Goal: Task Accomplishment & Management: Use online tool/utility

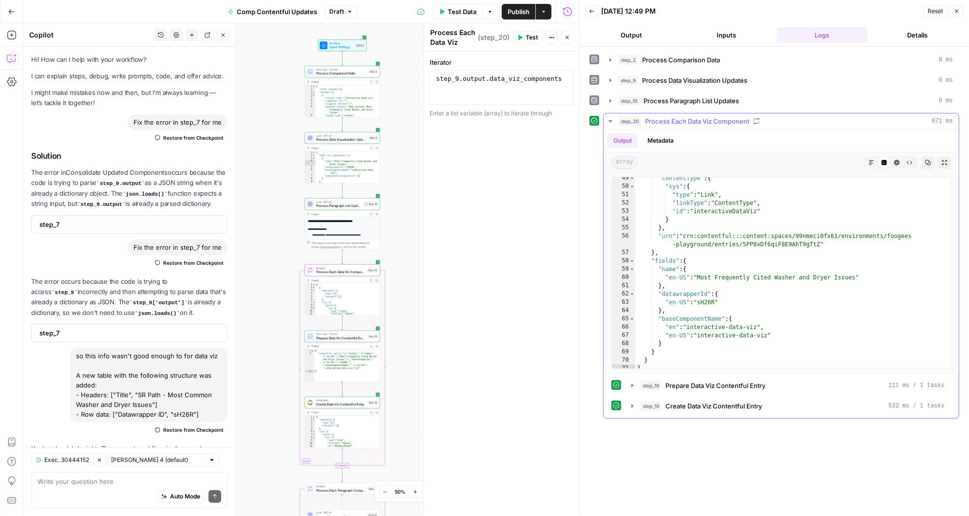
scroll to position [381, 0]
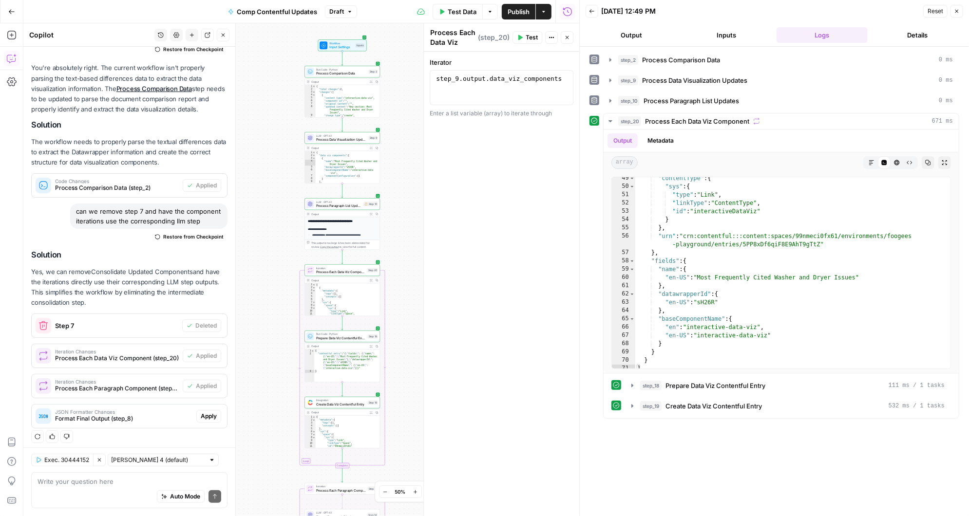
click at [213, 413] on span "Apply" at bounding box center [209, 416] width 16 height 9
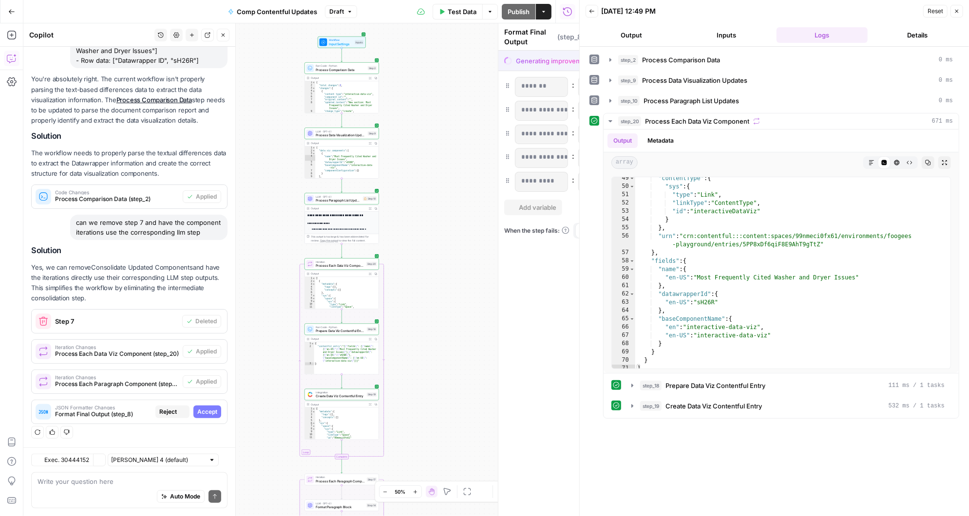
scroll to position [319, 0]
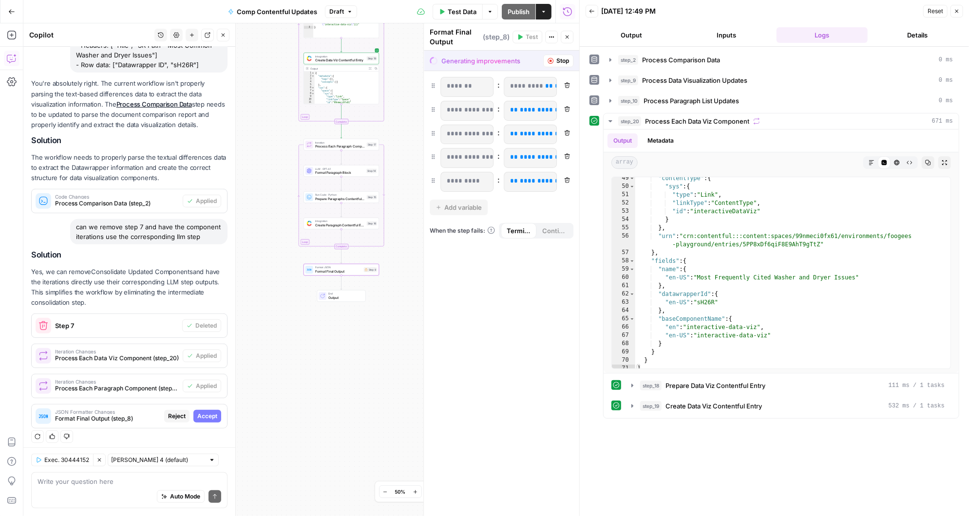
click at [213, 413] on span "Accept" at bounding box center [207, 416] width 20 height 9
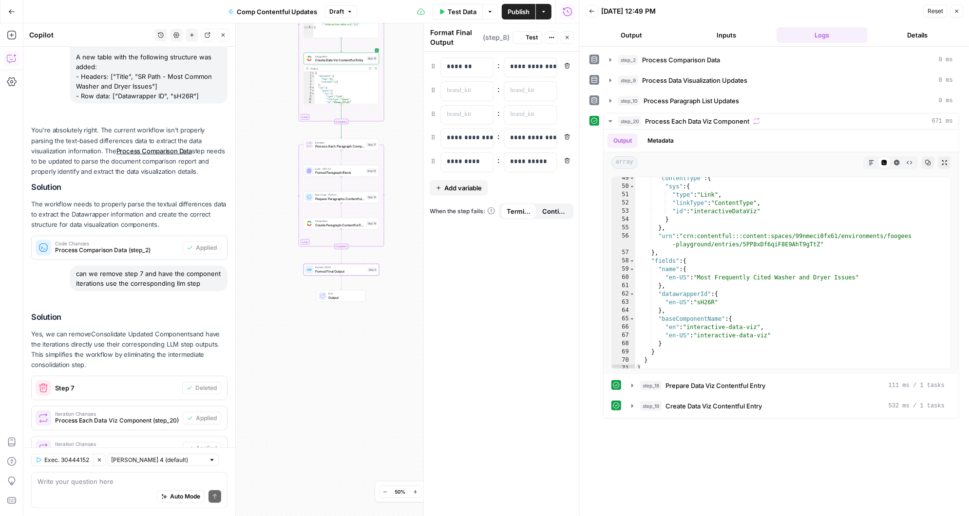
scroll to position [381, 0]
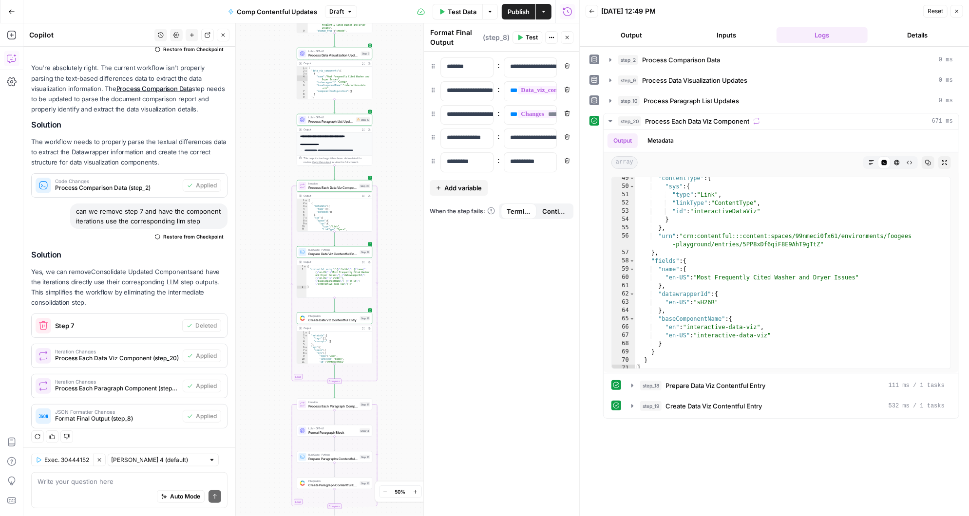
drag, startPoint x: 401, startPoint y: 367, endPoint x: 394, endPoint y: 86, distance: 281.7
click at [394, 85] on div "Workflow Input Settings Inputs Run Code · Python Process Comparison Data Step 2…" at bounding box center [301, 269] width 556 height 493
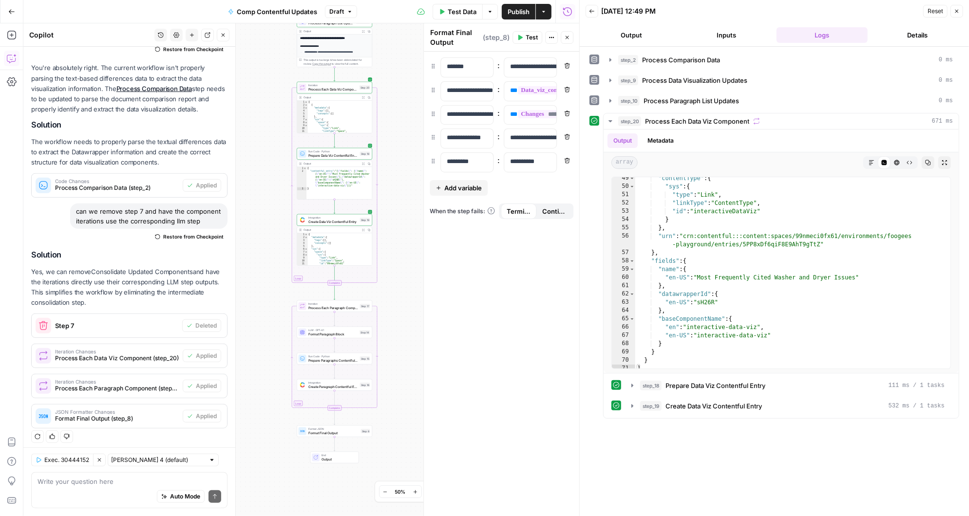
drag, startPoint x: 398, startPoint y: 291, endPoint x: 398, endPoint y: 191, distance: 99.9
click at [398, 191] on div "Workflow Input Settings Inputs Run Code · Python Process Comparison Data Step 2…" at bounding box center [301, 269] width 556 height 493
click at [337, 210] on span "Copy step" at bounding box center [337, 210] width 0 height 0
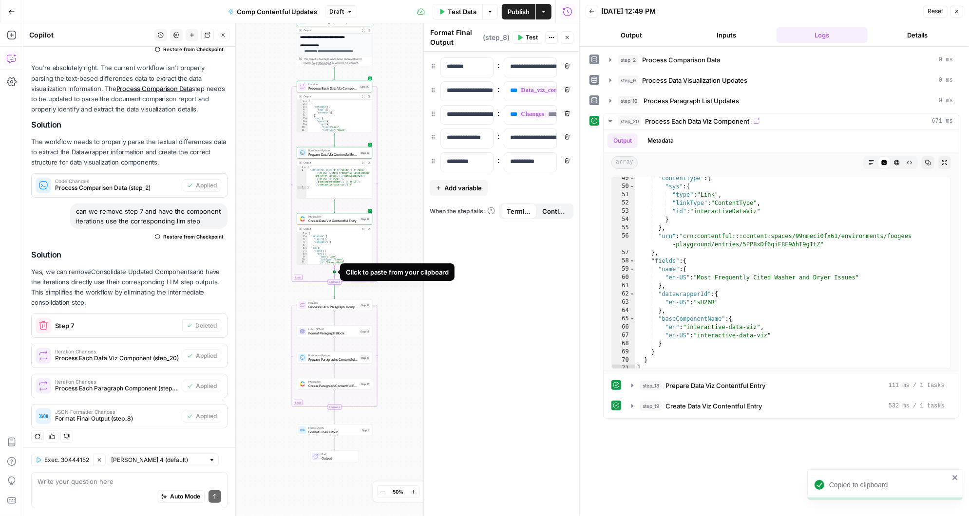
click at [335, 273] on icon "Edge from step_19 to step_20-iteration-end" at bounding box center [335, 273] width 0 height 16
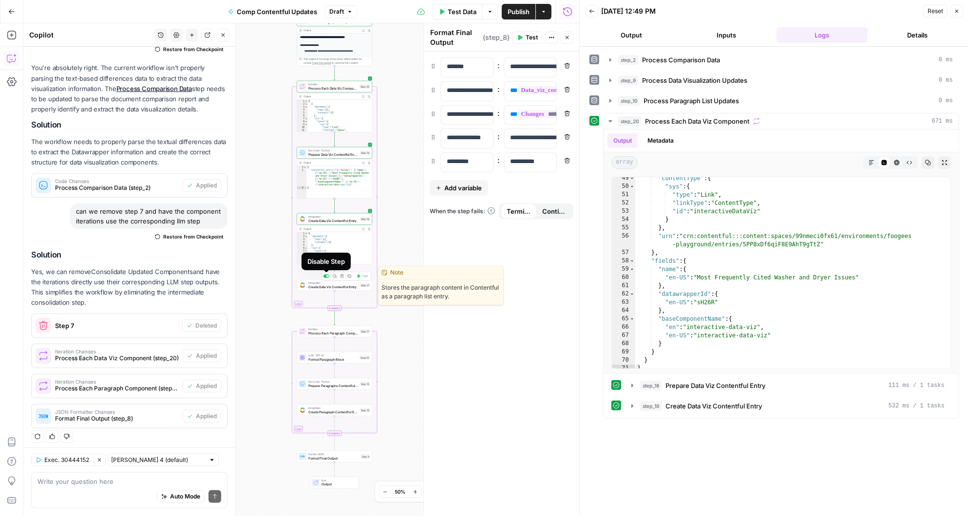
click at [327, 276] on div at bounding box center [327, 276] width 2 height 2
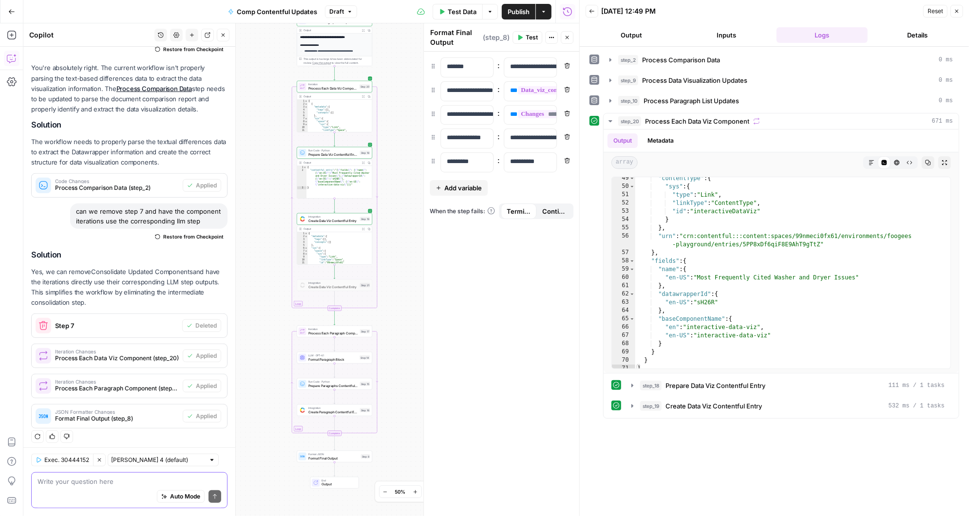
click at [76, 481] on textarea at bounding box center [130, 482] width 184 height 10
paste textarea "{ "name": "Interactive Data Viz", "description": "Graph pulled from Datawrapper…"
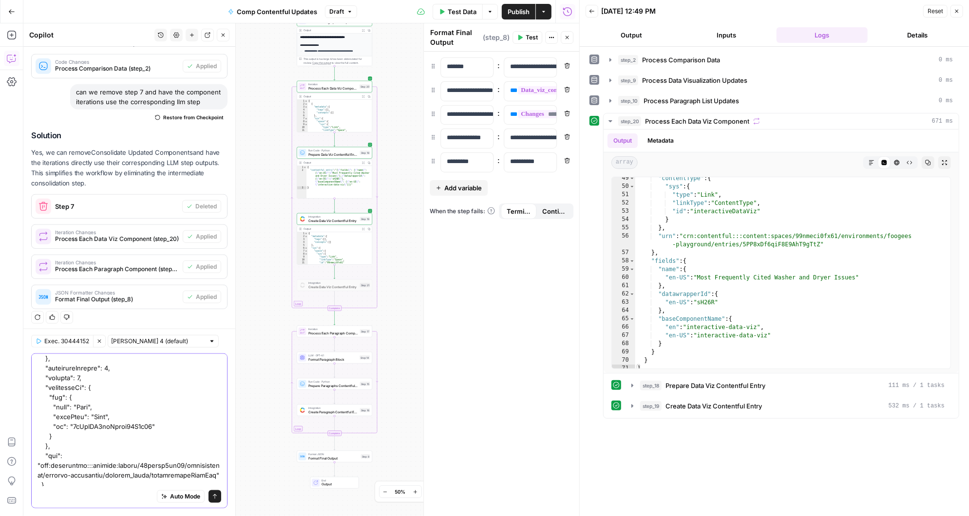
scroll to position [1008, 0]
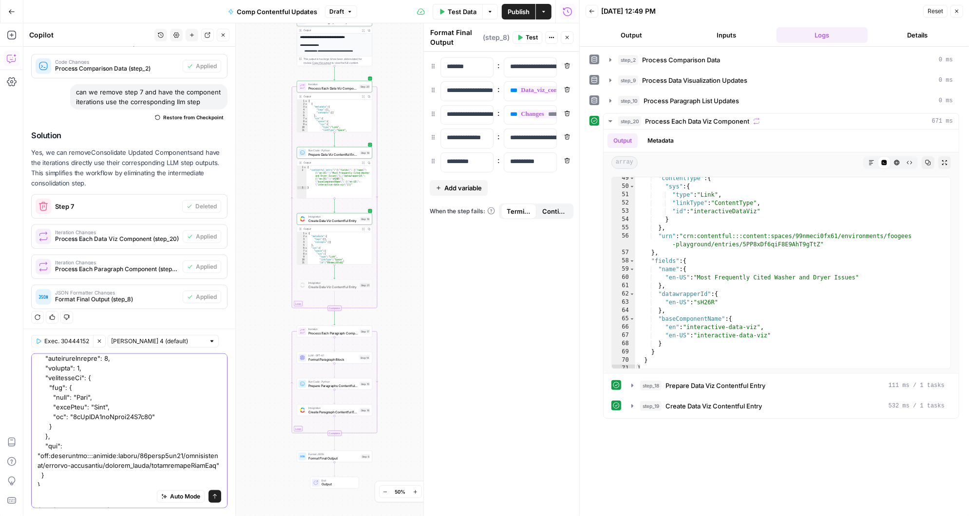
type textarea "{ "name": "Interactive Data Viz", "description": "Graph pulled from Datawrapper…"
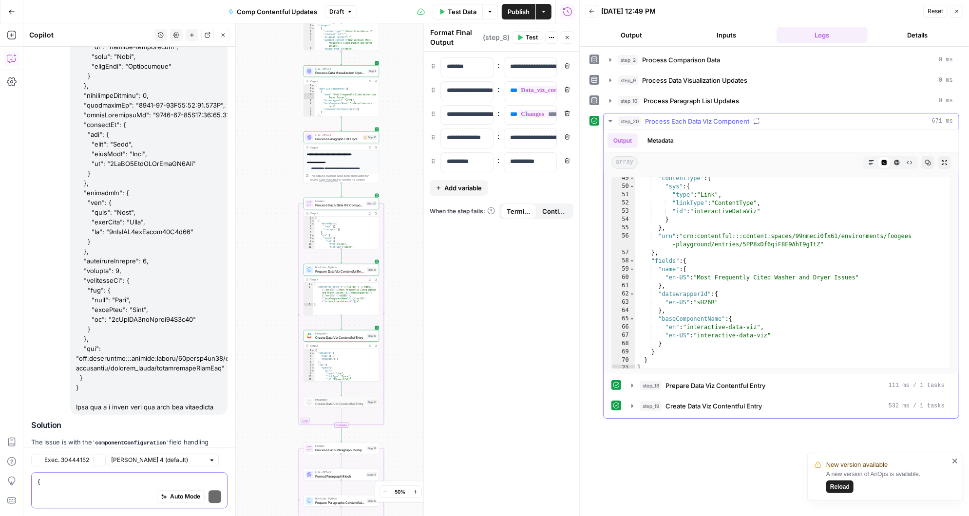
scroll to position [1646, 0]
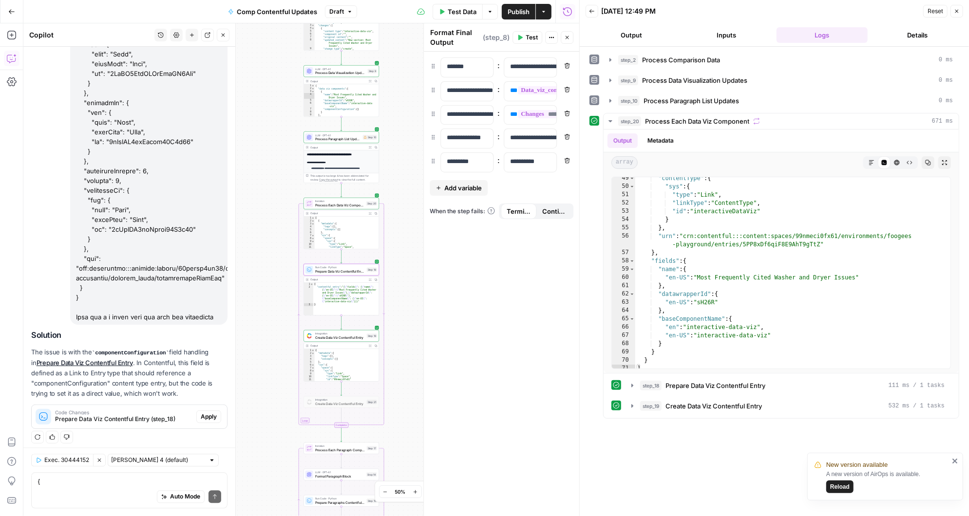
click at [208, 413] on span "Apply" at bounding box center [209, 417] width 16 height 9
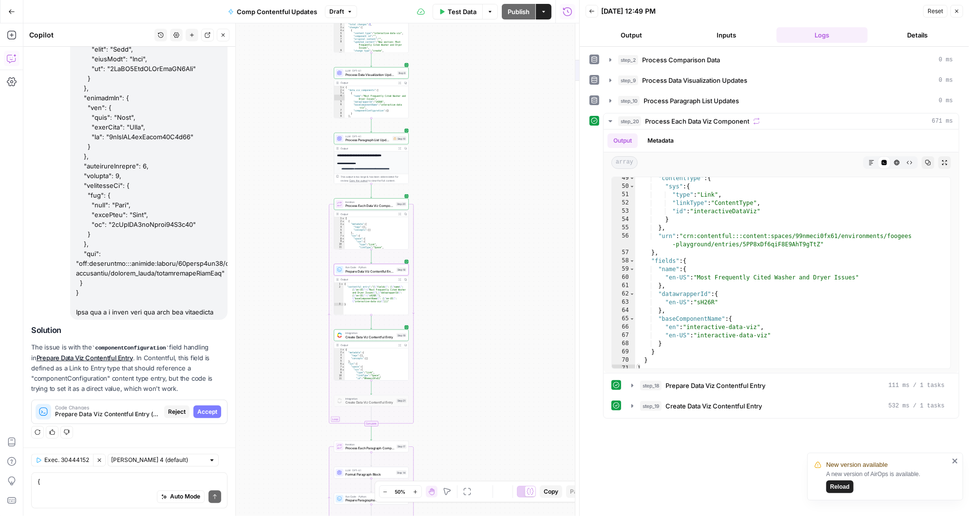
scroll to position [1584, 0]
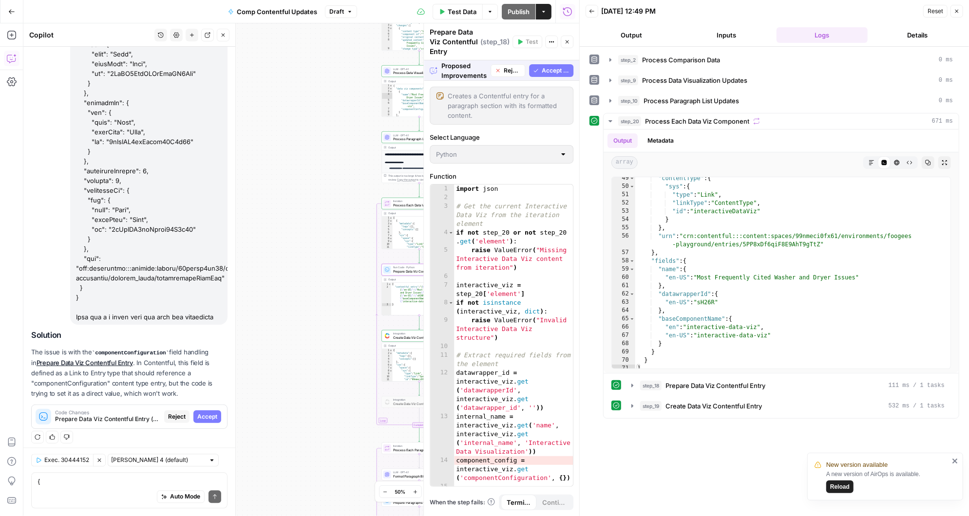
click at [208, 413] on span "Accept" at bounding box center [207, 417] width 20 height 9
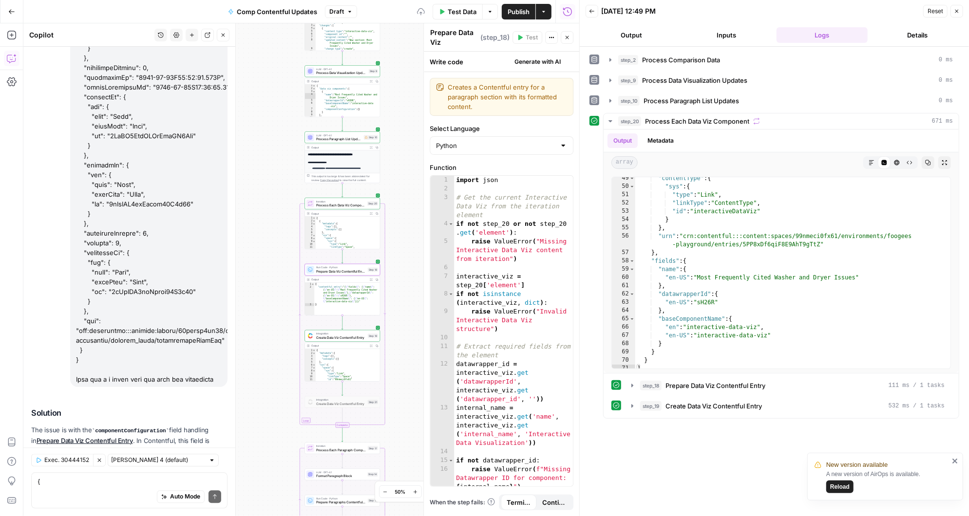
scroll to position [1662, 0]
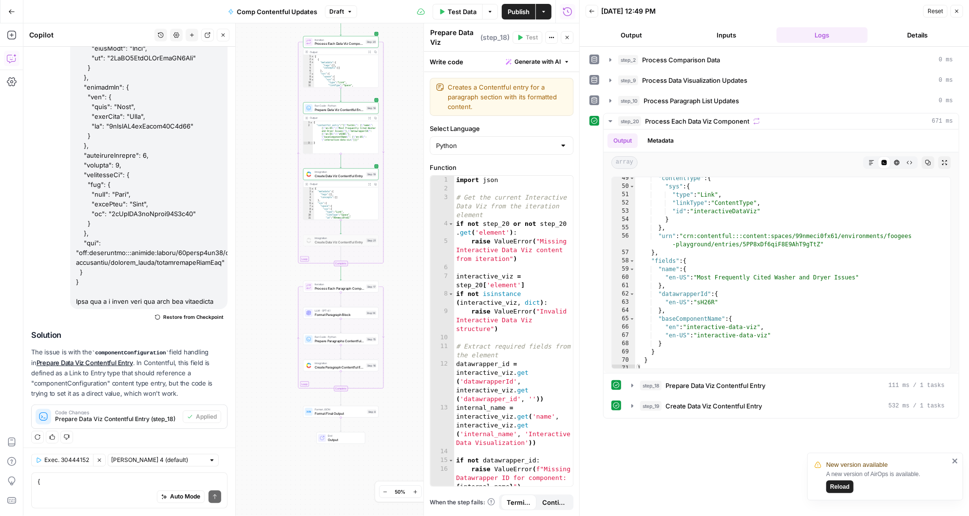
drag, startPoint x: 406, startPoint y: 318, endPoint x: 403, endPoint y: 163, distance: 154.9
click at [403, 164] on div "Workflow Input Settings Inputs Run Code · Python Process Comparison Data Step 2…" at bounding box center [301, 269] width 556 height 493
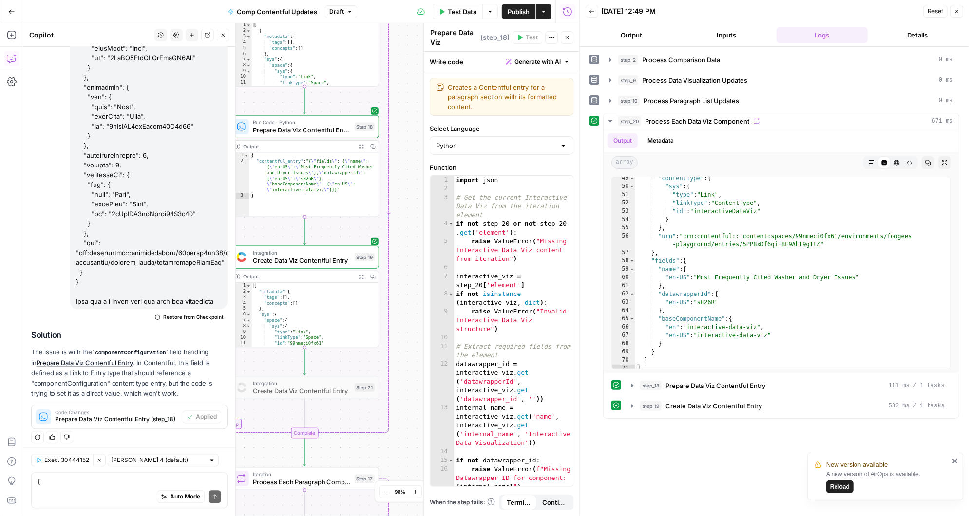
drag, startPoint x: 376, startPoint y: 194, endPoint x: 404, endPoint y: 386, distance: 193.5
click at [404, 386] on div "Workflow Input Settings Inputs Run Code · Python Process Comparison Data Step 2…" at bounding box center [301, 269] width 556 height 493
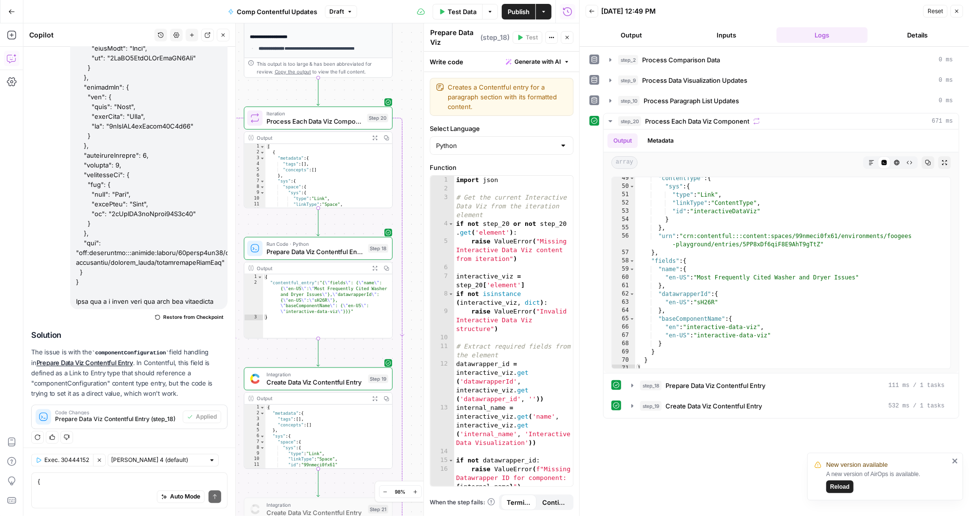
drag, startPoint x: 405, startPoint y: 181, endPoint x: 418, endPoint y: 303, distance: 122.6
click at [418, 303] on body "New version available A new version of AirOps is available. Reload Angi New Hom…" at bounding box center [484, 258] width 969 height 516
click at [611, 120] on icon "button" at bounding box center [609, 121] width 3 height 2
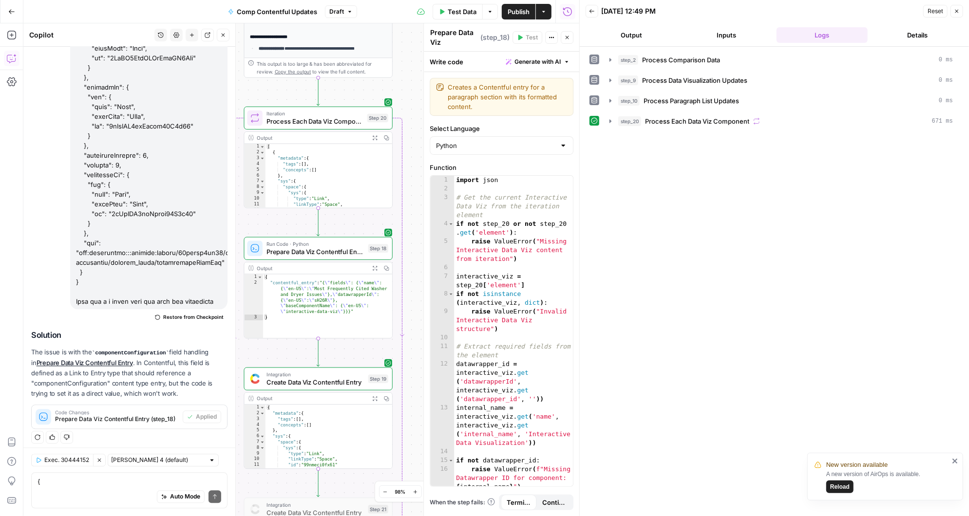
click at [568, 39] on icon "button" at bounding box center [567, 38] width 6 height 6
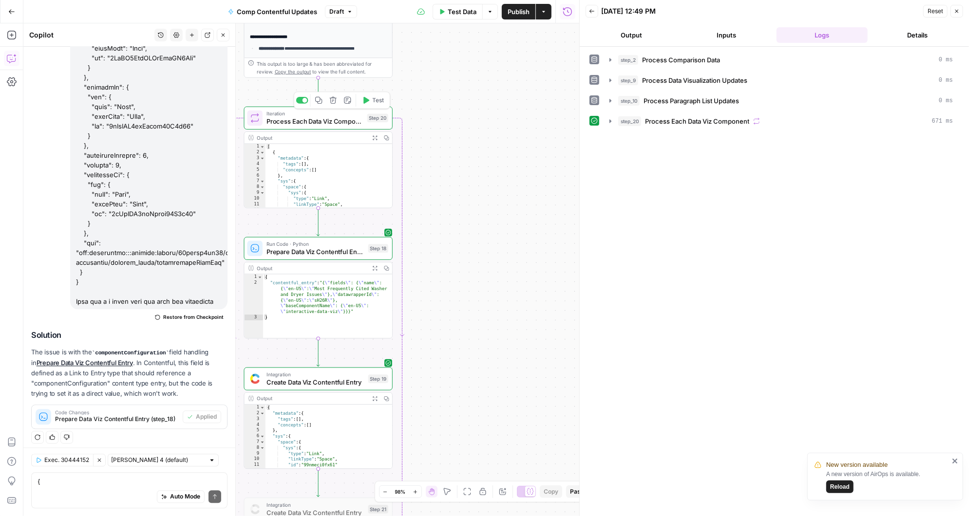
click at [367, 99] on icon "button" at bounding box center [366, 100] width 6 height 7
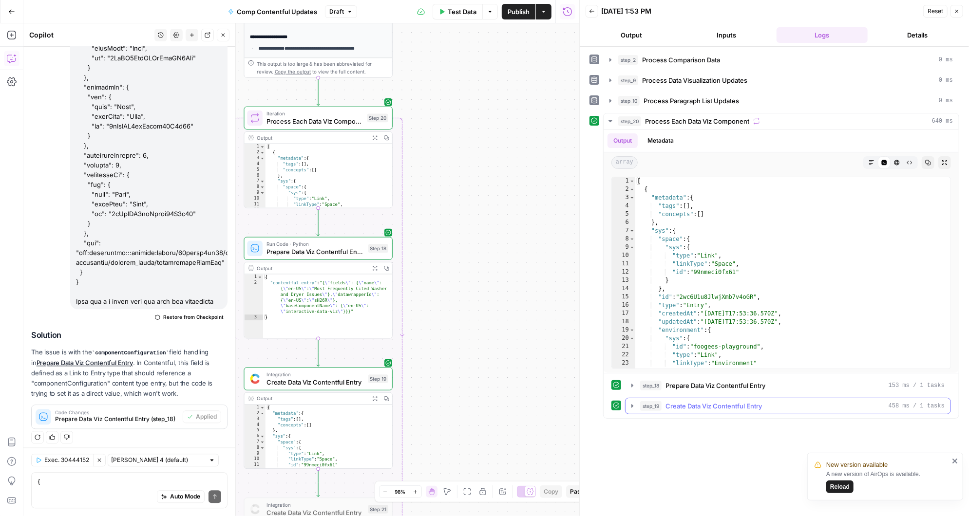
click at [631, 405] on icon "button" at bounding box center [632, 405] width 2 height 3
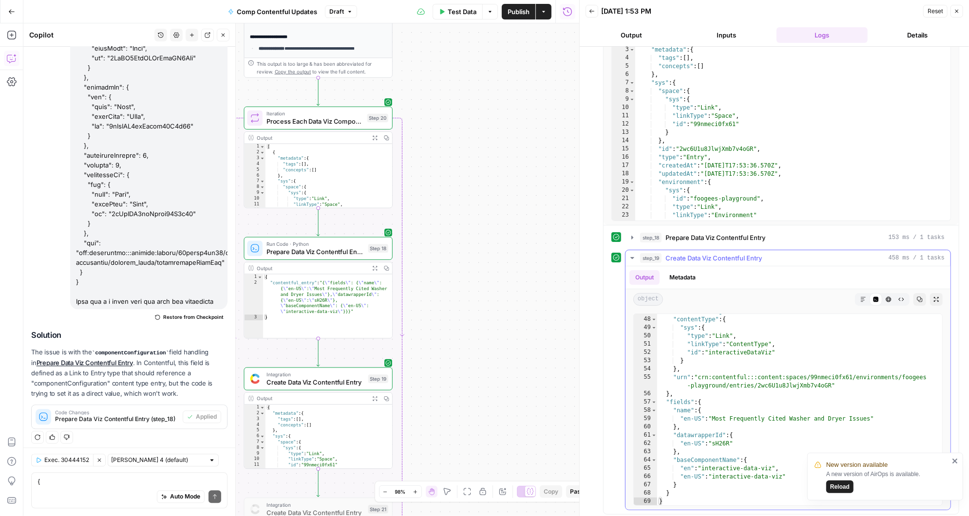
scroll to position [388, 0]
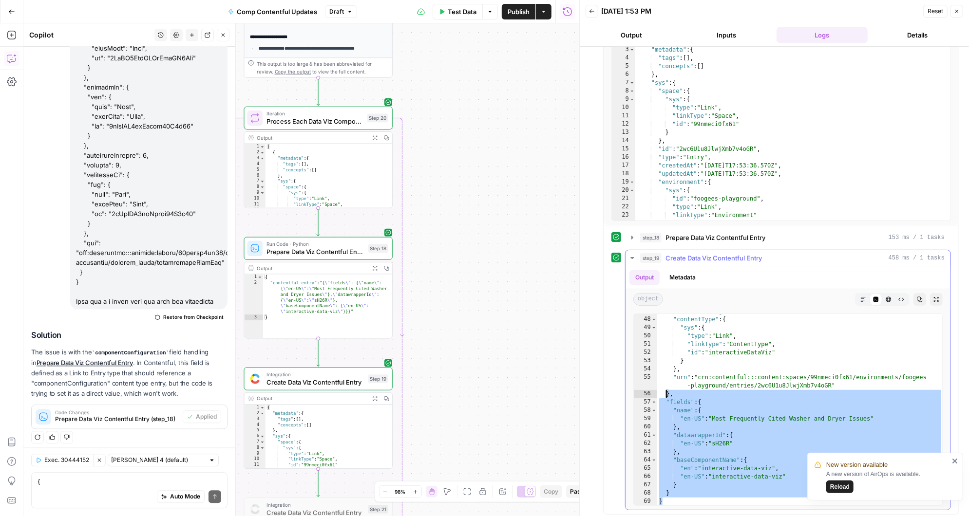
drag, startPoint x: 680, startPoint y: 498, endPoint x: 665, endPoint y: 391, distance: 108.6
click at [665, 391] on div ""automationTags" : [ ] , "contentType" : { "sys" : { "type" : "Link" , "linkTyp…" at bounding box center [800, 411] width 286 height 209
type textarea "**********"
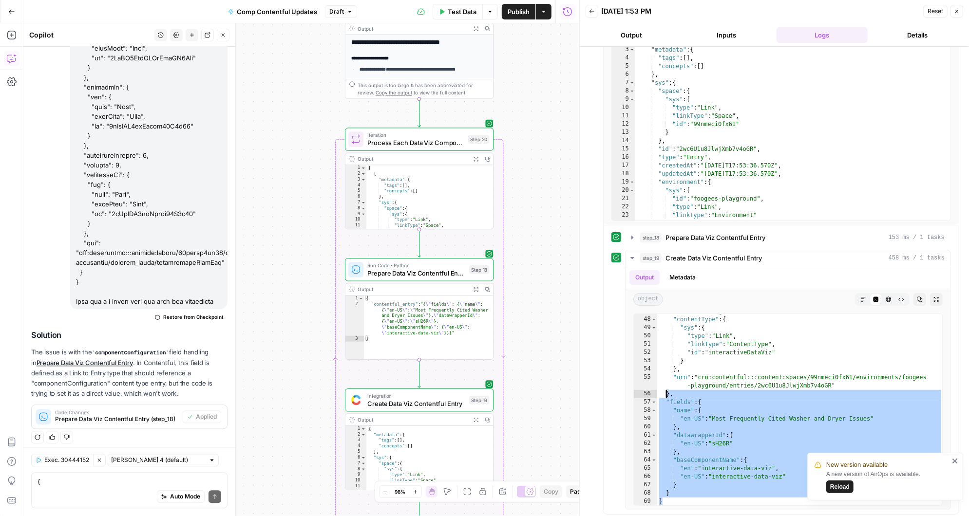
click at [71, 487] on div "Auto Mode Send" at bounding box center [130, 497] width 184 height 21
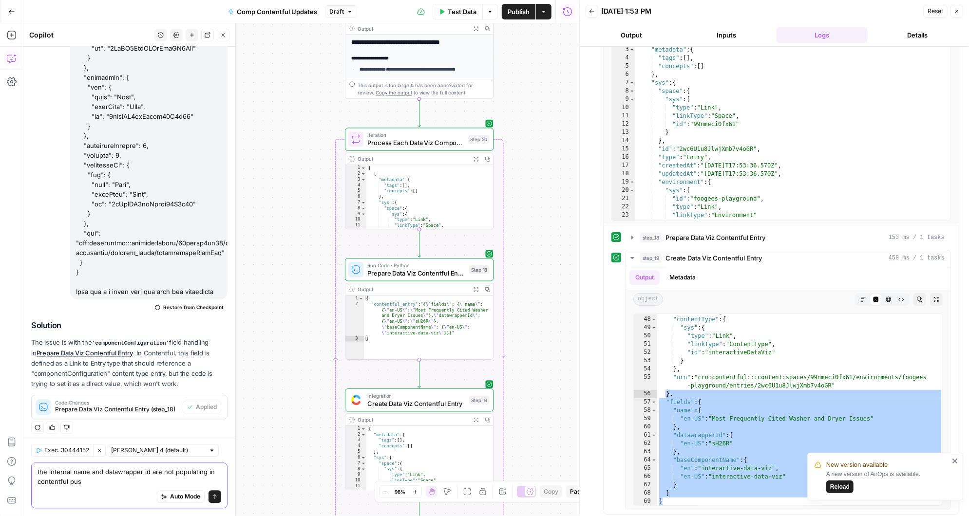
type textarea "the internal name and datawrapper id are not populating in contentful push"
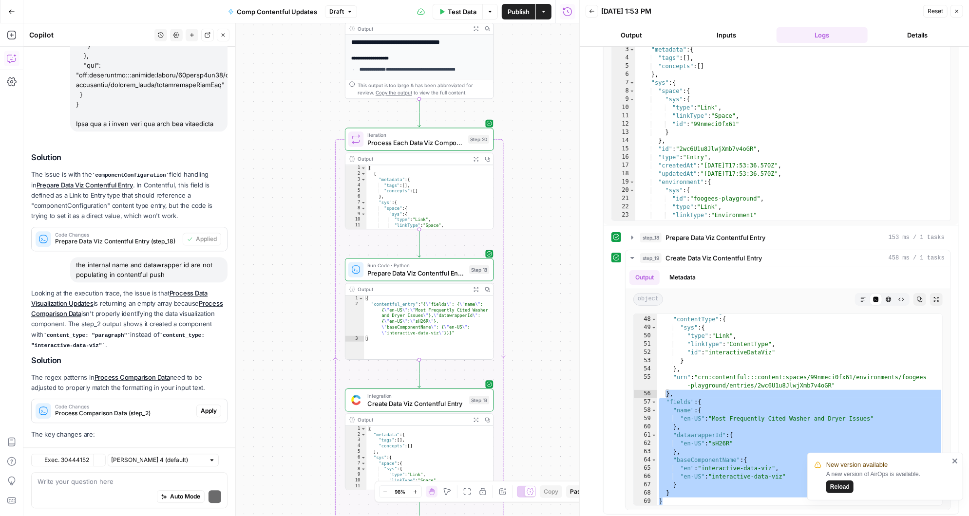
scroll to position [1945, 0]
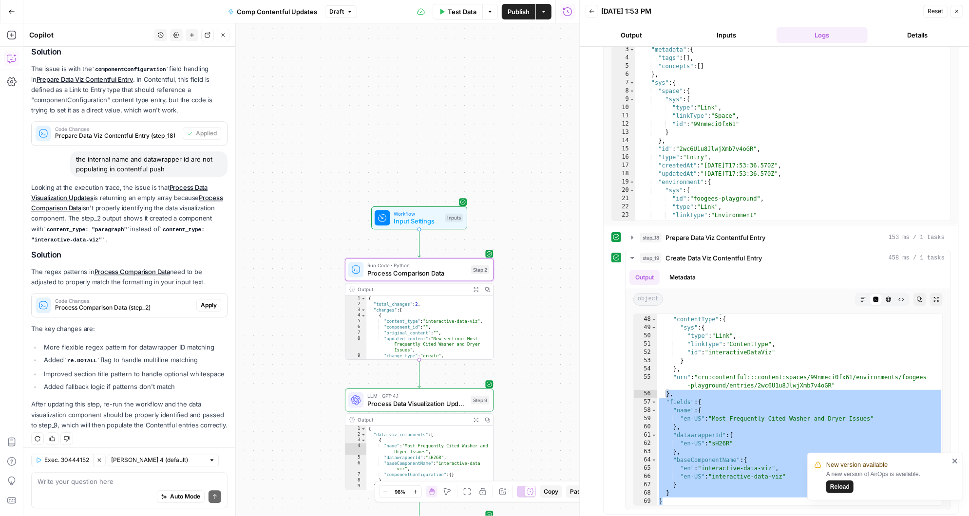
click at [209, 301] on span "Apply" at bounding box center [209, 305] width 16 height 9
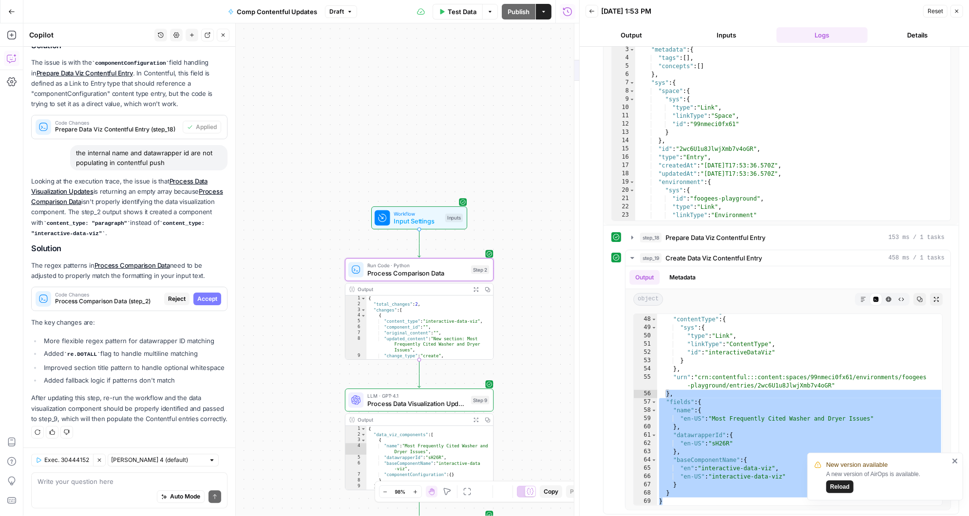
scroll to position [1867, 0]
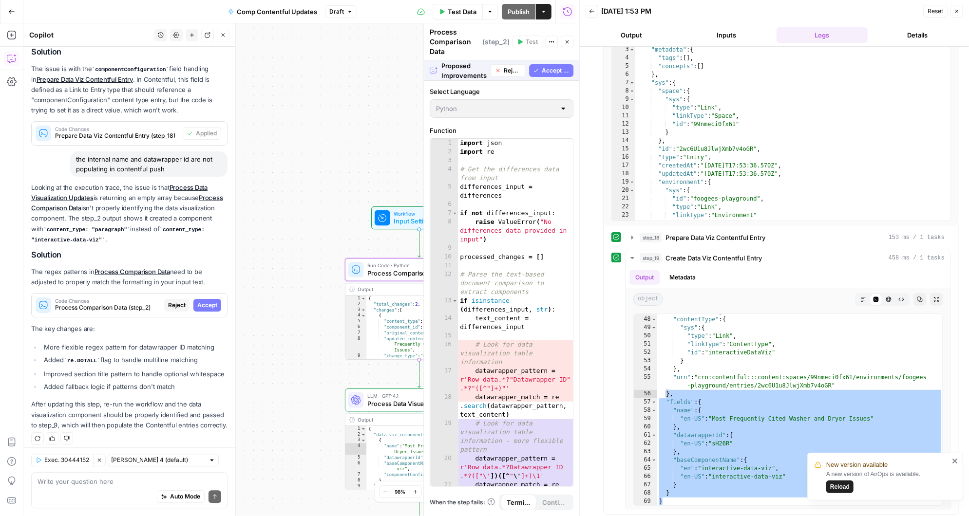
click at [209, 301] on span "Accept" at bounding box center [207, 305] width 20 height 9
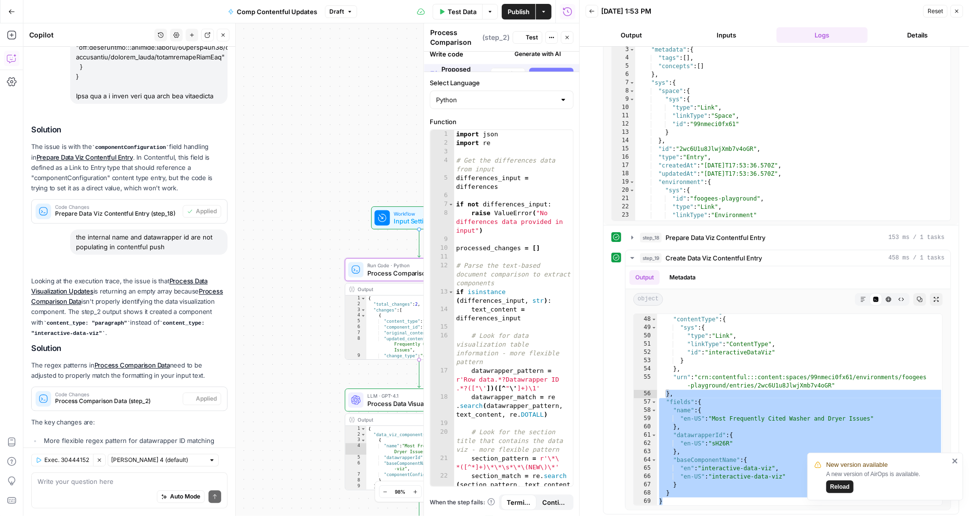
scroll to position [1961, 0]
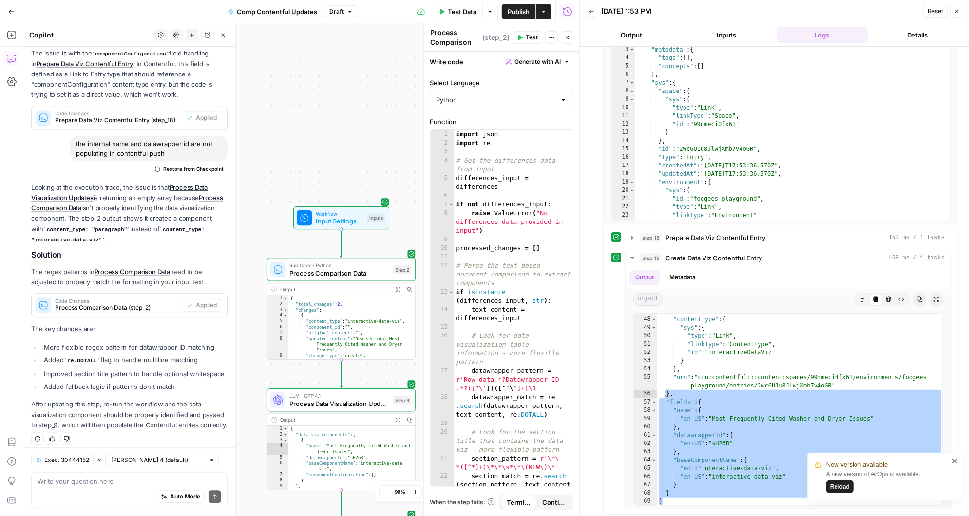
click at [954, 461] on icon "close" at bounding box center [954, 461] width 5 height 5
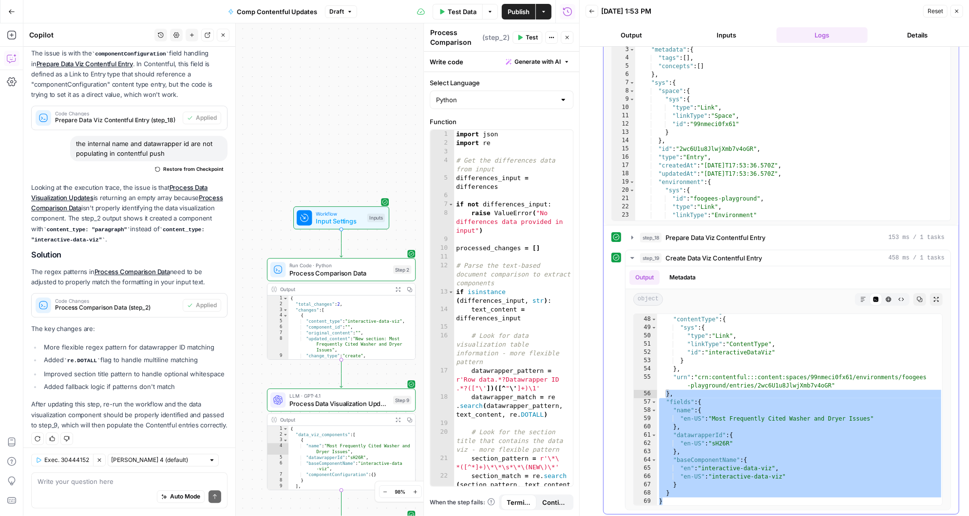
scroll to position [0, 0]
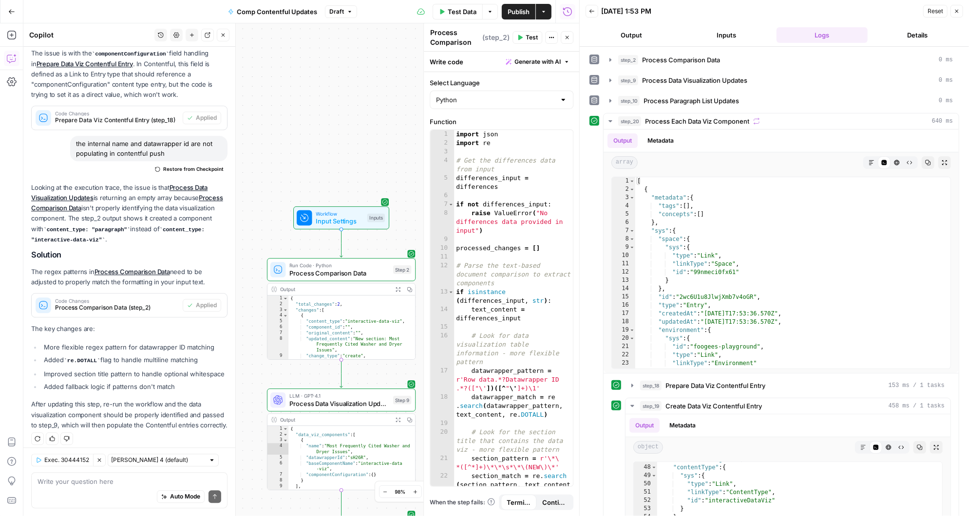
click at [528, 36] on span "Test" at bounding box center [532, 37] width 12 height 9
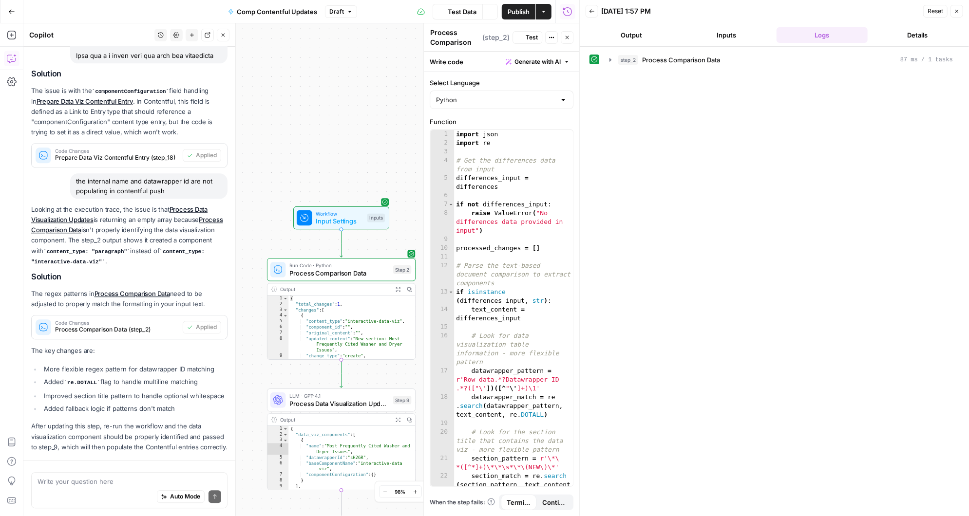
scroll to position [1961, 0]
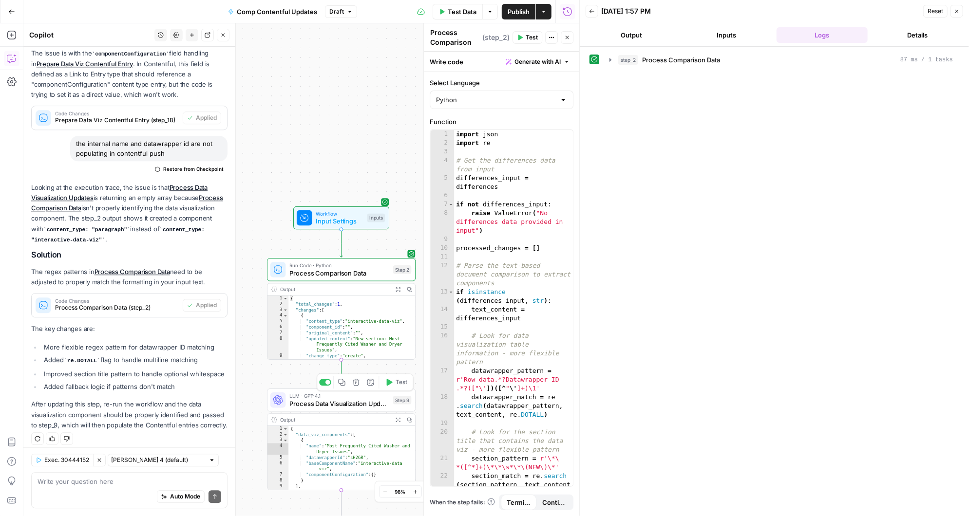
click at [391, 387] on button "Test" at bounding box center [396, 383] width 30 height 13
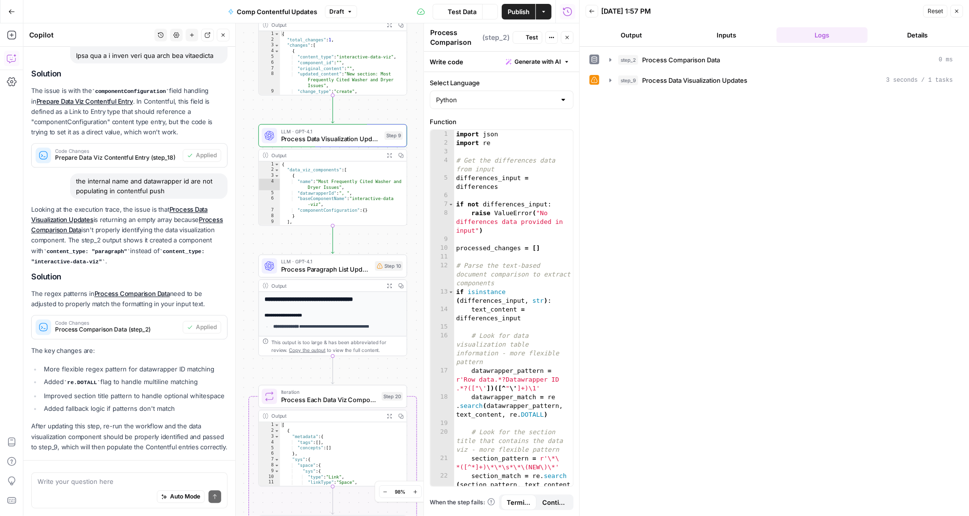
drag, startPoint x: 405, startPoint y: 325, endPoint x: 403, endPoint y: 100, distance: 225.1
click at [403, 101] on div "Workflow Input Settings Inputs Run Code · Python Process Comparison Data Step 2…" at bounding box center [301, 269] width 556 height 493
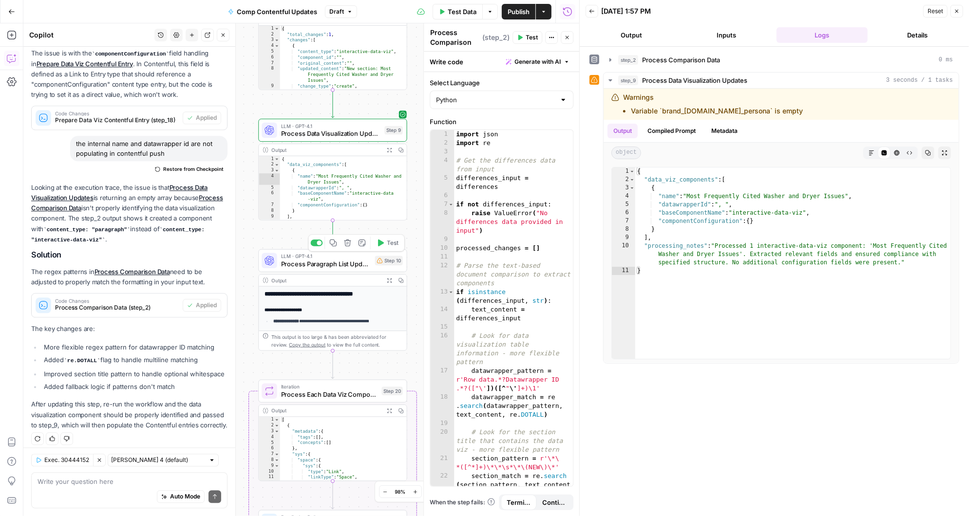
click at [391, 244] on span "Test" at bounding box center [393, 243] width 12 height 9
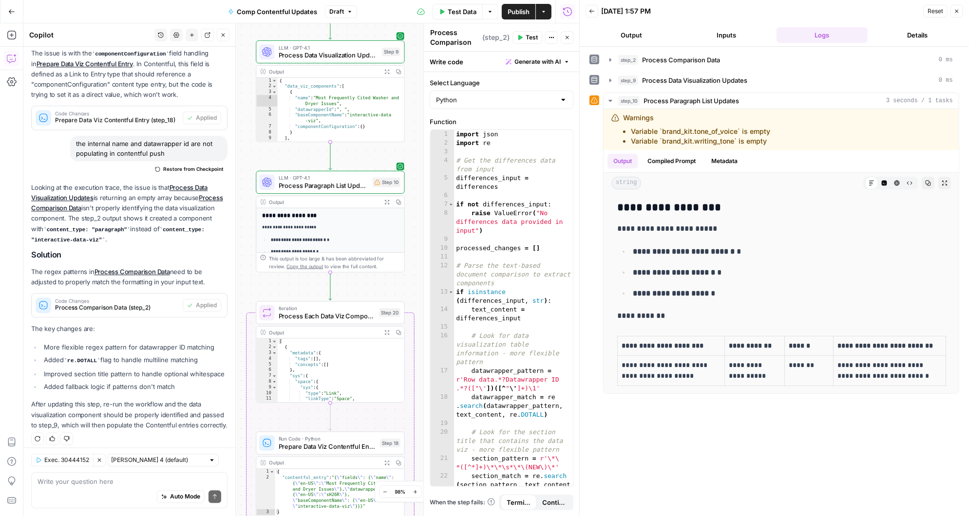
drag, startPoint x: 415, startPoint y: 227, endPoint x: 410, endPoint y: 114, distance: 113.2
click at [410, 114] on div "Workflow Input Settings Inputs Run Code · Python Process Comparison Data Step 2…" at bounding box center [301, 269] width 556 height 493
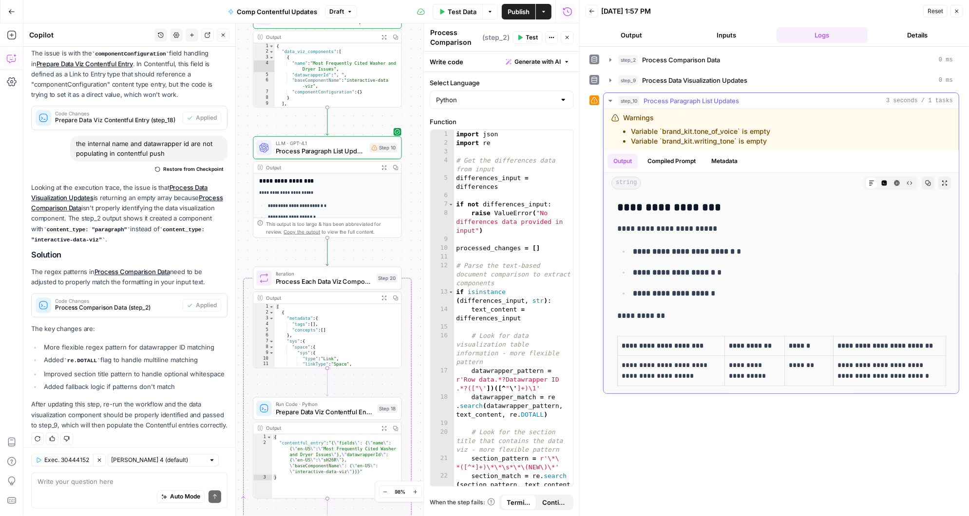
scroll to position [3, 0]
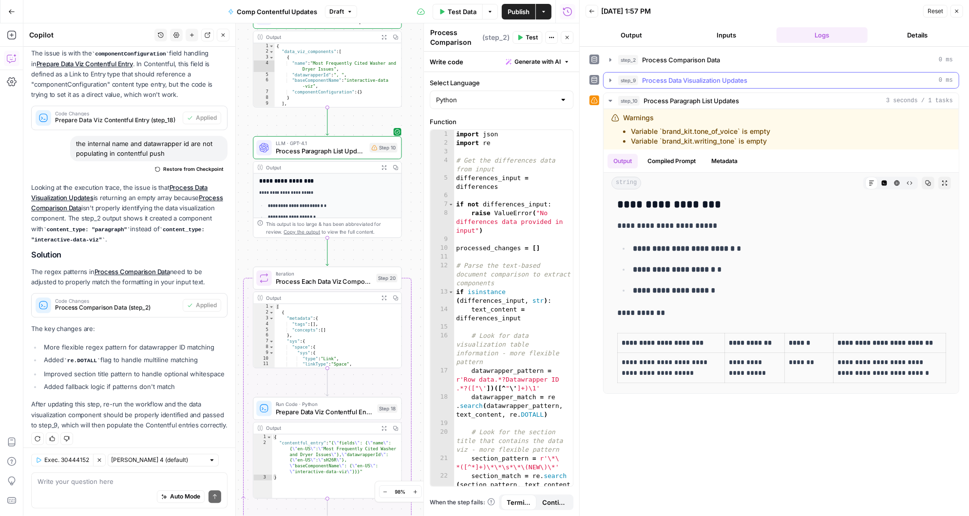
click at [613, 78] on icon "button" at bounding box center [611, 80] width 8 height 8
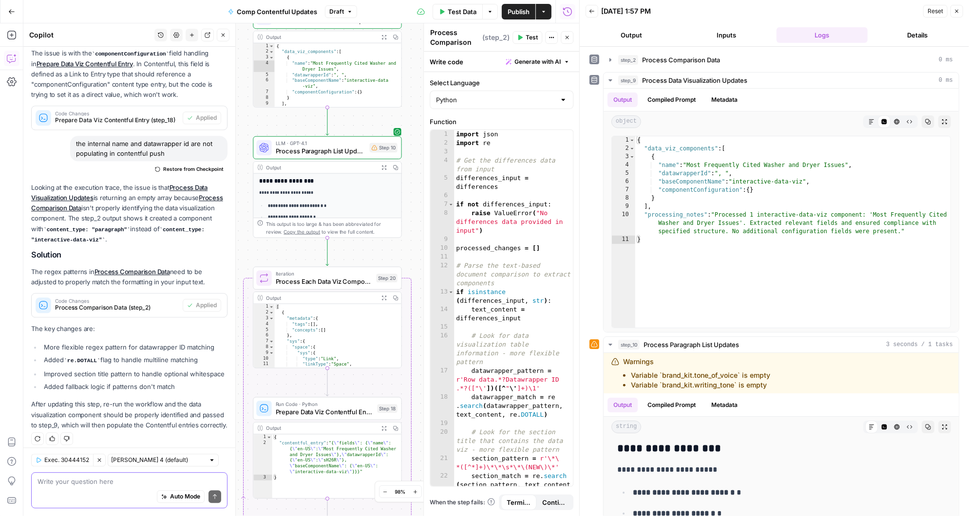
click at [99, 481] on textarea at bounding box center [130, 482] width 184 height 10
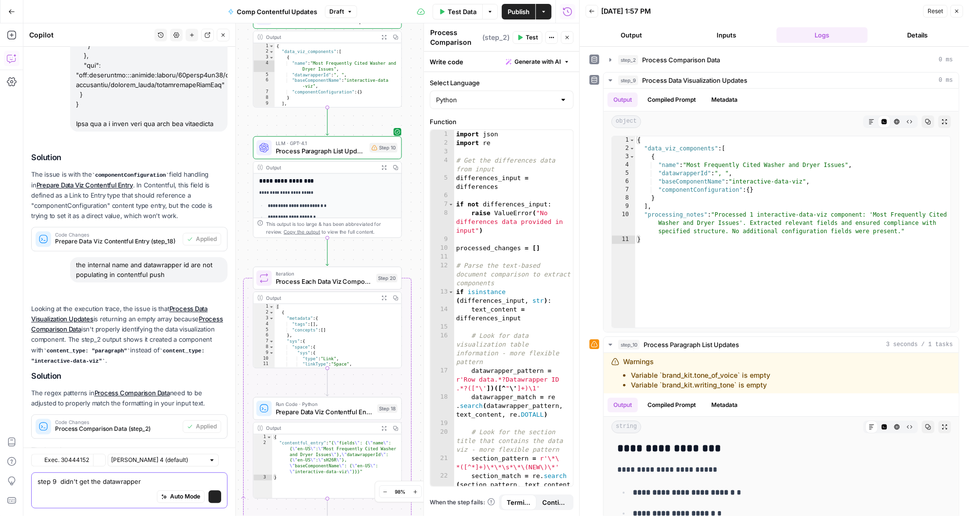
scroll to position [1961, 0]
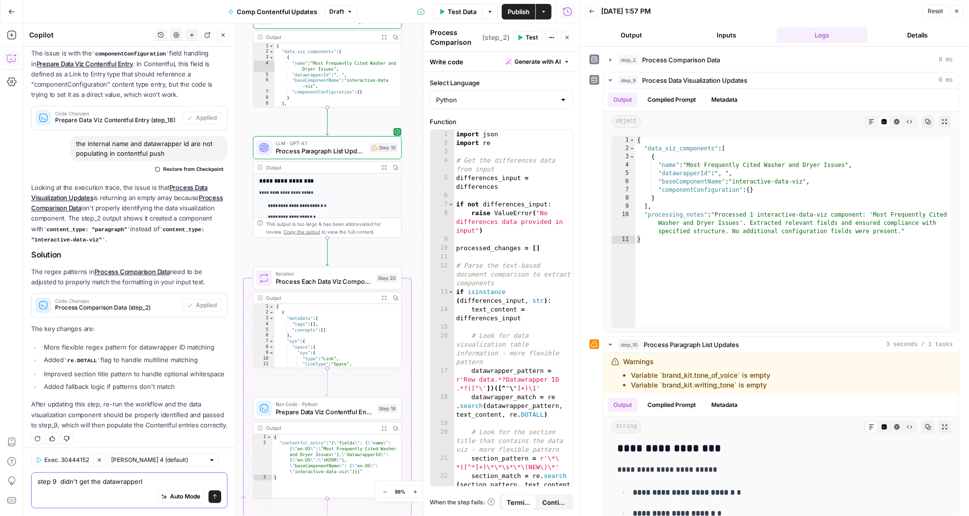
type textarea "step 9 didn't get the datawrapperId"
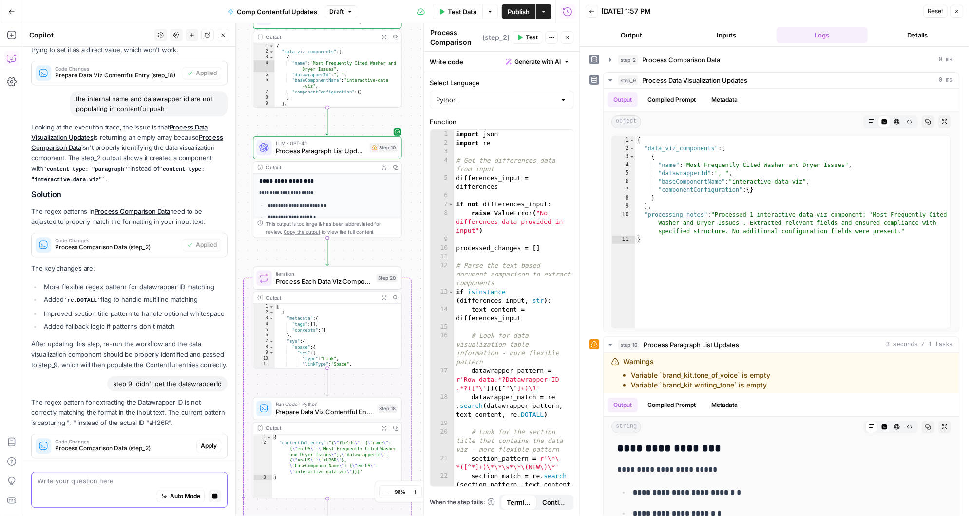
scroll to position [2049, 0]
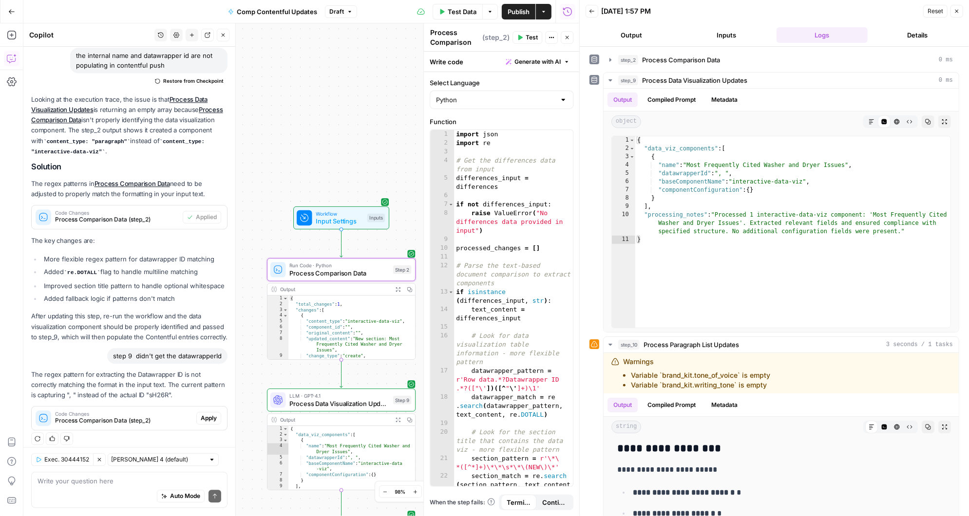
click at [207, 414] on span "Apply" at bounding box center [209, 418] width 16 height 9
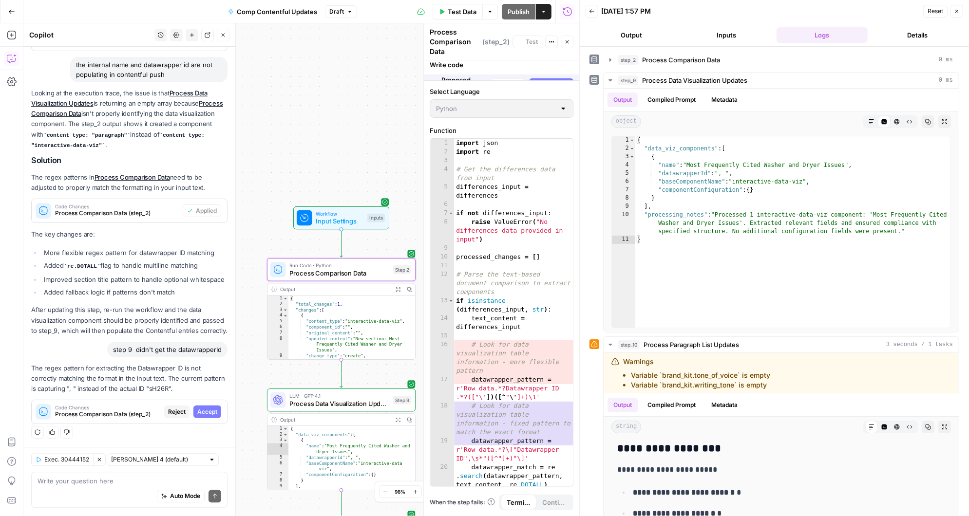
scroll to position [1955, 0]
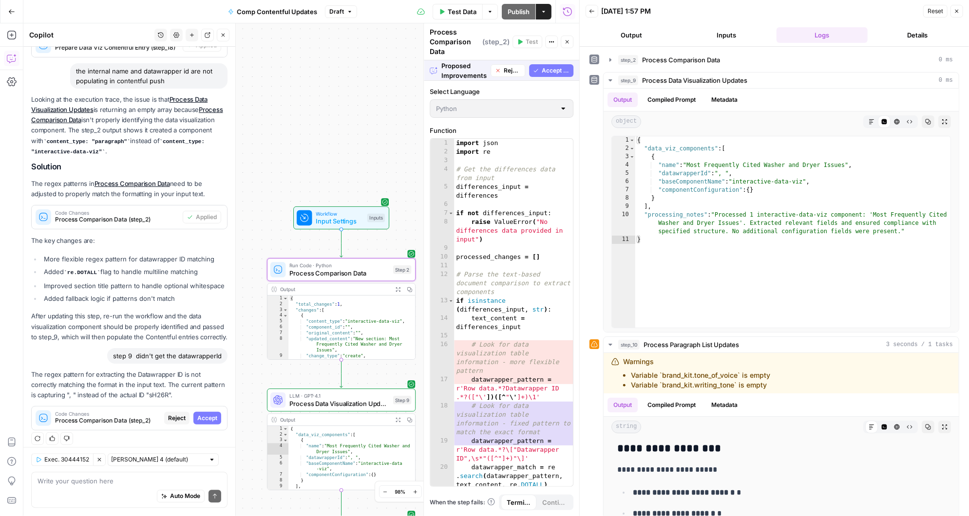
click at [207, 414] on span "Accept" at bounding box center [207, 418] width 20 height 9
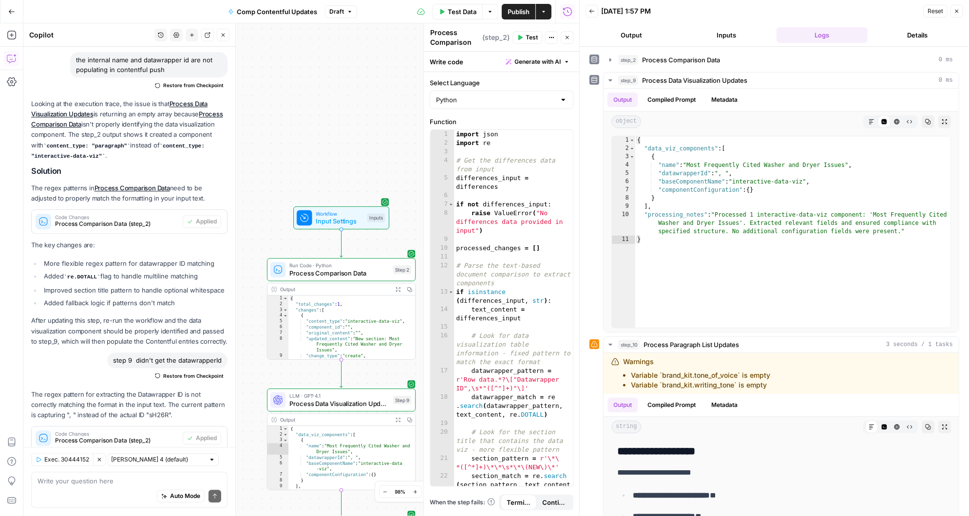
scroll to position [2065, 0]
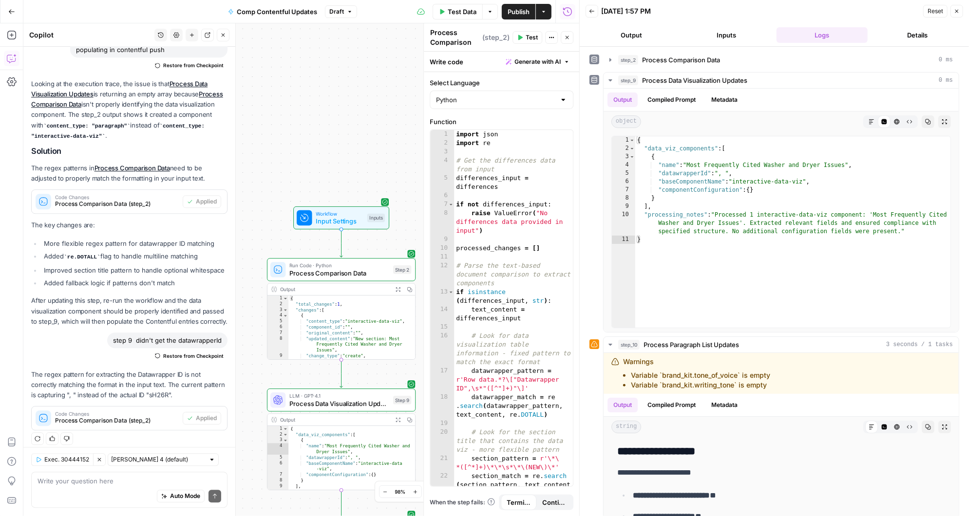
click at [113, 335] on div "step 9 didn't get the datawrapperId" at bounding box center [167, 341] width 120 height 16
drag, startPoint x: 114, startPoint y: 335, endPoint x: 222, endPoint y: 339, distance: 107.7
click at [222, 339] on div "step 9 didn't get the datawrapperId" at bounding box center [167, 341] width 120 height 16
copy div "step 9 didn't get the datawrapperId"
click at [76, 485] on textarea at bounding box center [130, 482] width 184 height 10
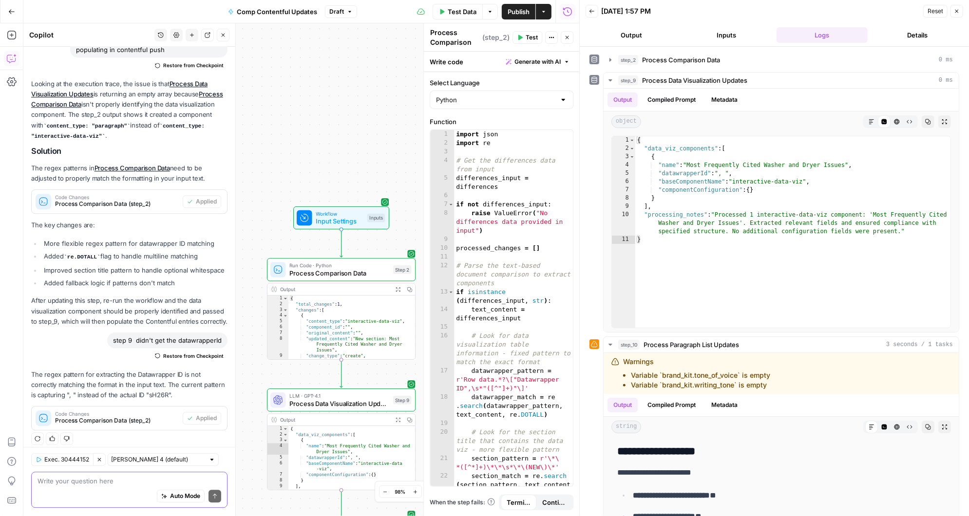
paste textarea "step 9 didn't get the datawrapperId"
type textarea "step 9 didn't get the datawrapperId"
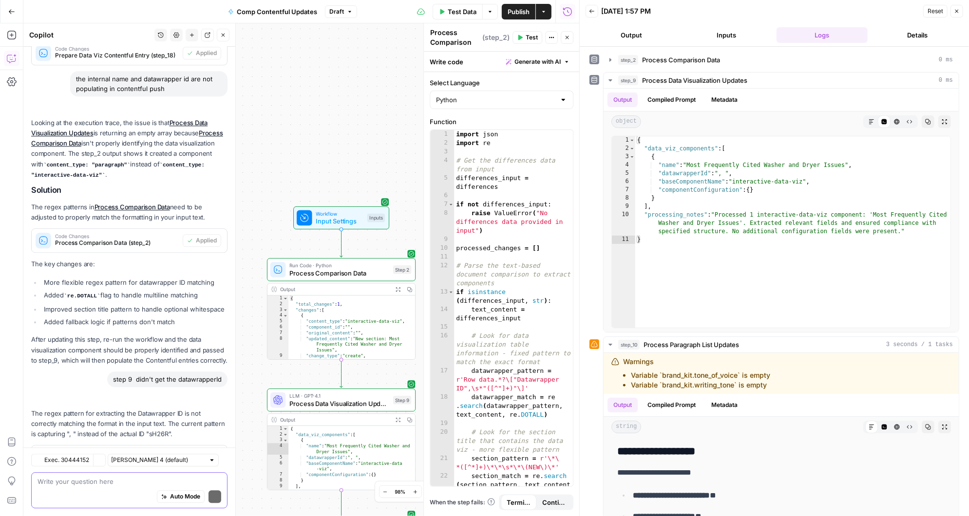
scroll to position [2163, 0]
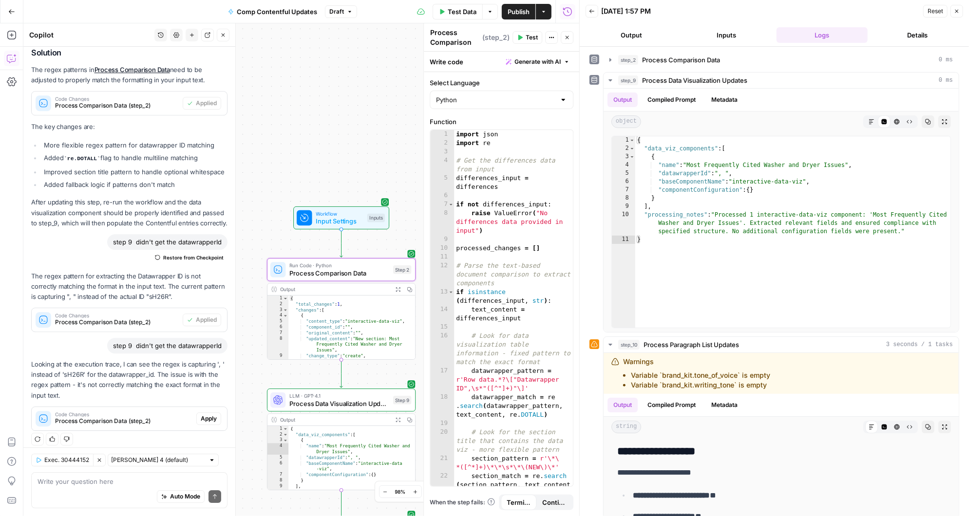
click at [216, 415] on span "Apply" at bounding box center [209, 419] width 16 height 9
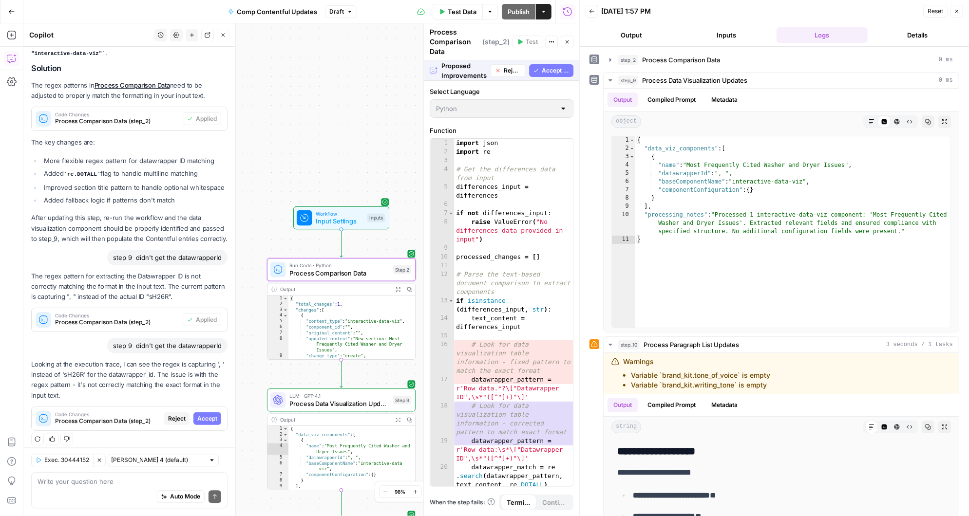
click at [213, 415] on span "Accept" at bounding box center [207, 419] width 20 height 9
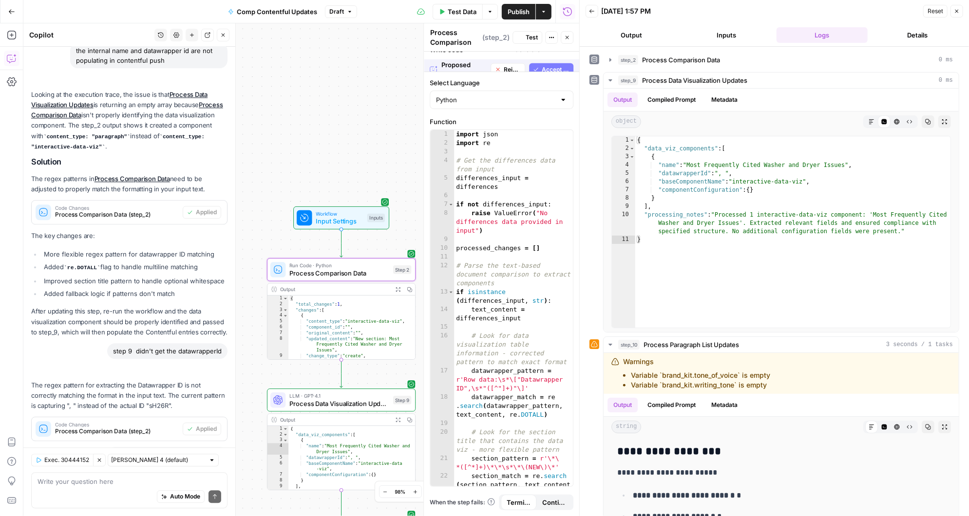
scroll to position [2179, 0]
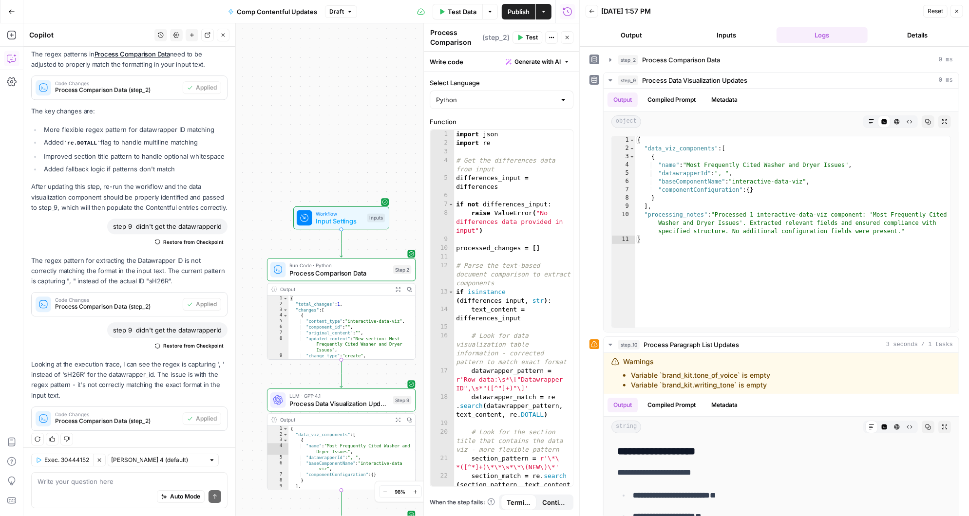
click at [531, 37] on span "Test" at bounding box center [532, 37] width 12 height 9
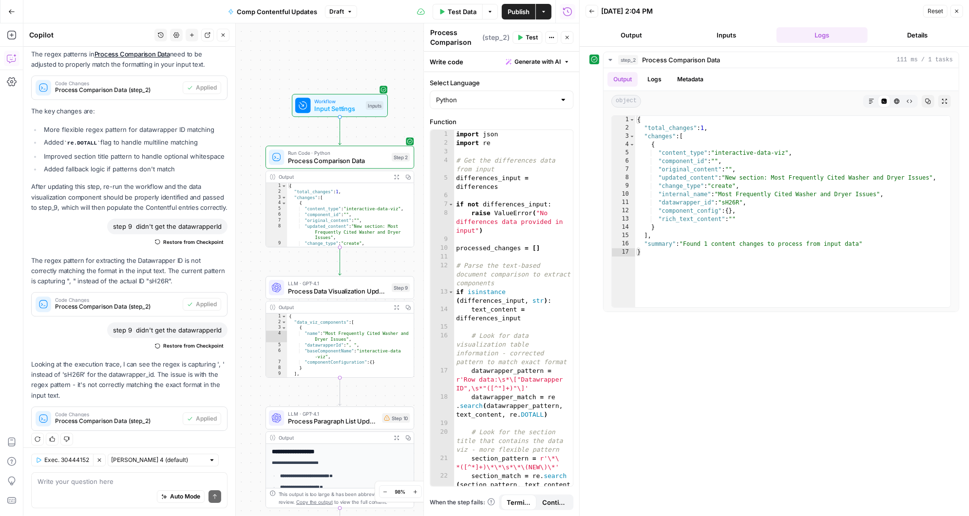
drag, startPoint x: 409, startPoint y: 237, endPoint x: 408, endPoint y: 125, distance: 112.5
click at [408, 125] on div "Workflow Input Settings Inputs Run Code · Python Process Comparison Data Step 2…" at bounding box center [301, 269] width 556 height 493
click at [388, 270] on icon "button" at bounding box center [388, 269] width 6 height 7
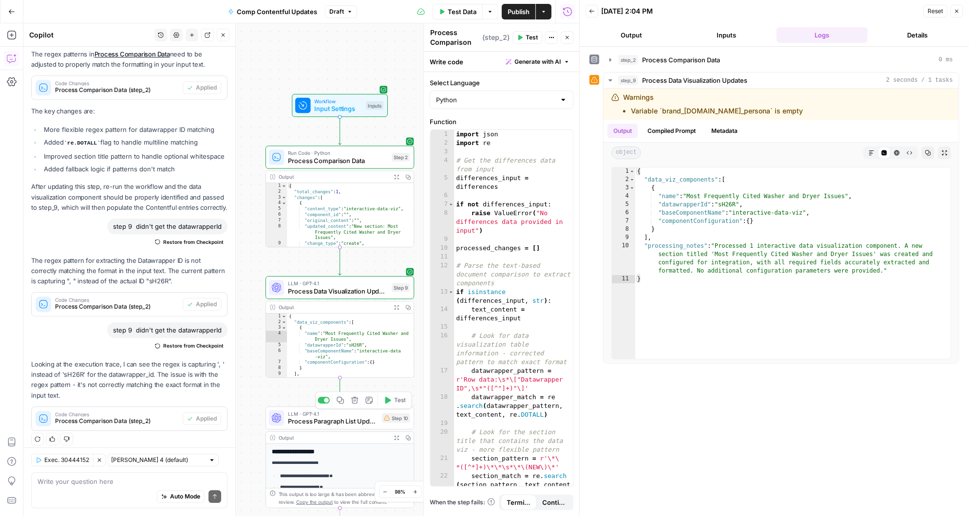
click at [386, 399] on icon "button" at bounding box center [388, 400] width 6 height 7
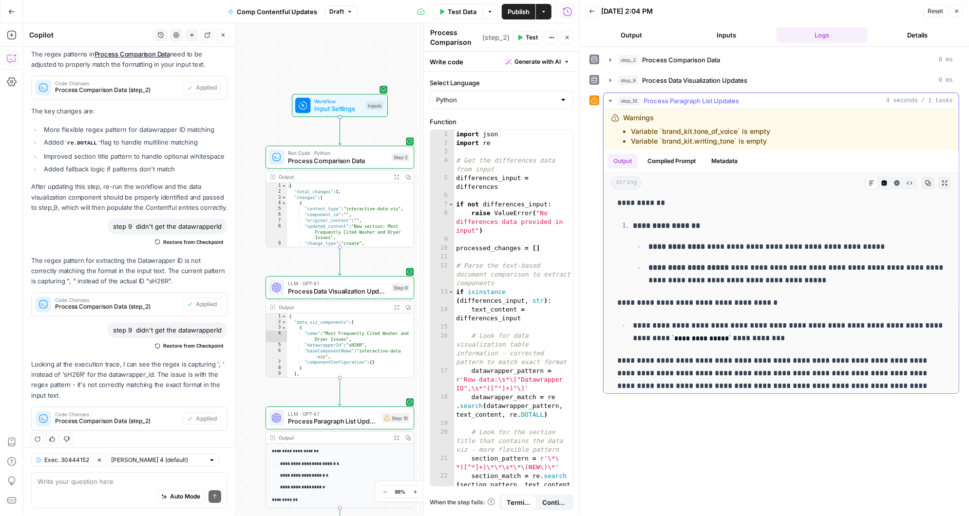
scroll to position [97, 0]
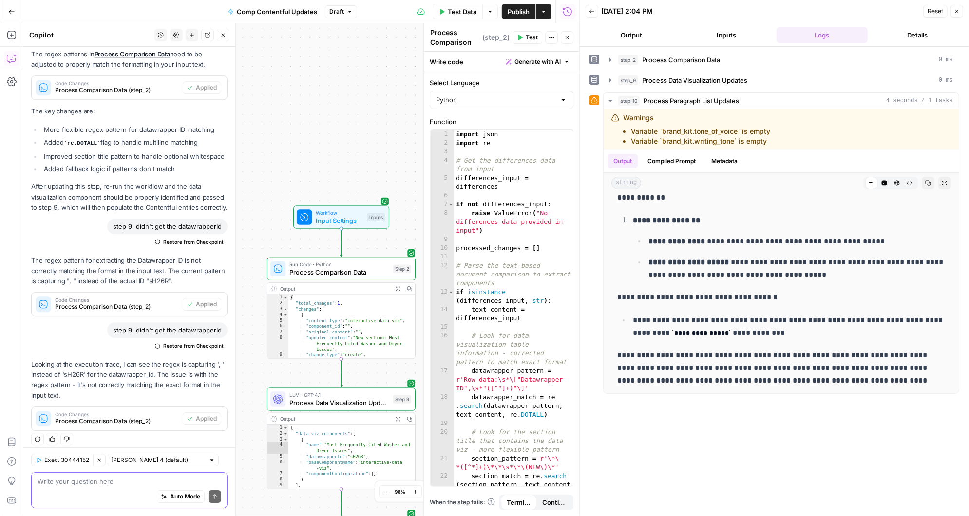
click at [96, 480] on textarea at bounding box center [130, 482] width 184 height 10
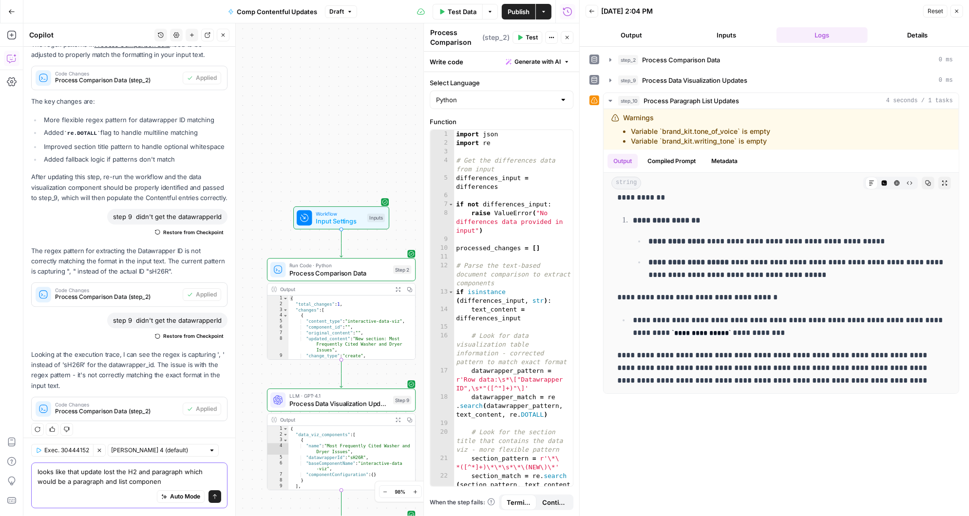
type textarea "looks like that update lost the H2 and paragraph which would be a paragraph and…"
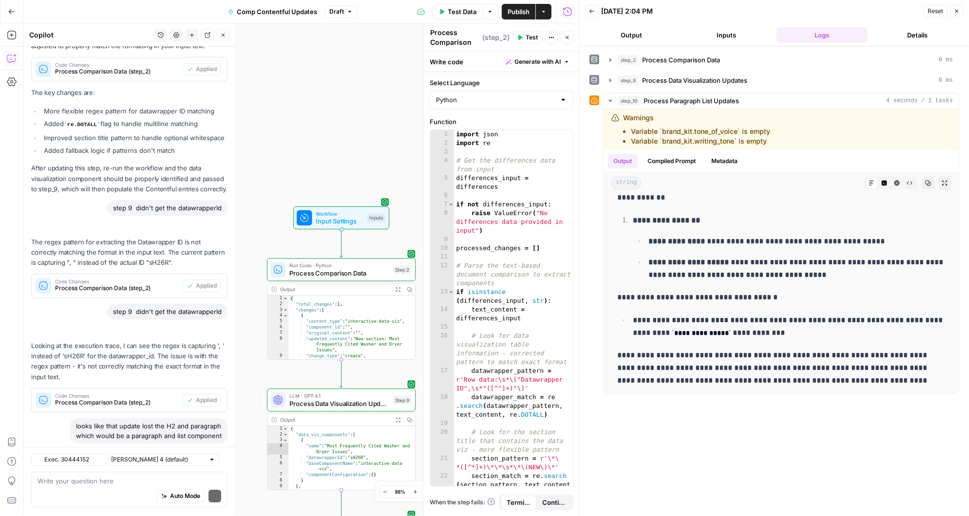
scroll to position [2350, 0]
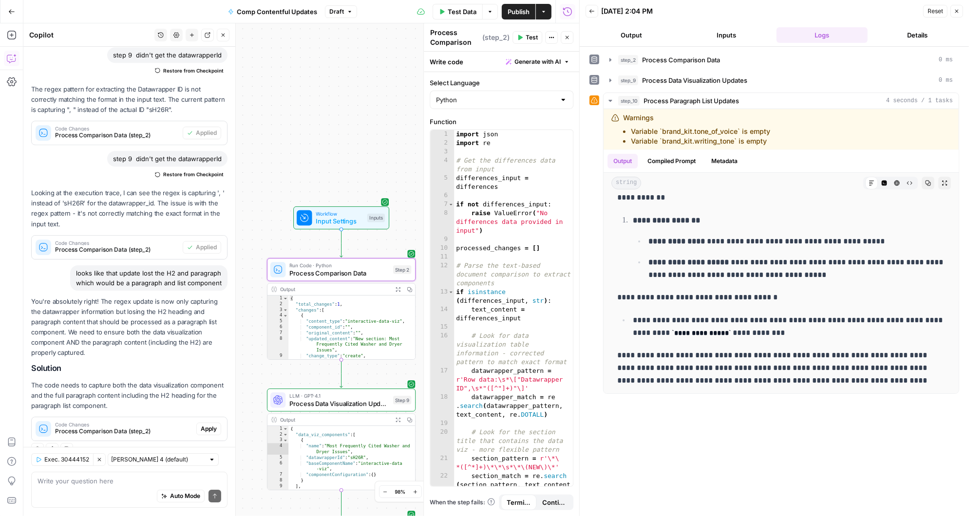
click at [207, 425] on span "Apply" at bounding box center [209, 429] width 16 height 9
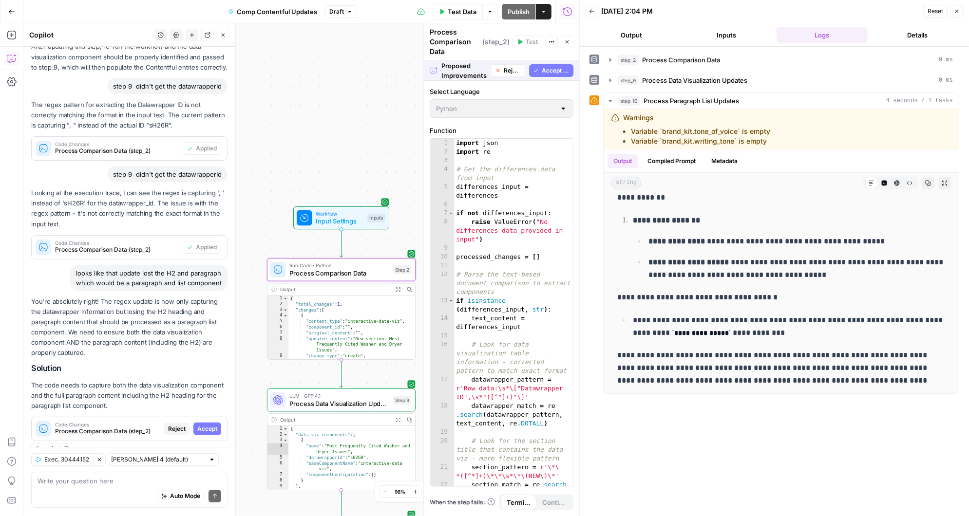
click at [207, 425] on span "Accept" at bounding box center [207, 429] width 20 height 9
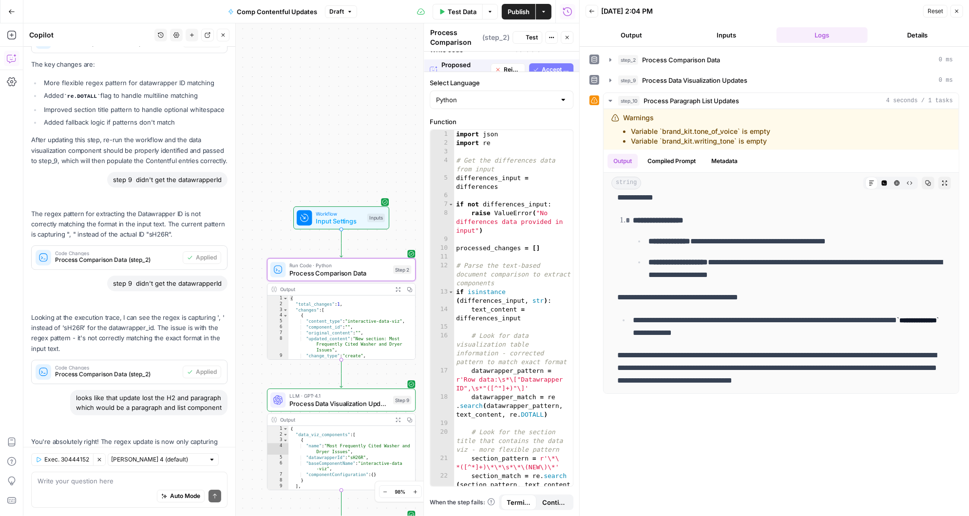
scroll to position [0, 0]
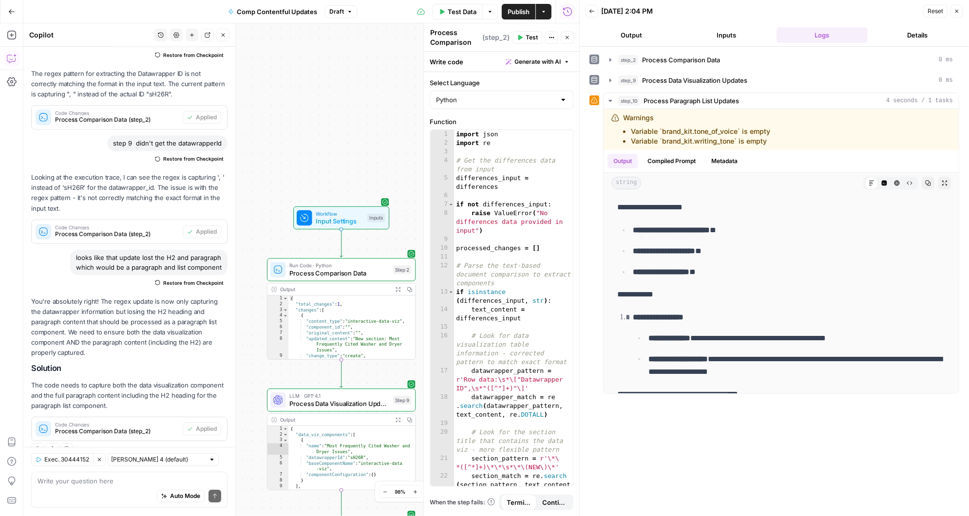
click at [531, 34] on span "Test" at bounding box center [532, 37] width 12 height 9
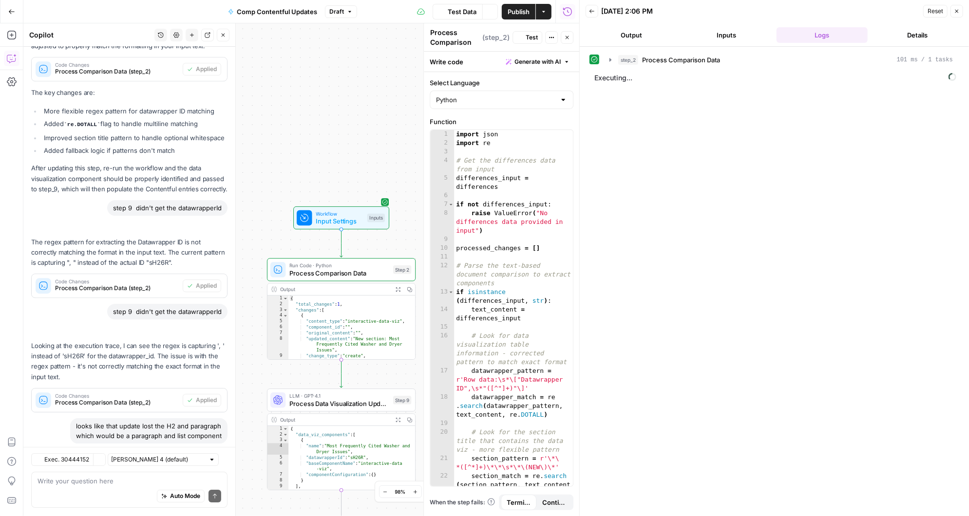
scroll to position [2366, 0]
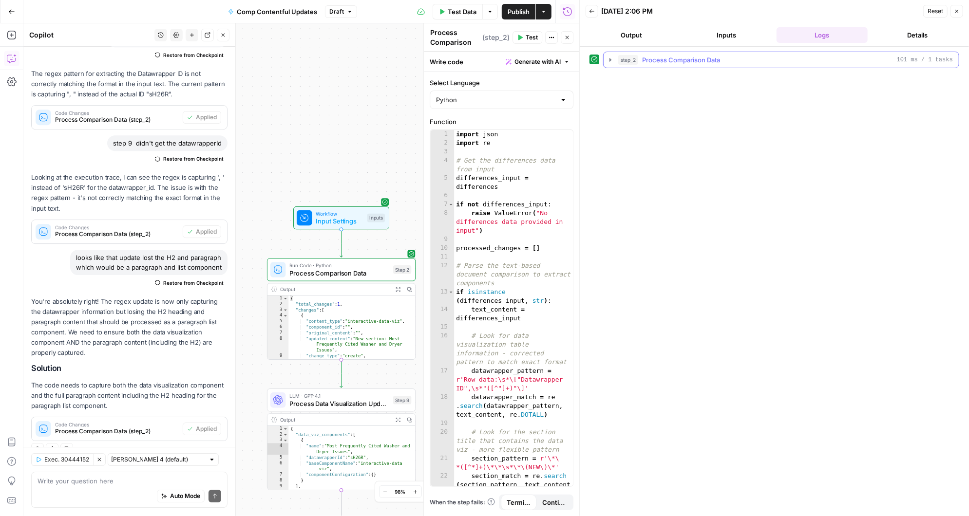
click at [608, 56] on icon "button" at bounding box center [611, 60] width 8 height 8
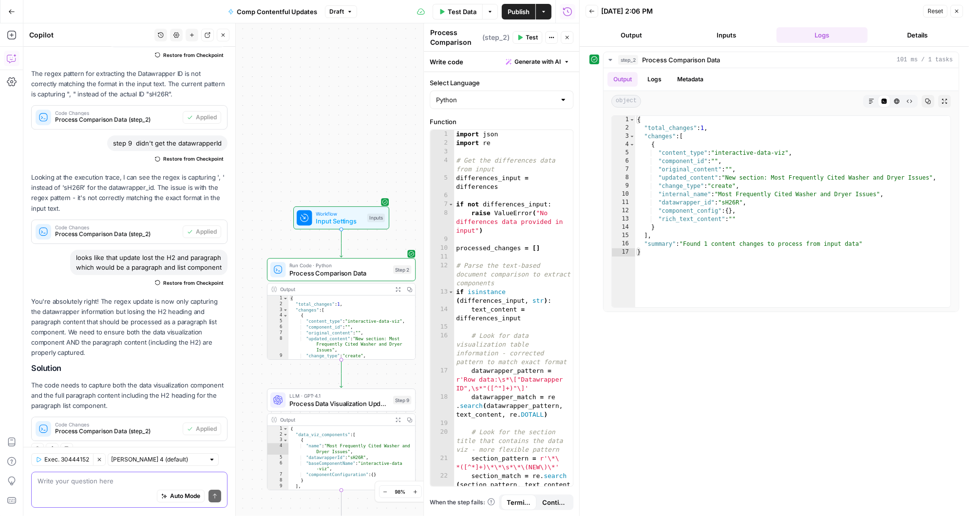
click at [92, 482] on textarea at bounding box center [130, 482] width 184 height 10
type textarea "f"
type textarea "still not there"
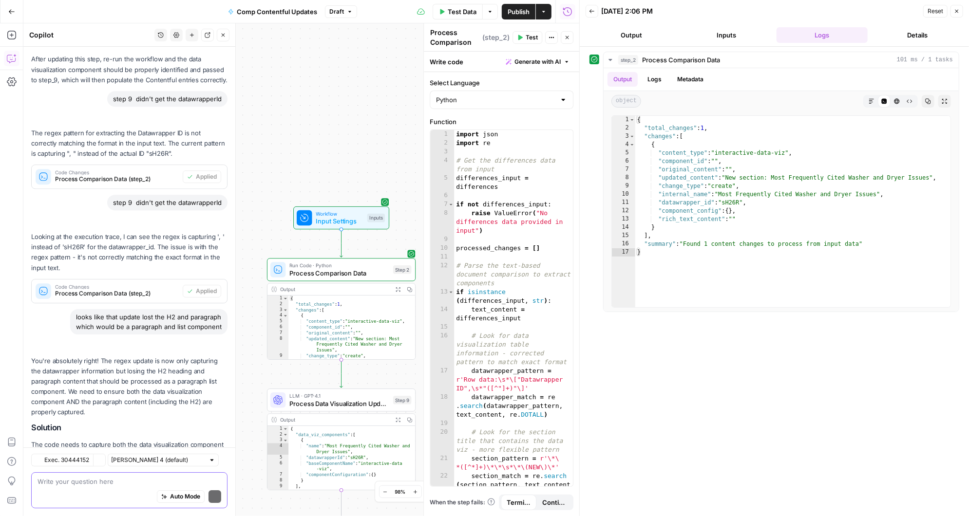
scroll to position [2474, 0]
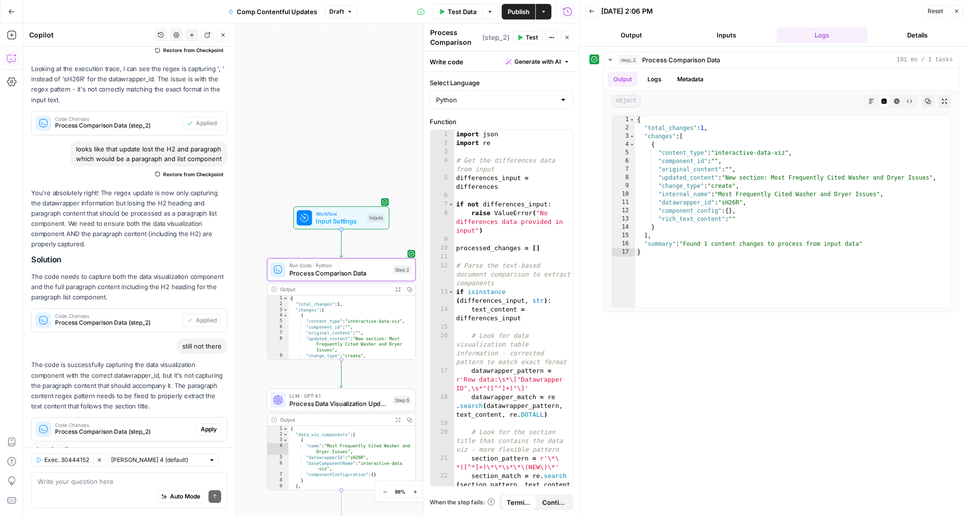
click at [209, 425] on span "Apply" at bounding box center [209, 429] width 16 height 9
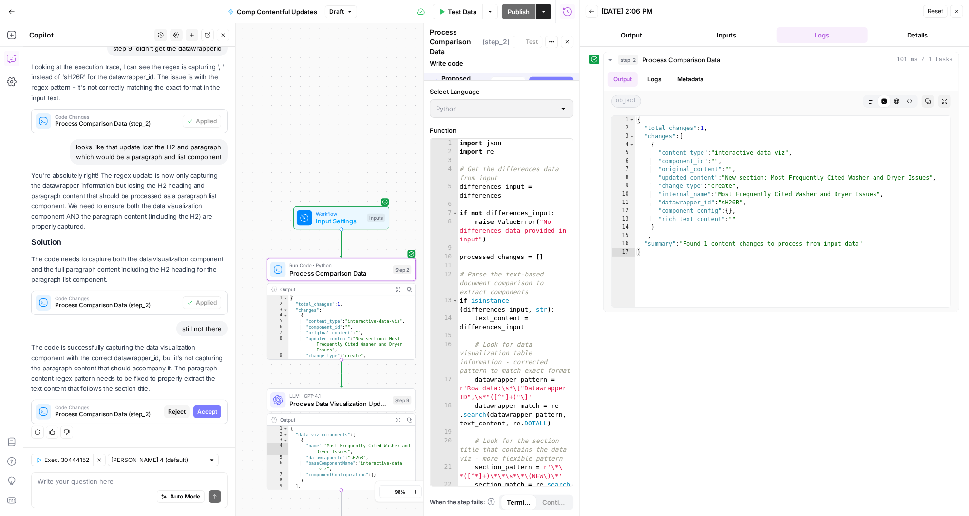
scroll to position [2334, 0]
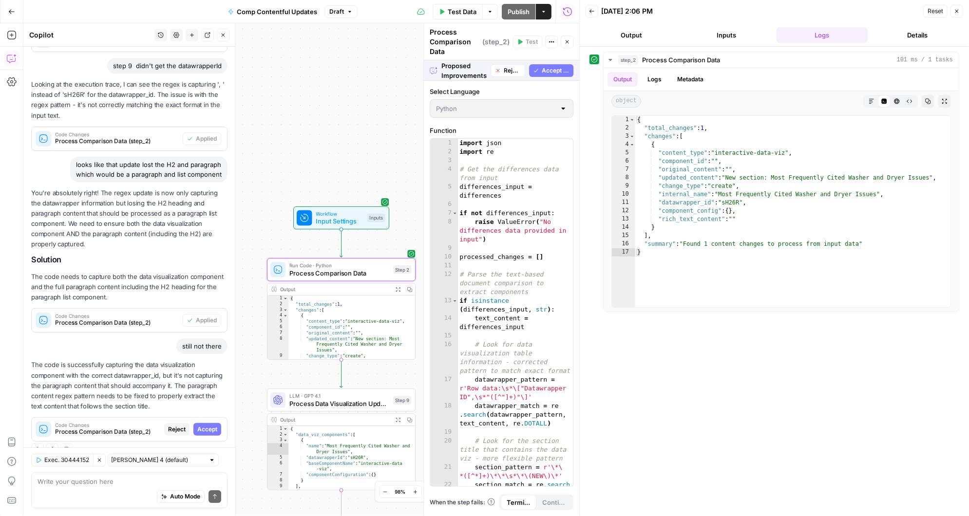
click at [209, 425] on span "Accept" at bounding box center [207, 429] width 20 height 9
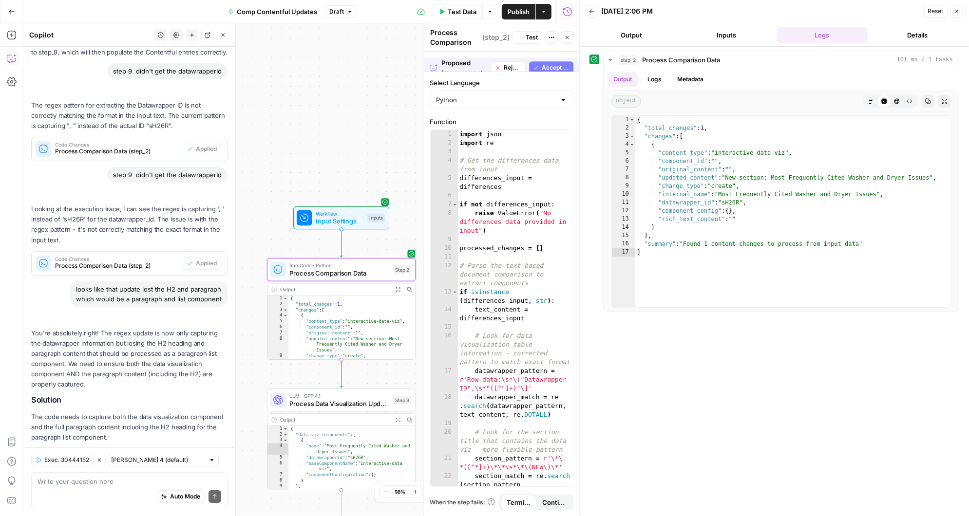
scroll to position [2490, 0]
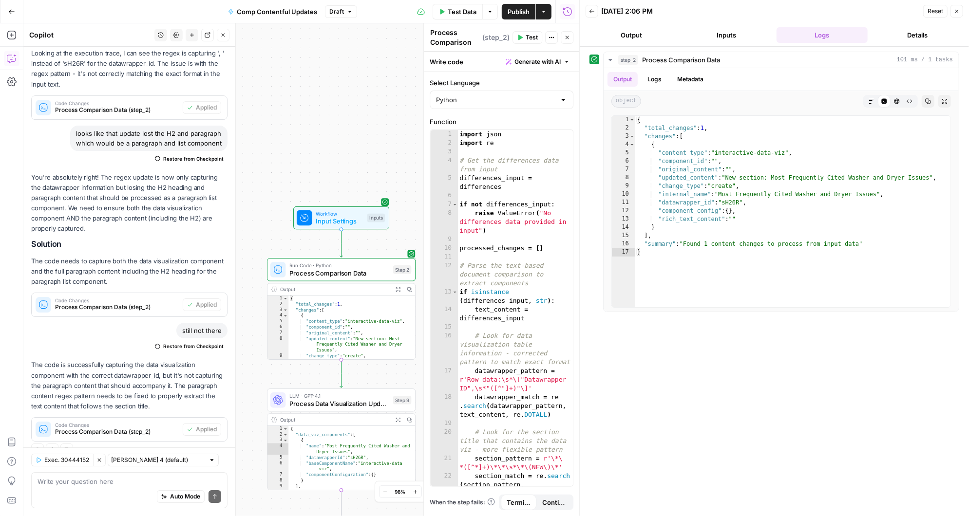
click at [527, 41] on span "Test" at bounding box center [532, 37] width 12 height 9
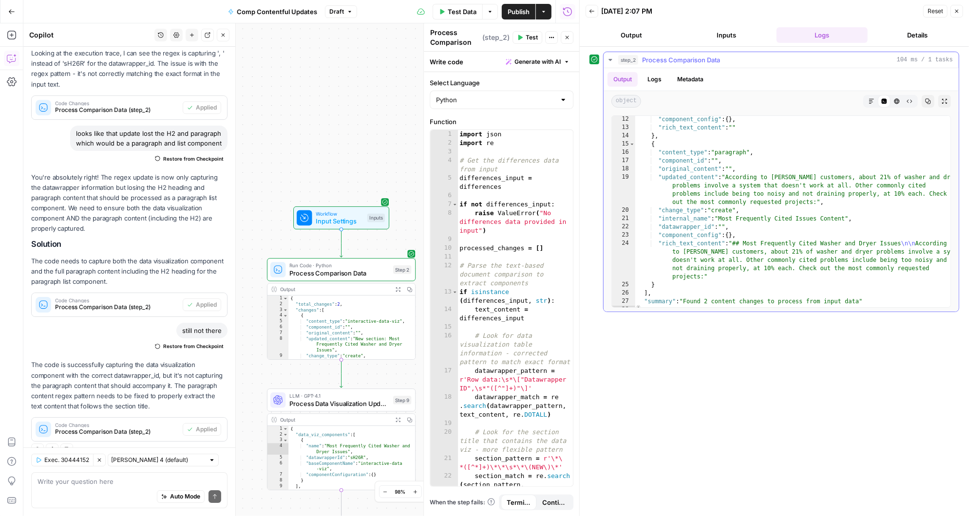
scroll to position [98, 0]
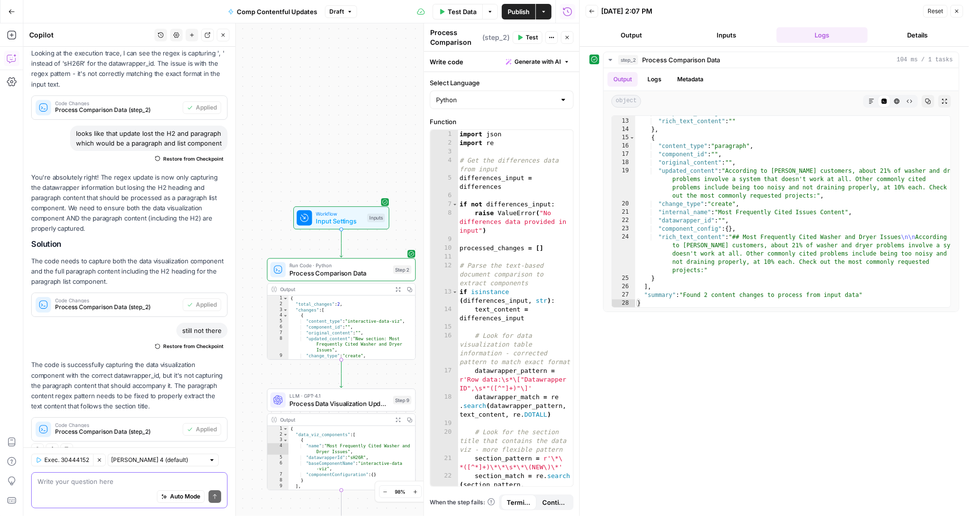
click at [87, 485] on textarea at bounding box center [130, 482] width 184 height 10
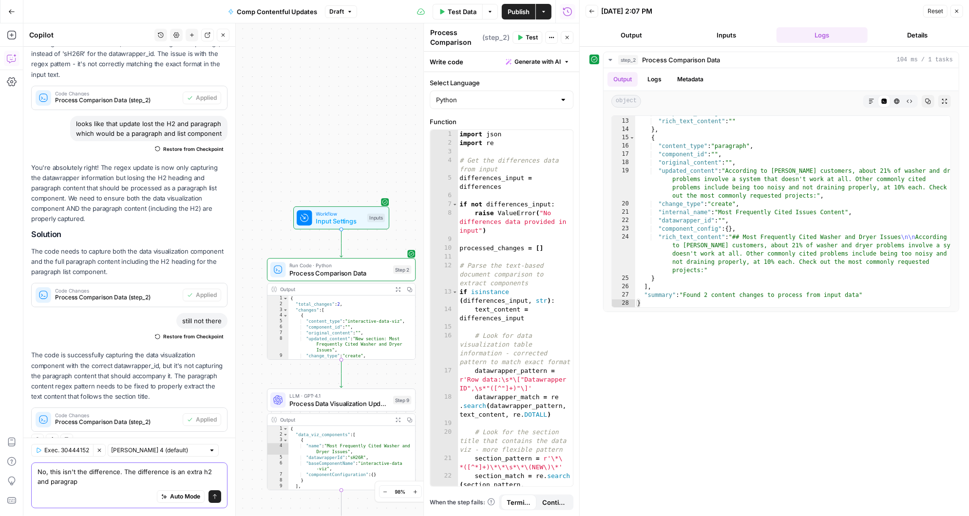
type textarea "No, this isn't the difference. The difference is an extra h2 and paragraph"
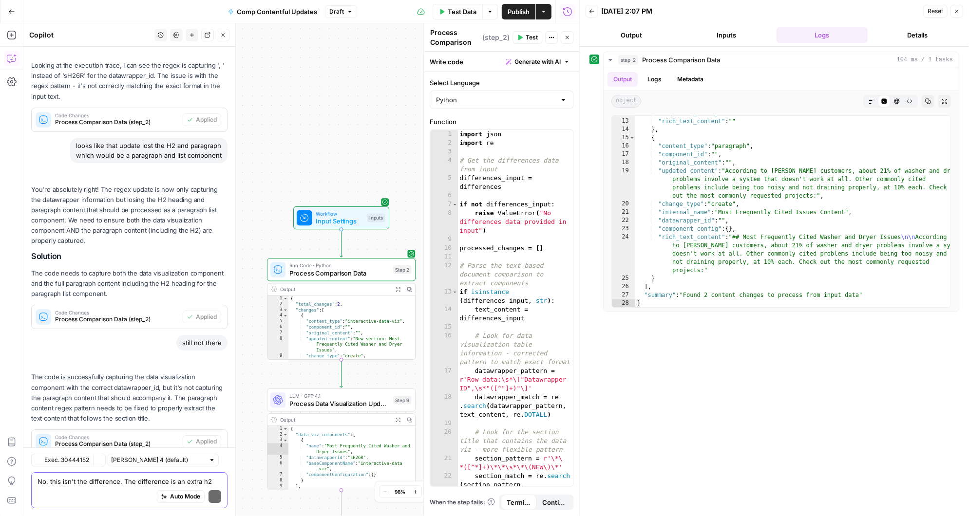
scroll to position [2661, 0]
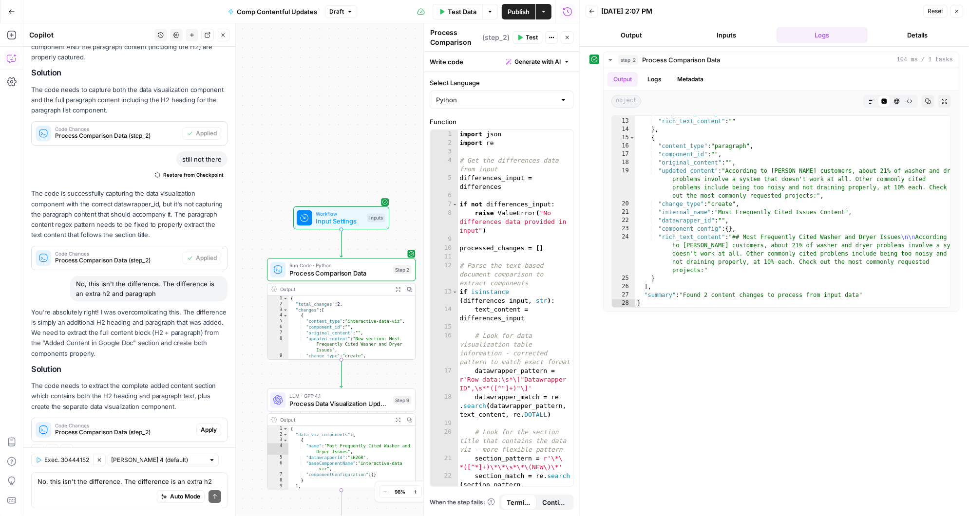
click at [114, 487] on div "Auto Mode Send" at bounding box center [130, 497] width 184 height 21
type textarea "actually i was incorrect, you had it right."
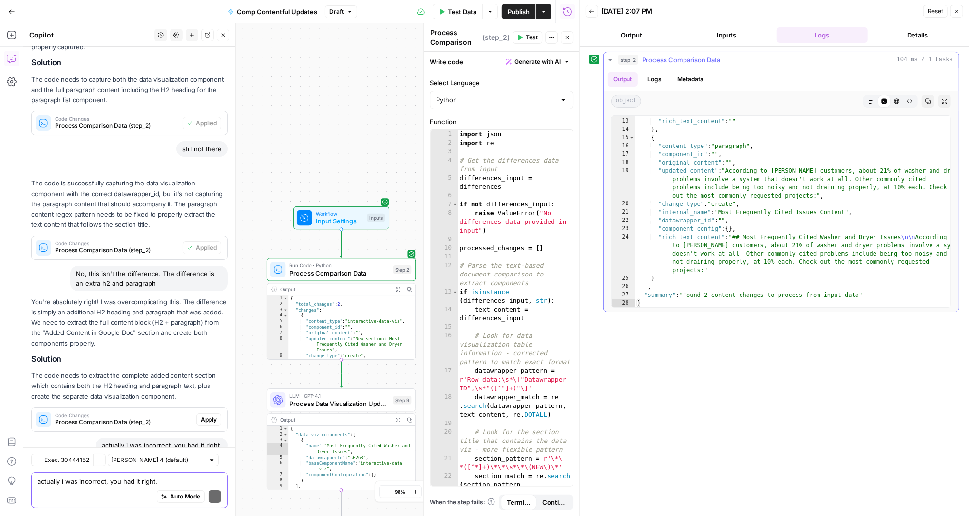
scroll to position [2855, 0]
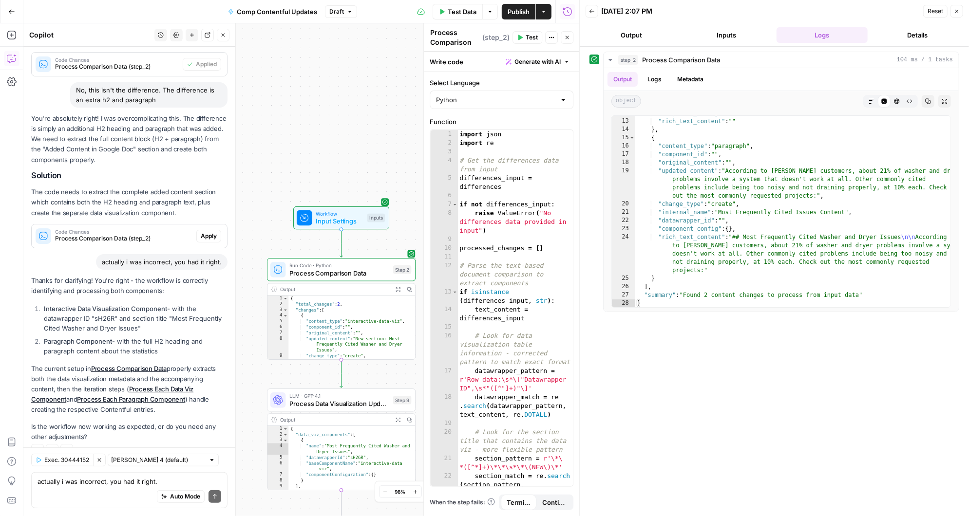
click at [569, 37] on icon "button" at bounding box center [567, 38] width 6 height 6
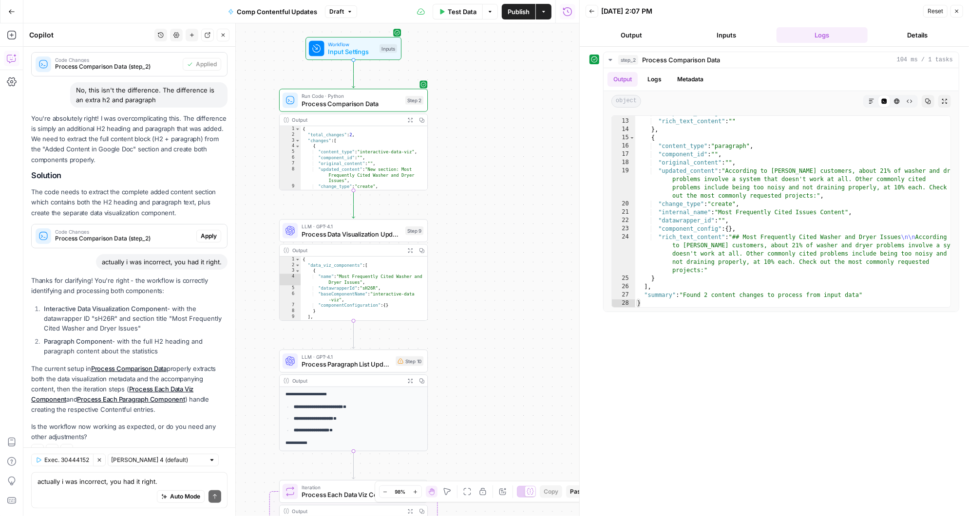
drag, startPoint x: 442, startPoint y: 390, endPoint x: 460, endPoint y: 169, distance: 222.4
click at [460, 169] on div "Workflow Input Settings Inputs Run Code · Python Process Comparison Data Step 2…" at bounding box center [301, 269] width 556 height 493
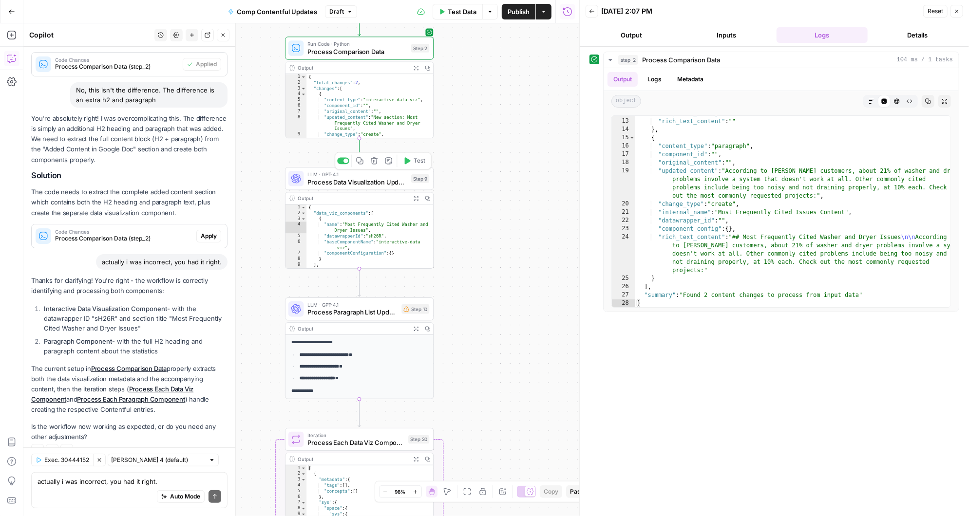
click at [411, 160] on button "Test" at bounding box center [414, 161] width 30 height 13
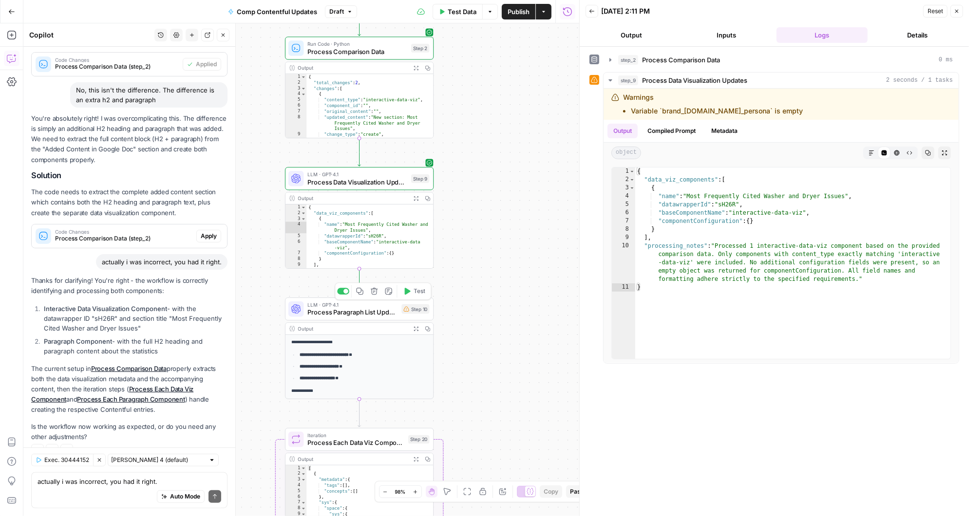
click at [409, 292] on icon "button" at bounding box center [408, 291] width 6 height 7
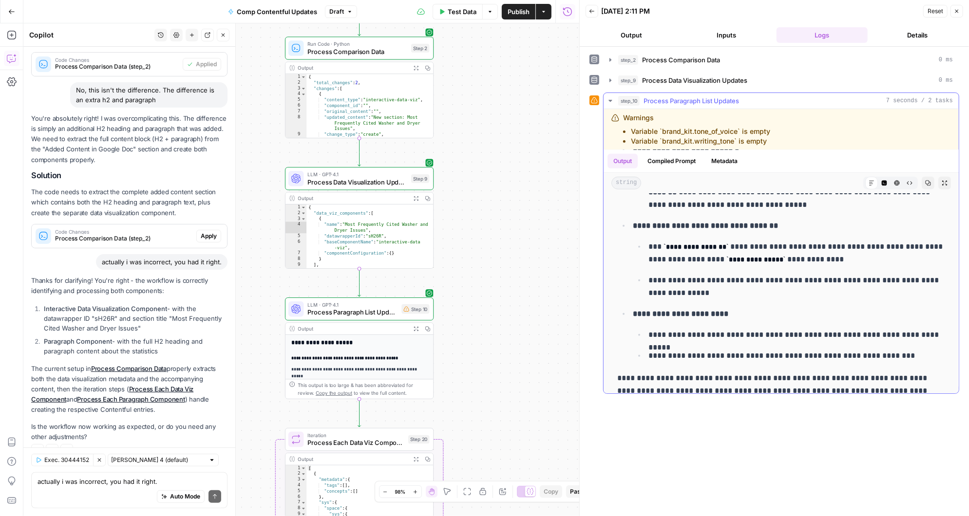
scroll to position [392, 0]
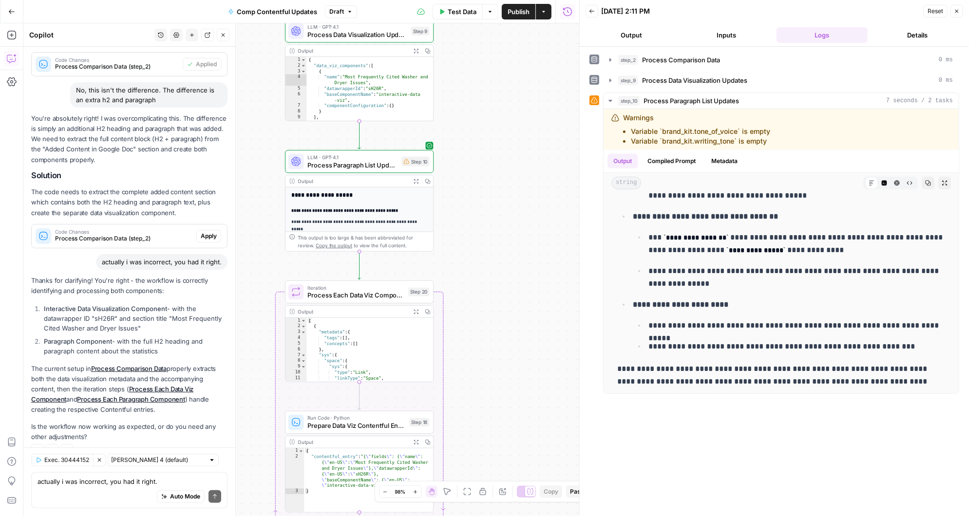
drag, startPoint x: 473, startPoint y: 335, endPoint x: 475, endPoint y: 157, distance: 177.8
click at [475, 157] on div "Workflow Input Settings Inputs Run Code · Python Process Comparison Data Step 2…" at bounding box center [301, 269] width 556 height 493
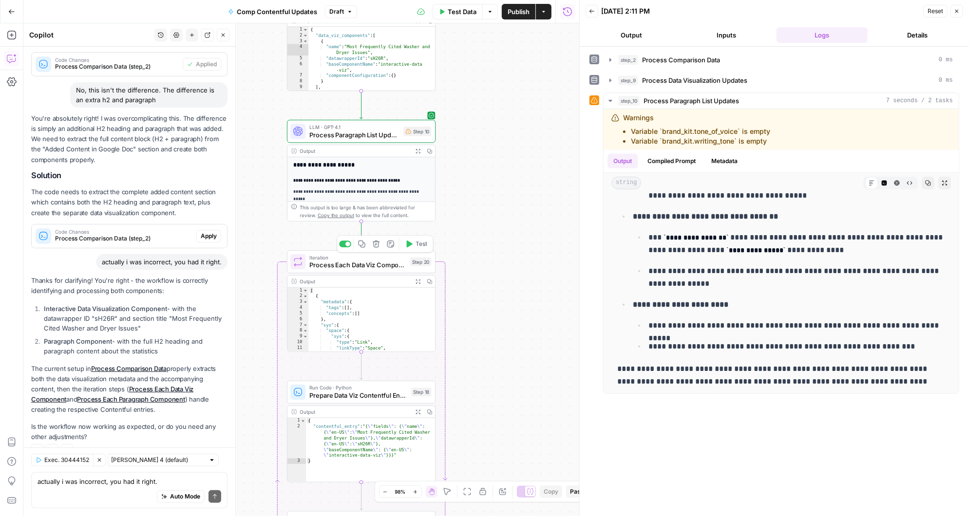
click at [413, 244] on button "Test" at bounding box center [416, 244] width 30 height 13
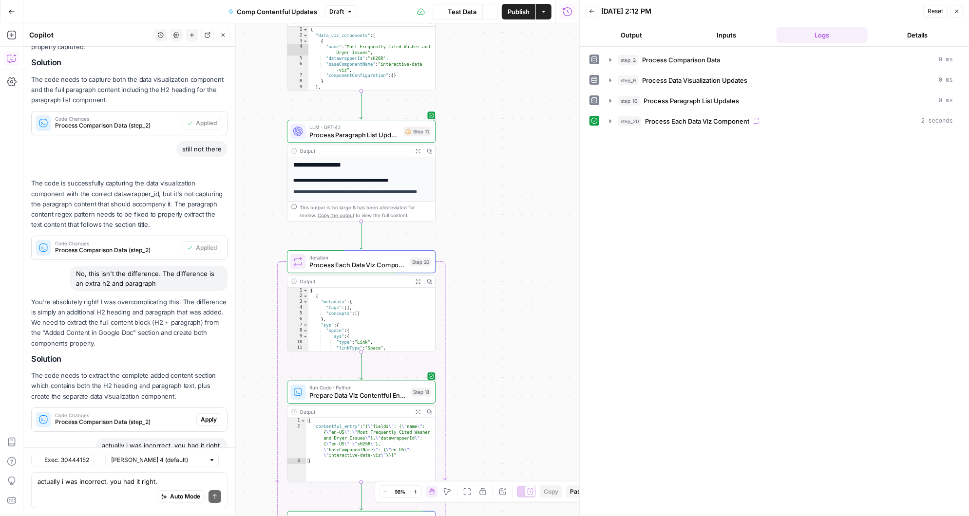
scroll to position [2855, 0]
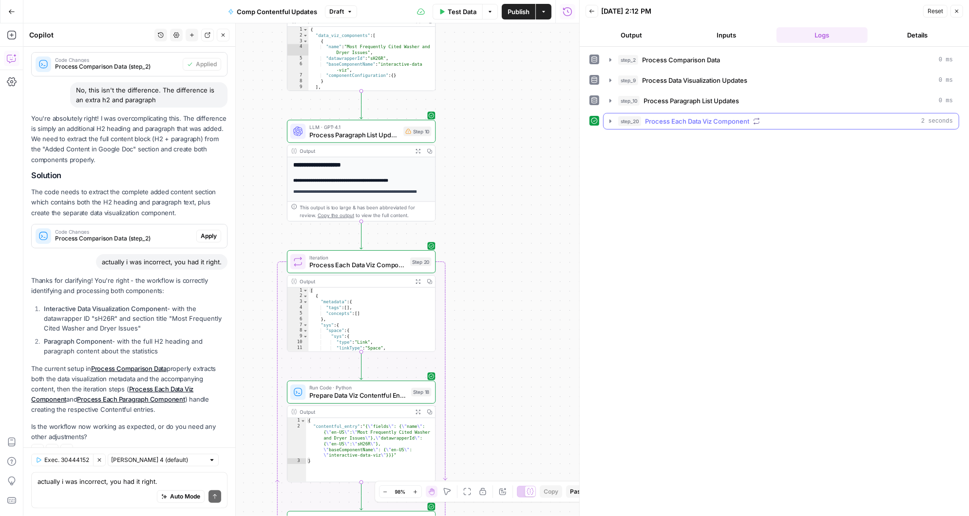
click at [610, 119] on icon "button" at bounding box center [610, 120] width 2 height 3
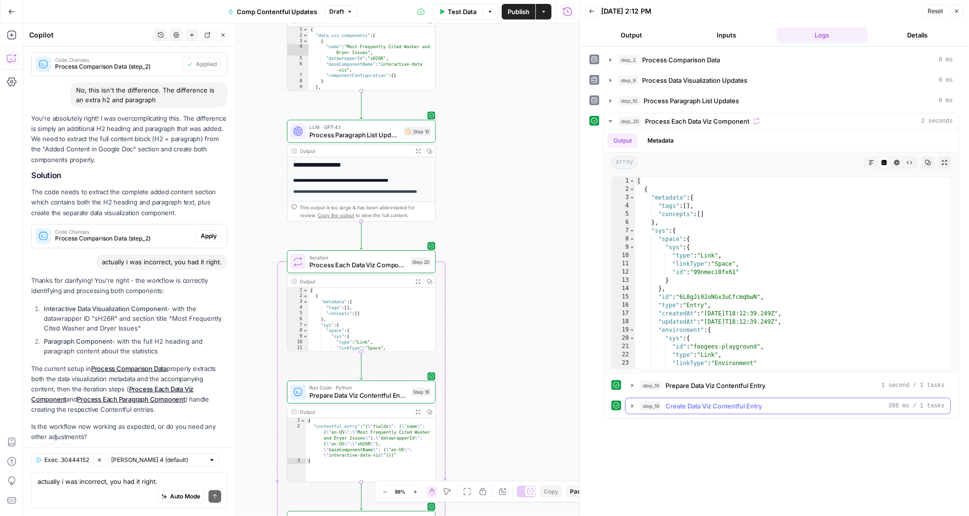
click at [631, 404] on icon "button" at bounding box center [632, 405] width 2 height 3
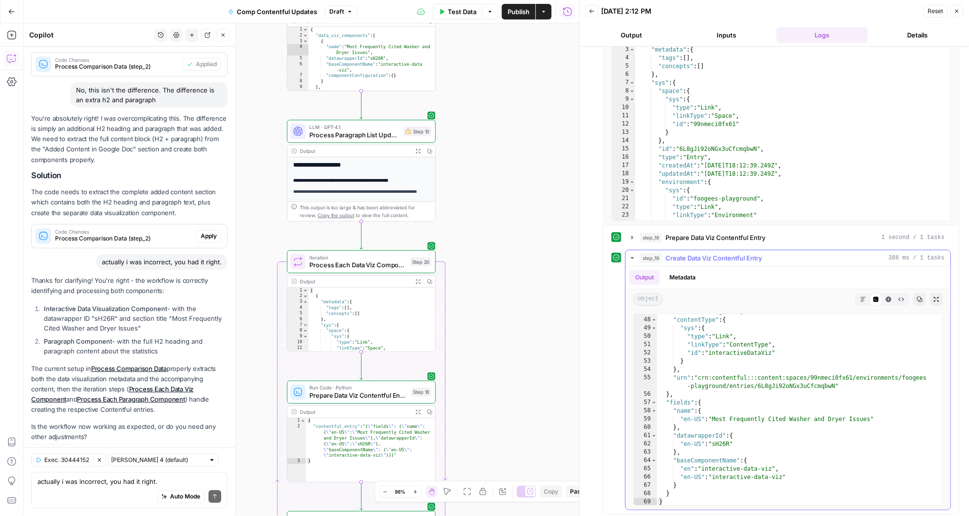
scroll to position [387, 0]
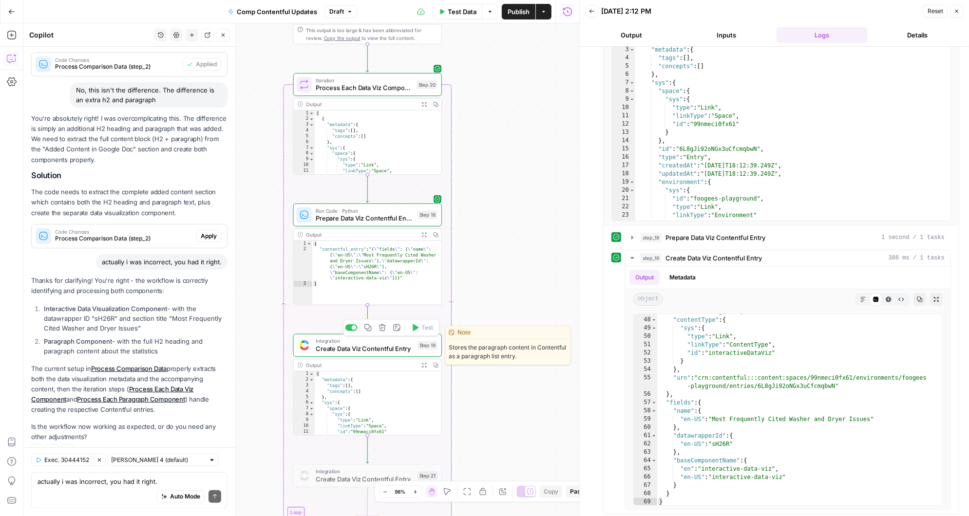
click at [381, 345] on span "Create Data Viz Contentful Entry" at bounding box center [365, 349] width 98 height 10
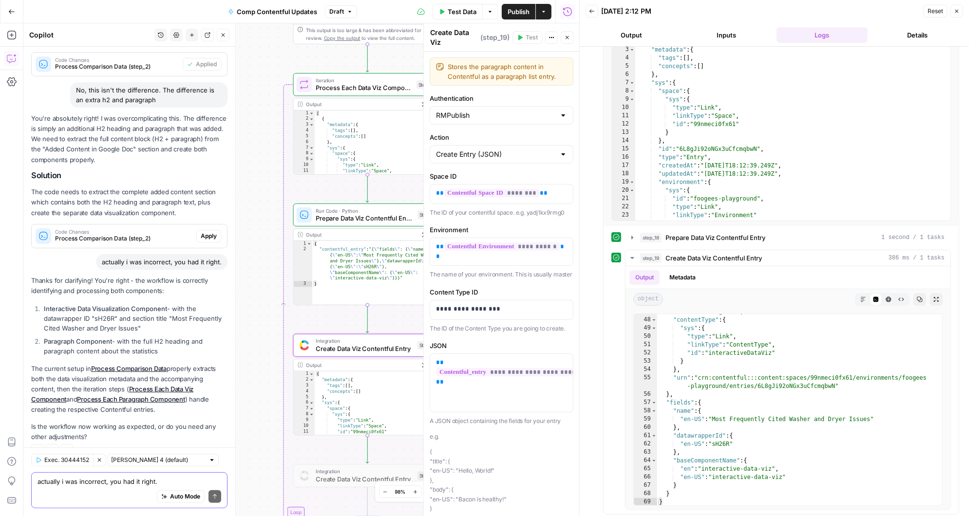
click at [61, 485] on textarea "actually i was incorrect, you had it right." at bounding box center [130, 482] width 184 height 10
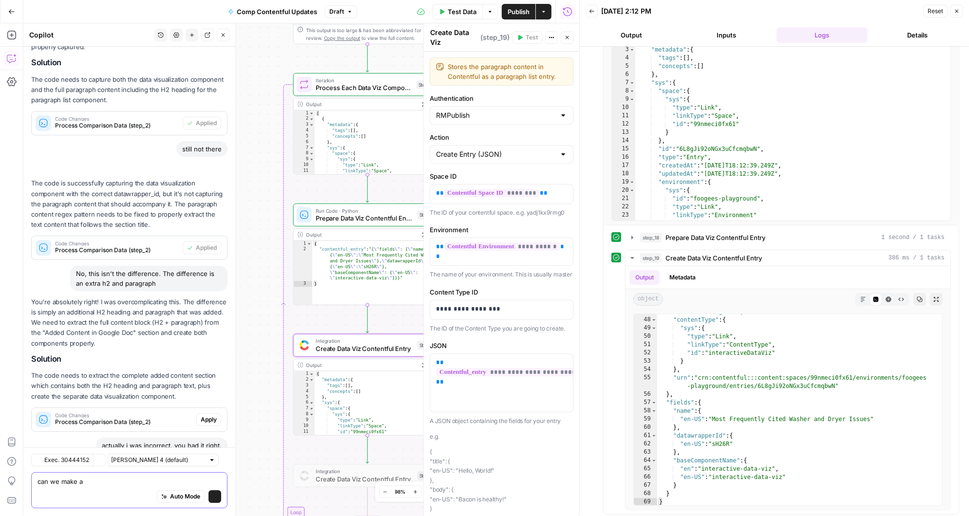
scroll to position [2855, 0]
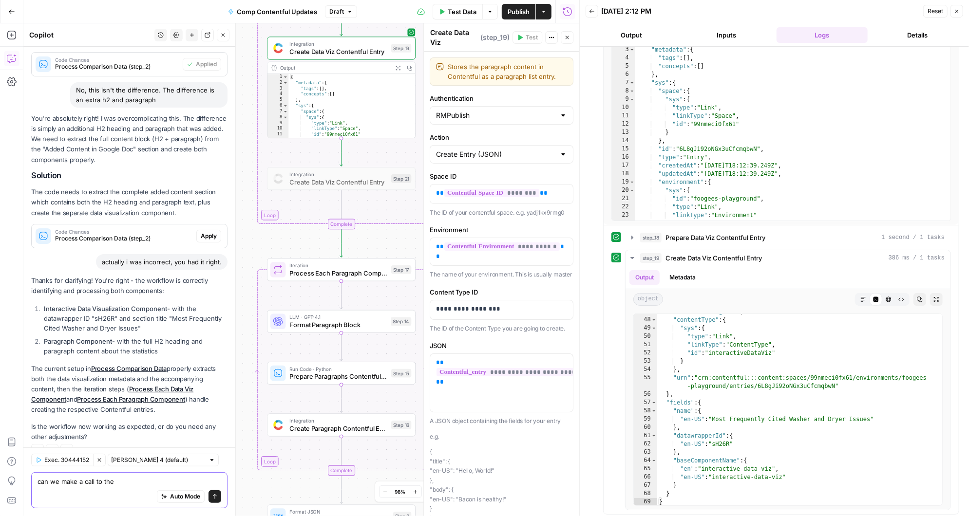
type textarea "can we make a call to the"
click at [565, 114] on div at bounding box center [563, 116] width 8 height 10
type input "RMPublish"
click at [591, 166] on div "step_20 Process Each Data Viz Component 2 seconds Output Metadata array Markdow…" at bounding box center [774, 240] width 370 height 550
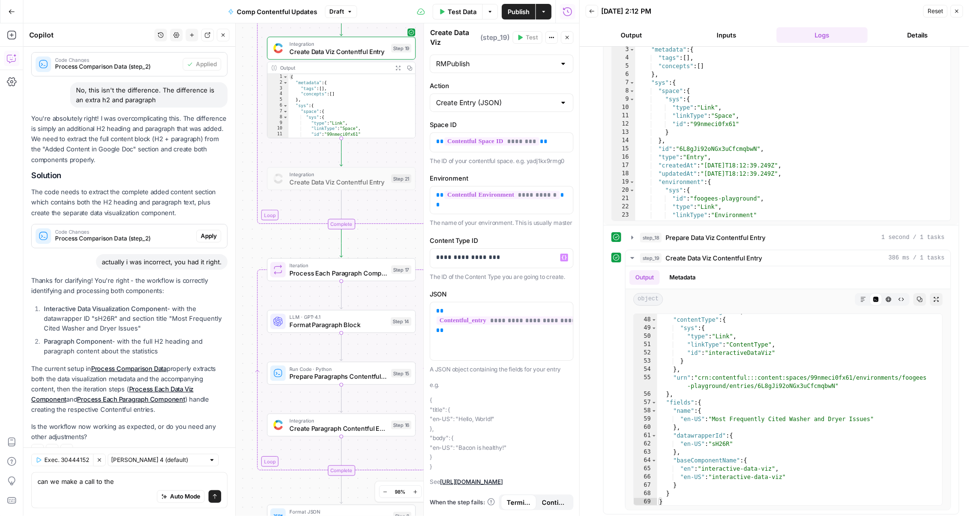
scroll to position [69, 0]
click at [633, 256] on icon "button" at bounding box center [632, 258] width 8 height 8
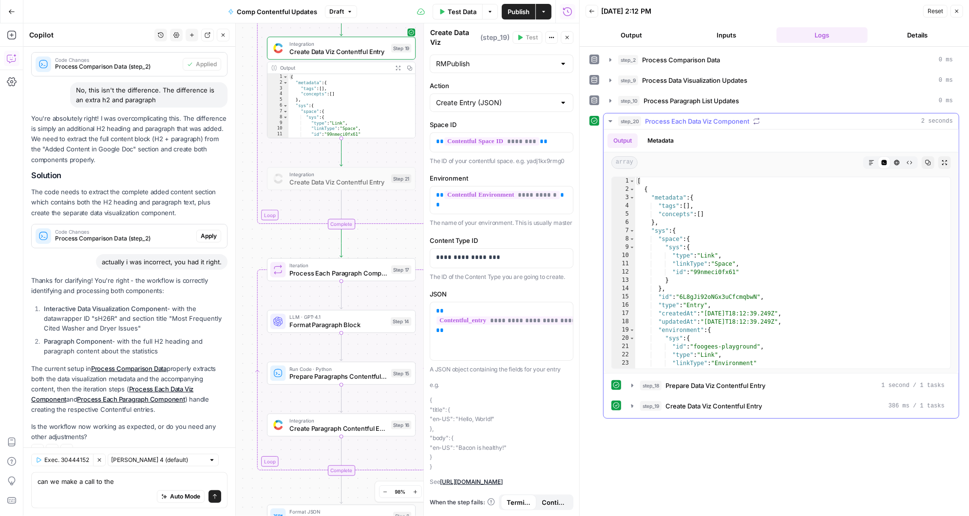
scroll to position [0, 0]
click at [125, 483] on textarea "can we make a call to the" at bounding box center [130, 482] width 184 height 10
drag, startPoint x: 96, startPoint y: 483, endPoint x: 127, endPoint y: 484, distance: 30.2
click at [127, 484] on textarea "can we make a call to the" at bounding box center [130, 482] width 184 height 10
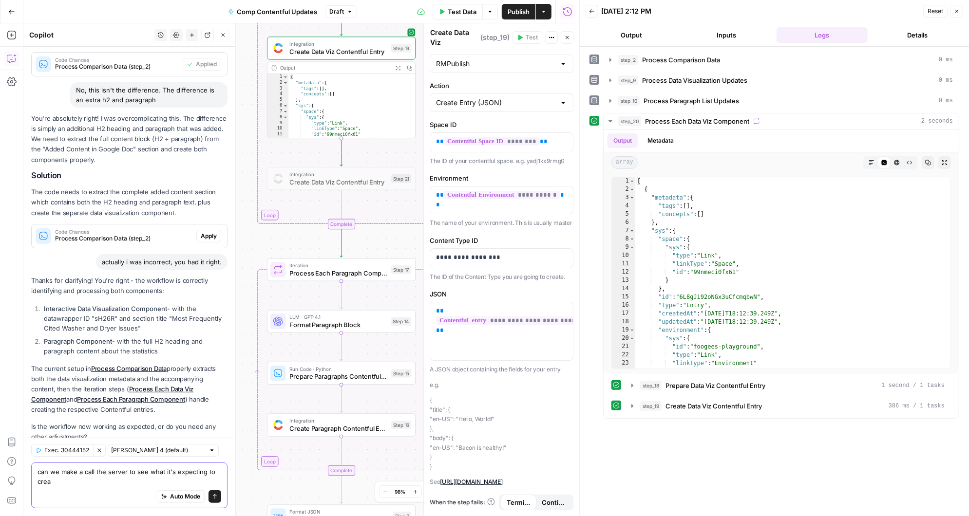
scroll to position [2865, 0]
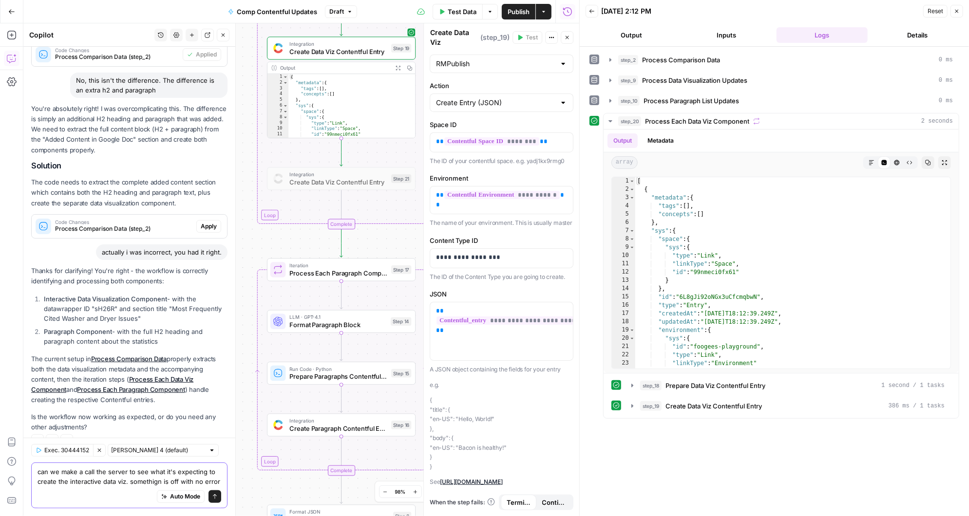
type textarea "can we make a call the server to see what it's expecting to create the interact…"
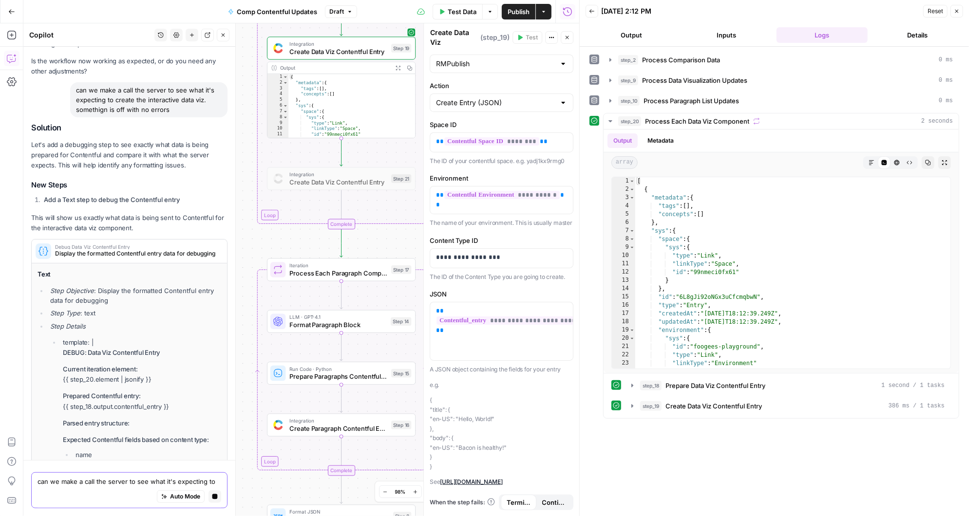
scroll to position [3075, 0]
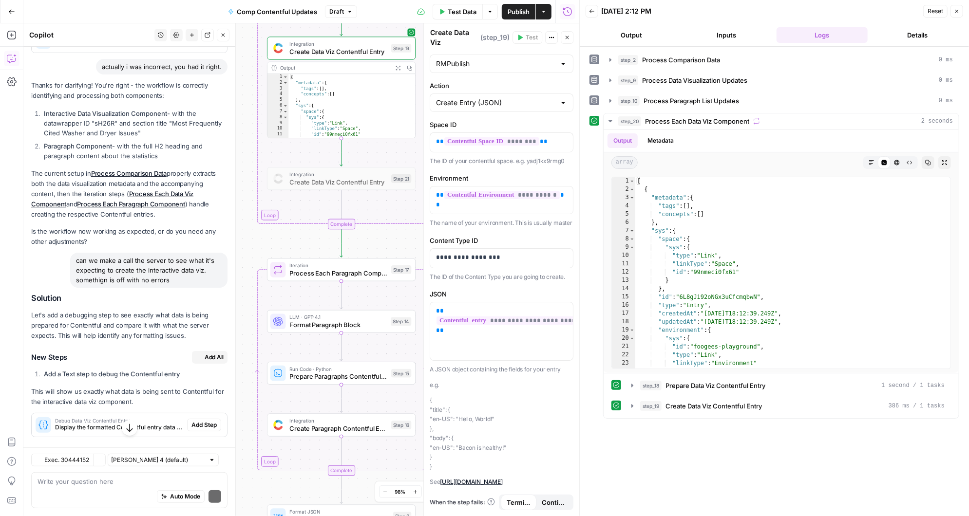
scroll to position [3207, 0]
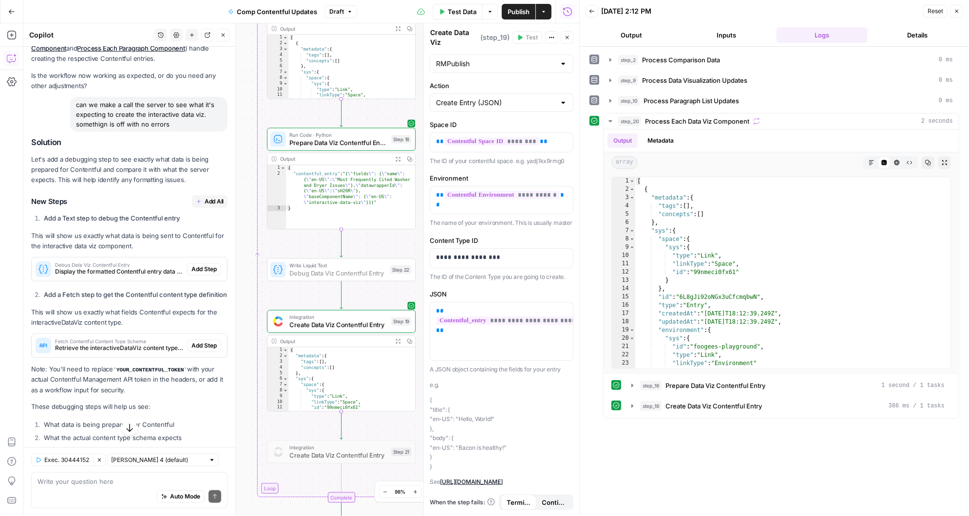
click at [208, 265] on span "Add Step" at bounding box center [203, 269] width 25 height 9
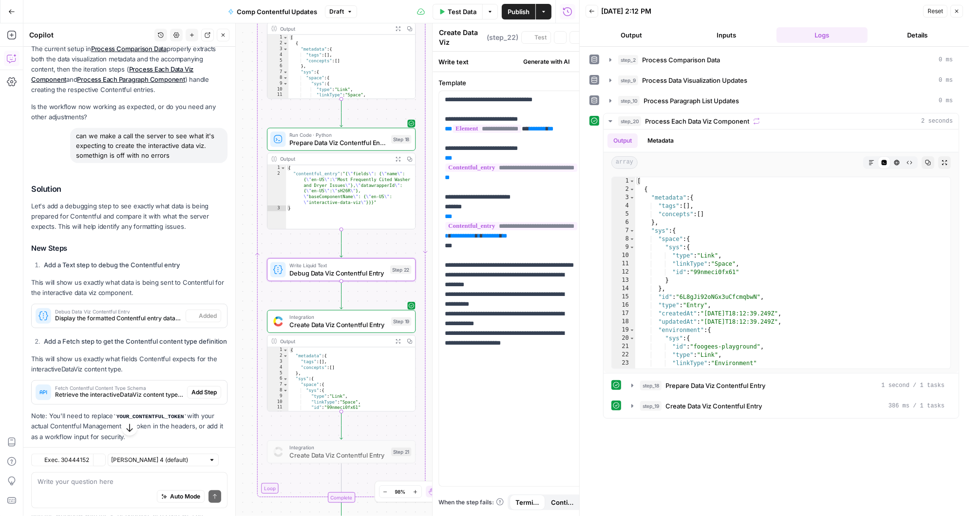
type textarea "Debug Data Viz Contentful Entry"
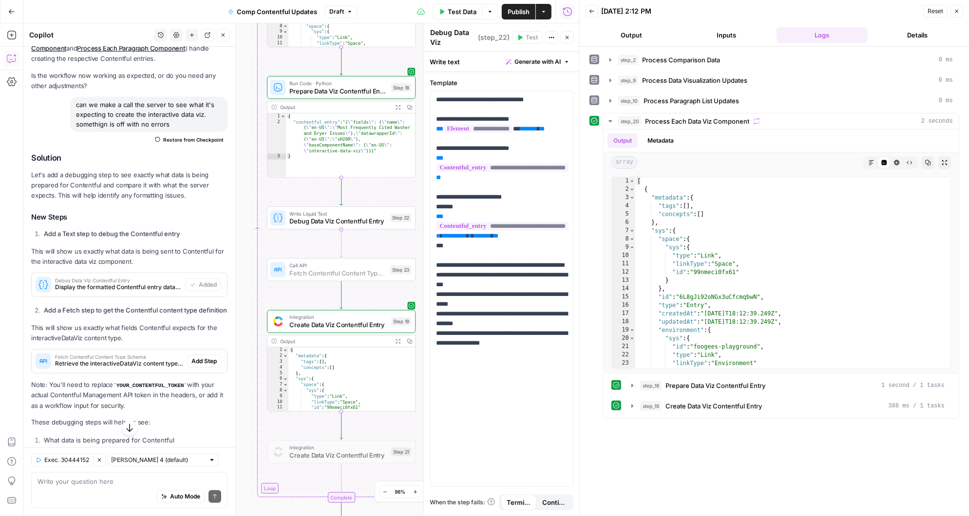
click at [208, 357] on span "Add Step" at bounding box center [203, 361] width 25 height 9
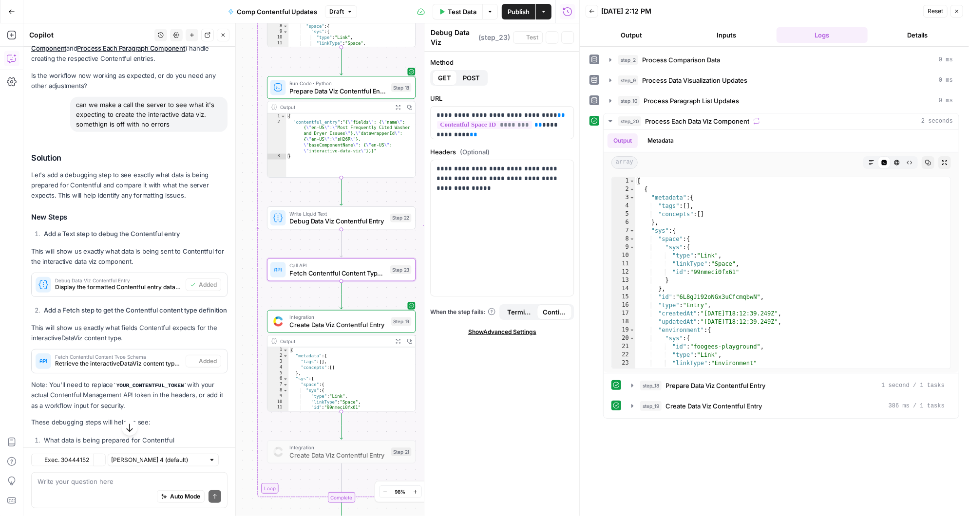
type textarea "Fetch Contentful Content Type Schema"
drag, startPoint x: 522, startPoint y: 176, endPoint x: 438, endPoint y: 175, distance: 84.3
click at [438, 175] on p "**********" at bounding box center [502, 178] width 132 height 29
click at [437, 178] on p "**********" at bounding box center [502, 178] width 132 height 29
click at [565, 168] on icon "button" at bounding box center [564, 169] width 5 height 5
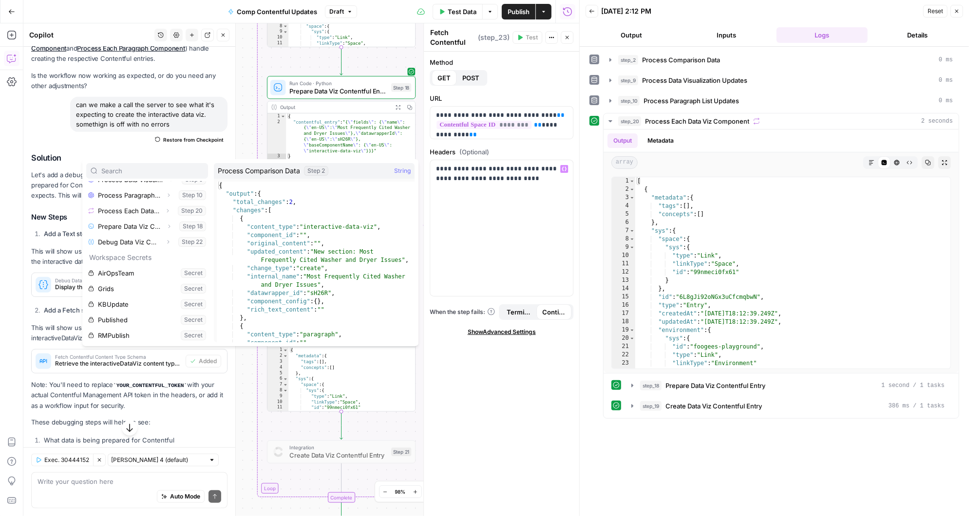
scroll to position [135, 0]
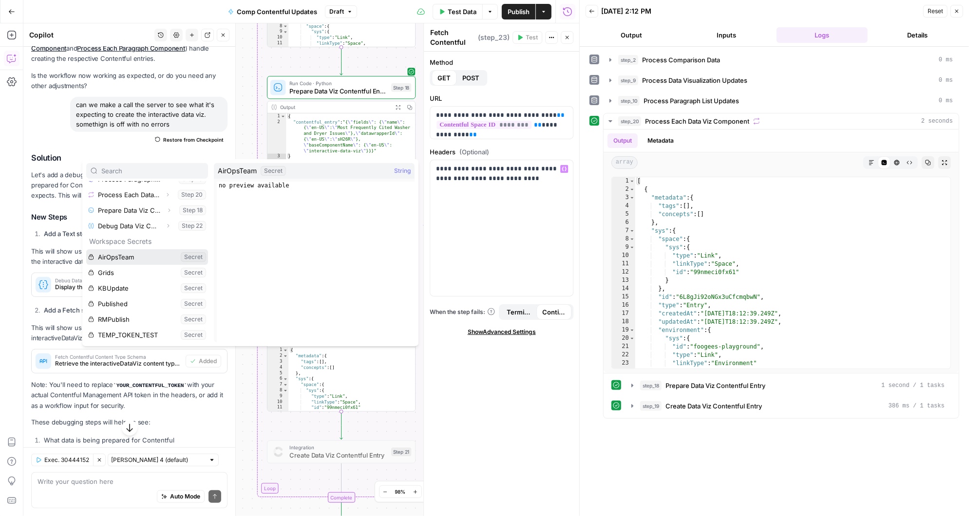
click at [142, 254] on button "Select variable AirOpsTeam" at bounding box center [147, 257] width 122 height 16
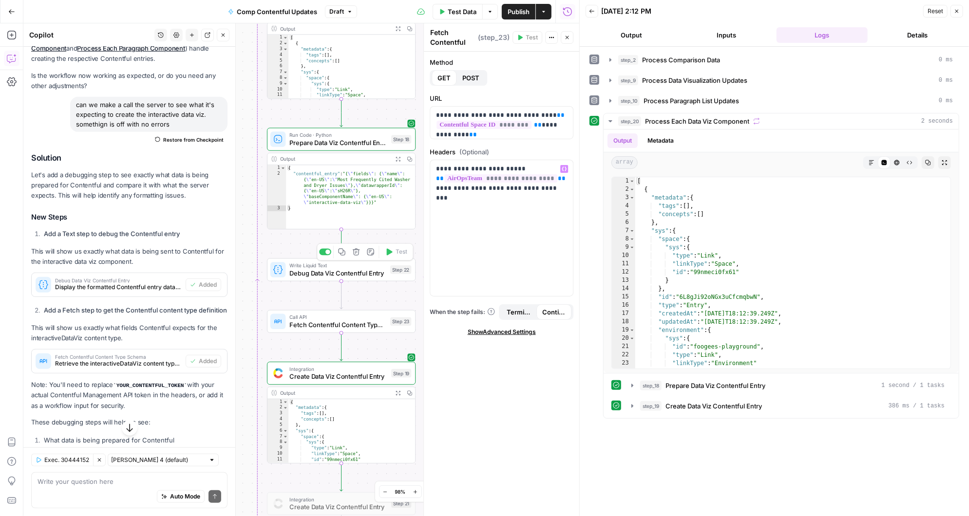
click at [332, 274] on span "Debug Data Viz Contentful Entry" at bounding box center [337, 273] width 97 height 10
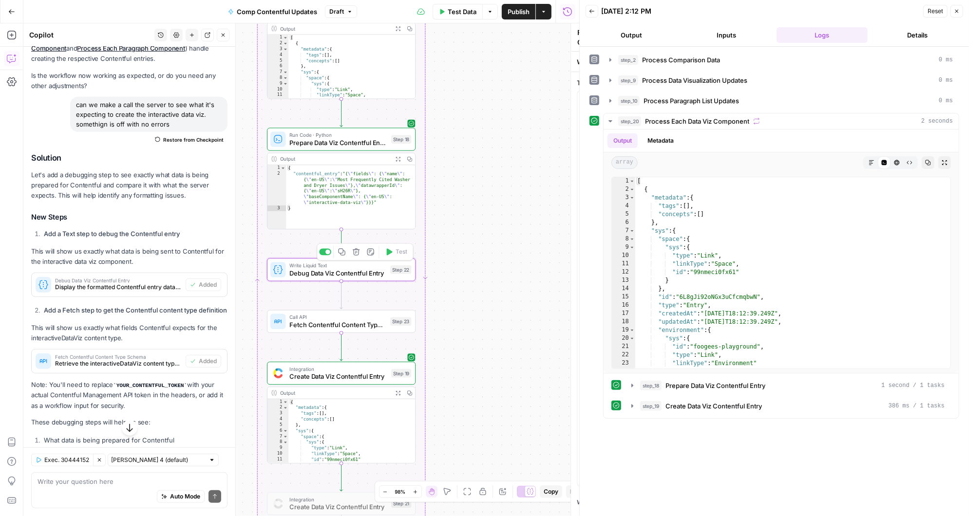
type textarea "Debug Data Viz Contentful Entry"
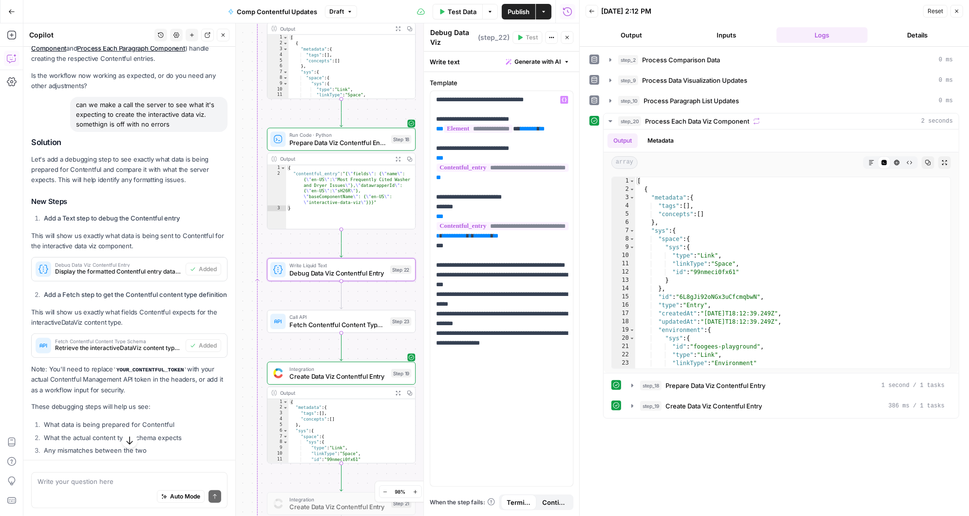
scroll to position [3238, 0]
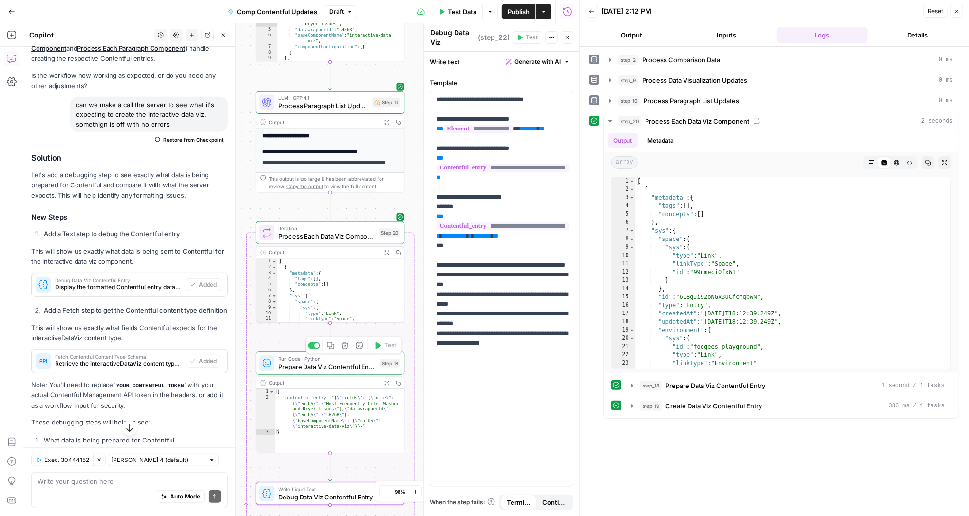
drag, startPoint x: 355, startPoint y: 113, endPoint x: 343, endPoint y: 337, distance: 224.4
click at [343, 337] on div "Workflow Input Settings Inputs Run Code · Python Process Comparison Data Step 2…" at bounding box center [301, 269] width 556 height 493
click at [380, 216] on icon "button" at bounding box center [379, 215] width 6 height 7
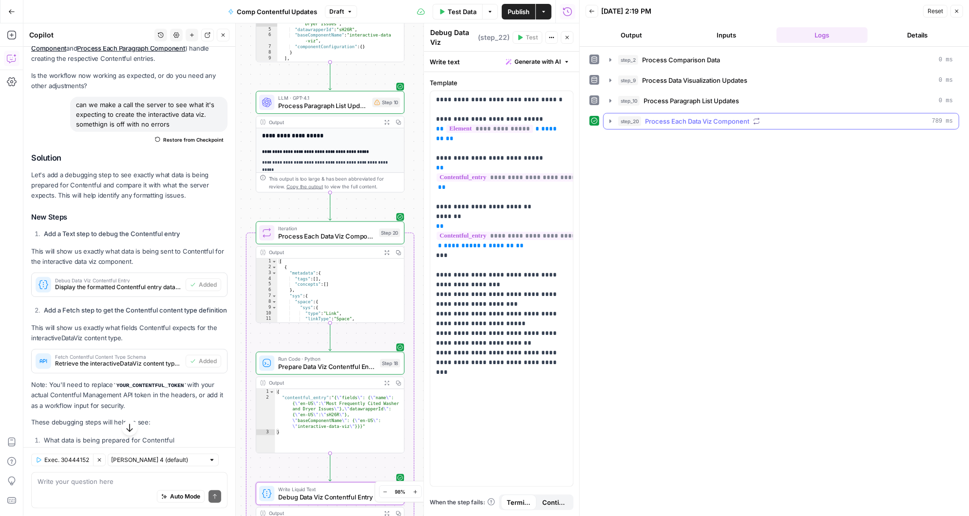
click at [609, 117] on icon "button" at bounding box center [611, 121] width 8 height 8
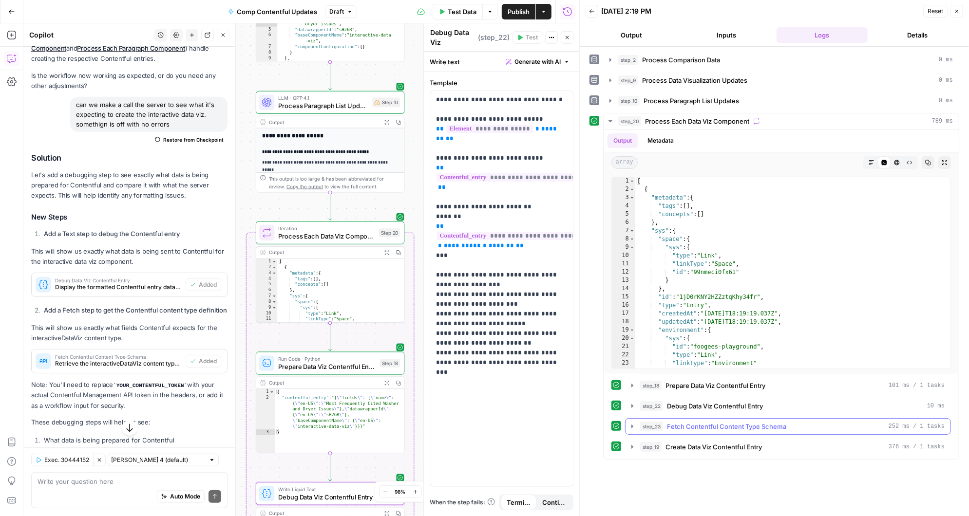
click at [632, 425] on icon "button" at bounding box center [632, 427] width 8 height 8
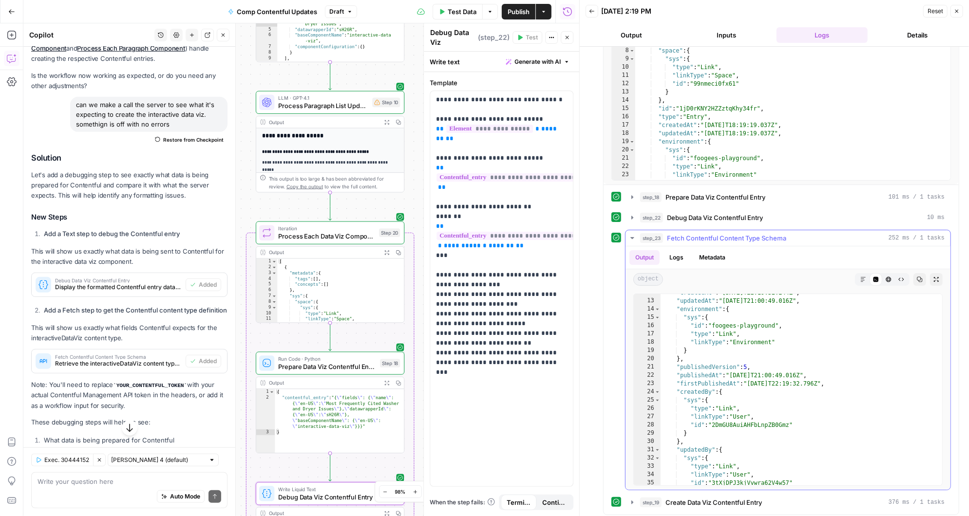
scroll to position [261, 0]
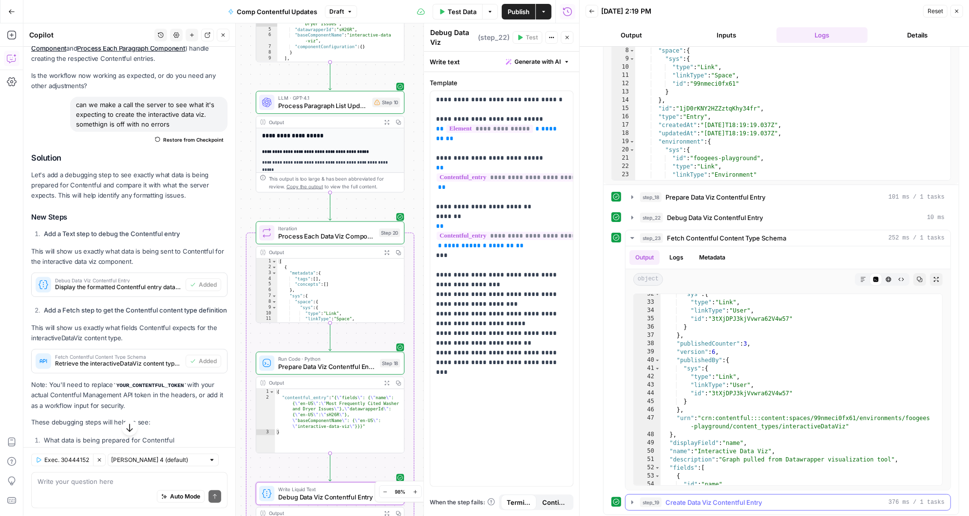
click at [632, 501] on icon "button" at bounding box center [632, 502] width 2 height 3
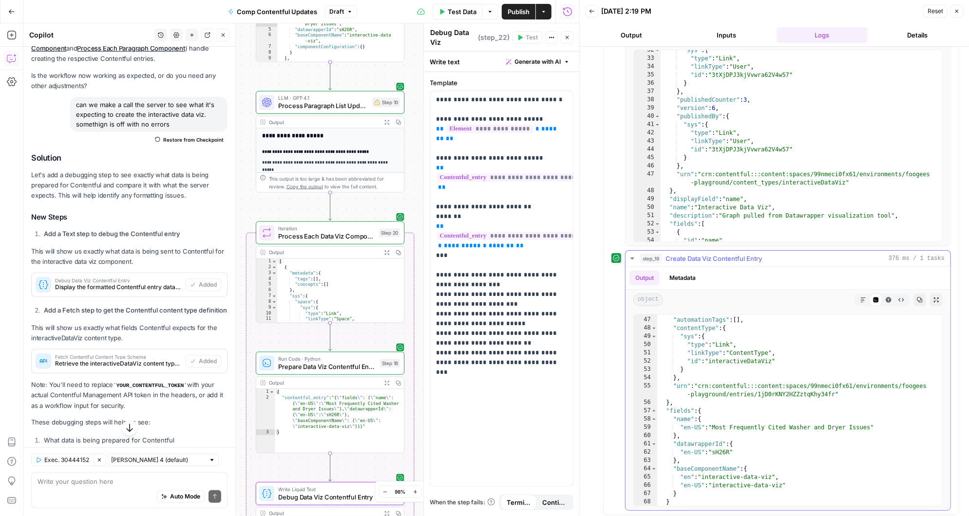
scroll to position [376, 0]
click at [77, 500] on div "Auto Mode Send" at bounding box center [130, 497] width 184 height 21
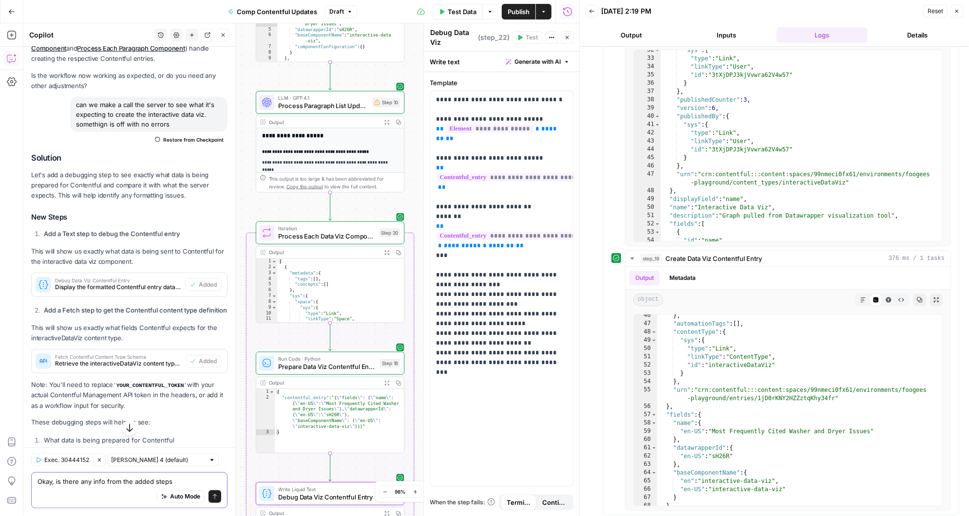
type textarea "Okay, is there any info from the added steps?"
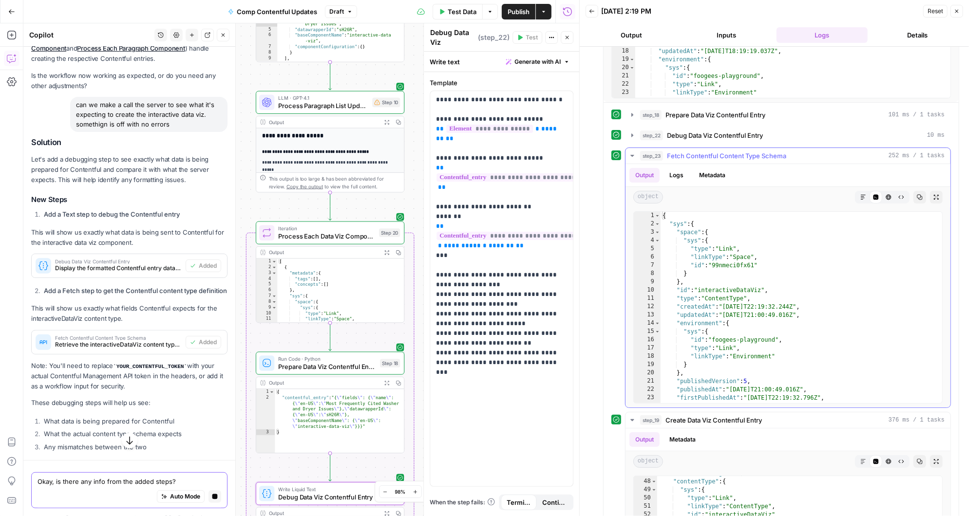
scroll to position [269, 0]
click at [632, 115] on icon "button" at bounding box center [632, 116] width 2 height 3
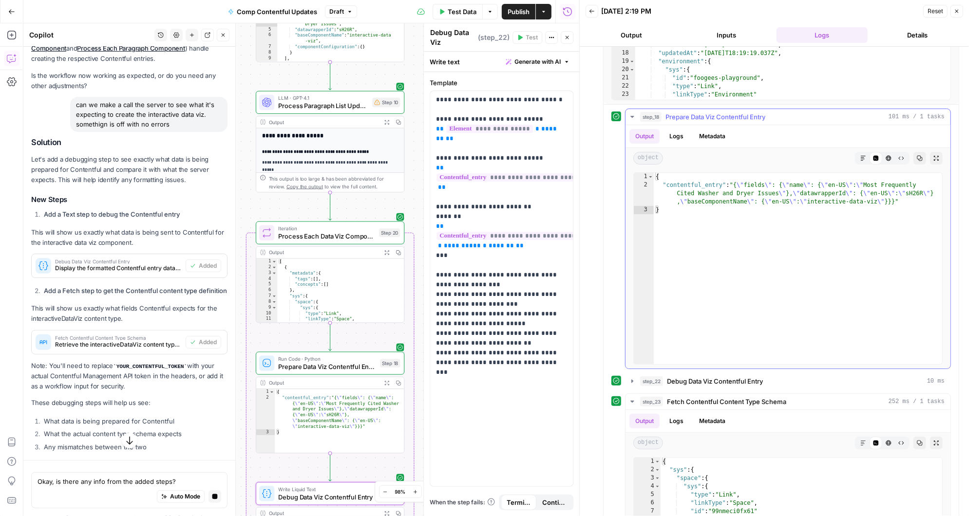
click at [632, 116] on icon "button" at bounding box center [631, 117] width 3 height 2
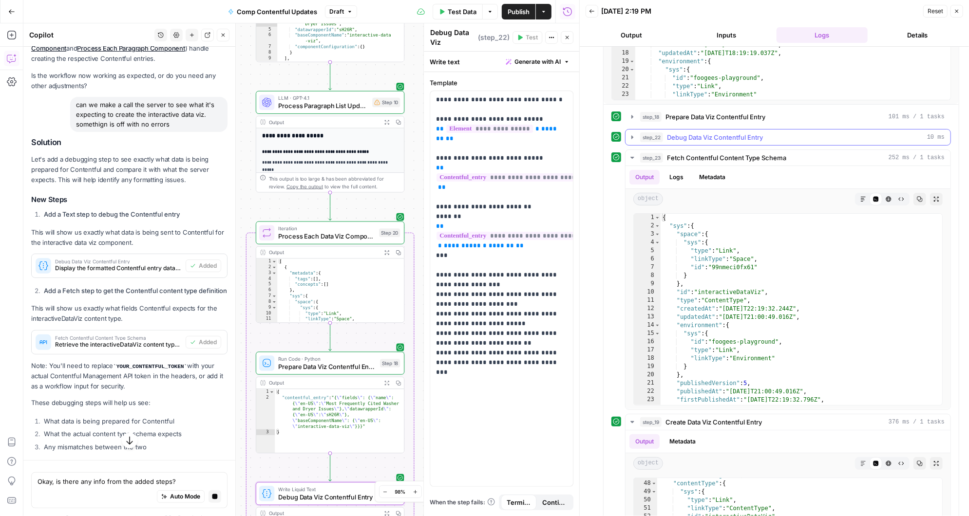
click at [634, 135] on icon "button" at bounding box center [632, 137] width 8 height 8
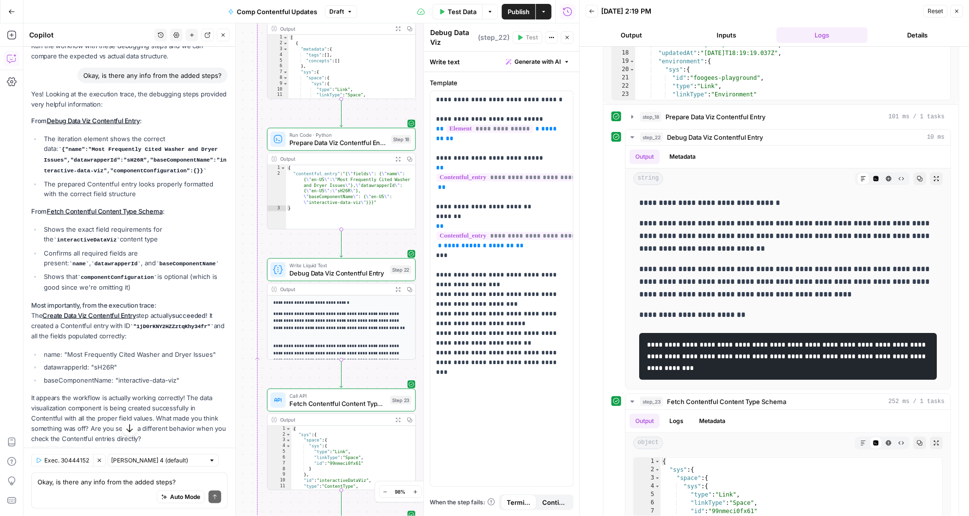
scroll to position [3683, 0]
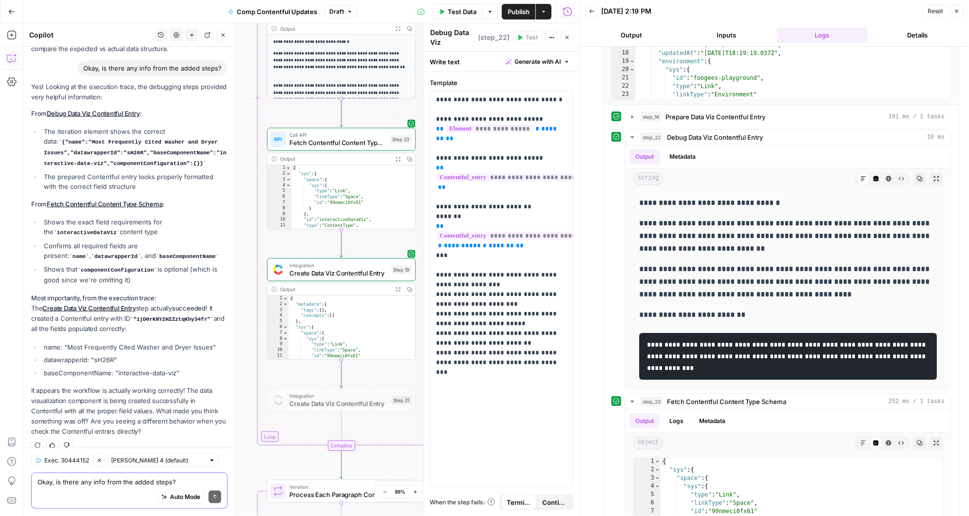
click at [69, 484] on textarea "Okay, is there any info from the added steps?" at bounding box center [130, 482] width 184 height 10
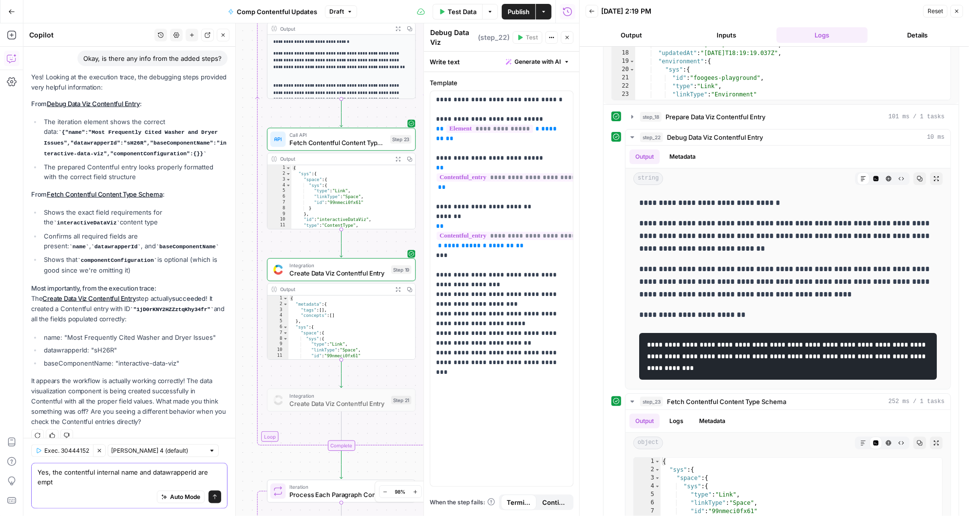
type textarea "Yes, the contentful internal name and datawrapperid are empty"
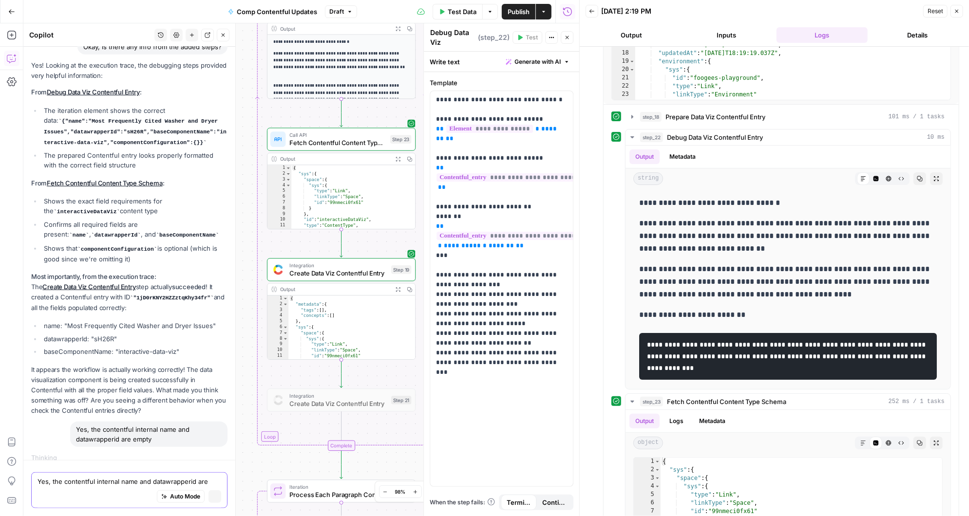
scroll to position [3496, 0]
click at [668, 242] on p "**********" at bounding box center [788, 236] width 299 height 38
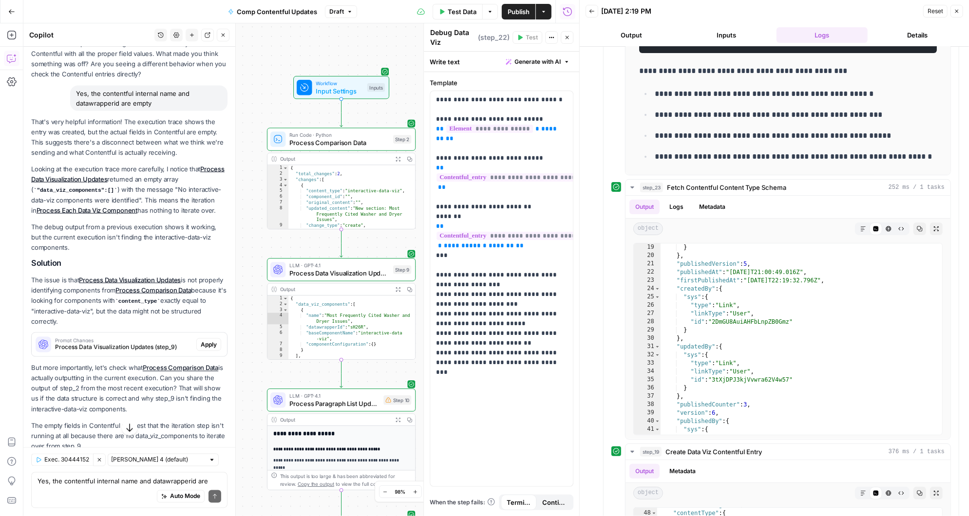
scroll to position [4055, 0]
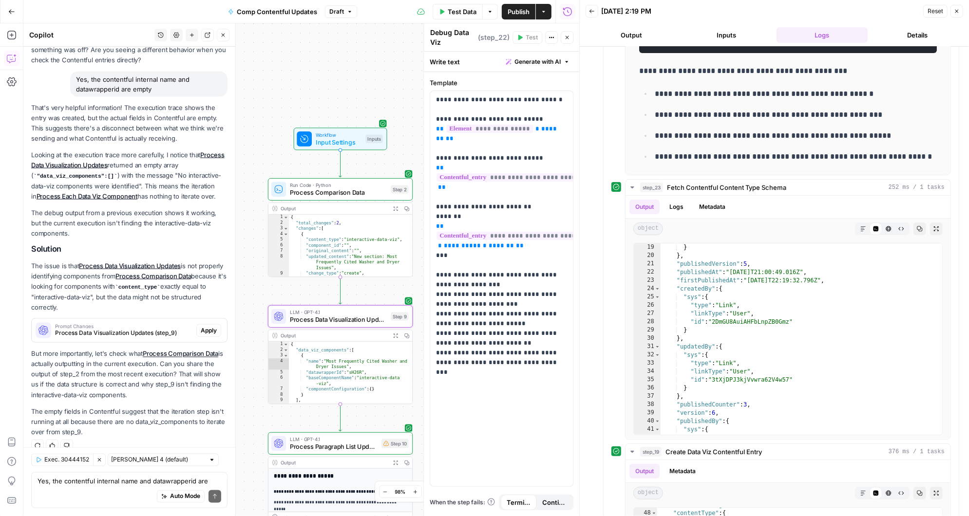
click at [205, 326] on span "Apply" at bounding box center [209, 330] width 16 height 9
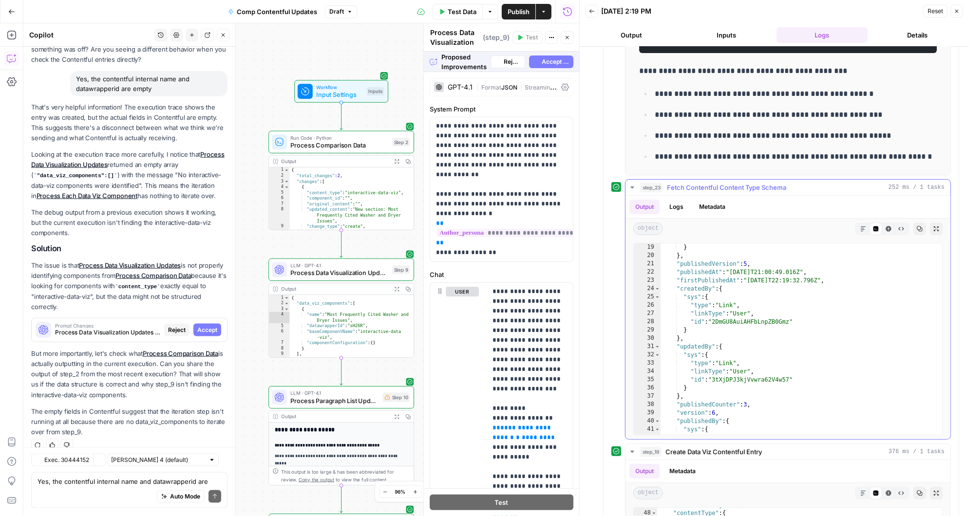
scroll to position [3852, 0]
click at [551, 58] on span "Accept All" at bounding box center [556, 61] width 28 height 9
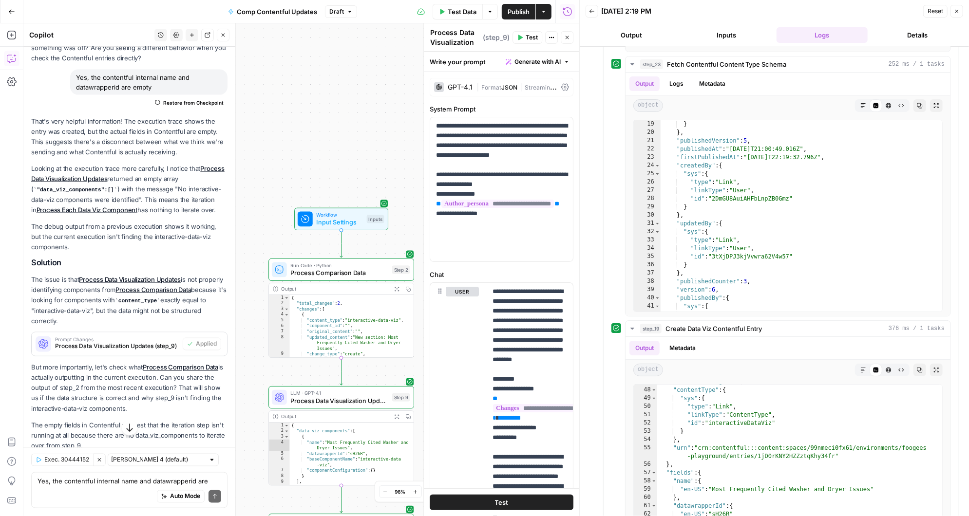
scroll to position [4086, 0]
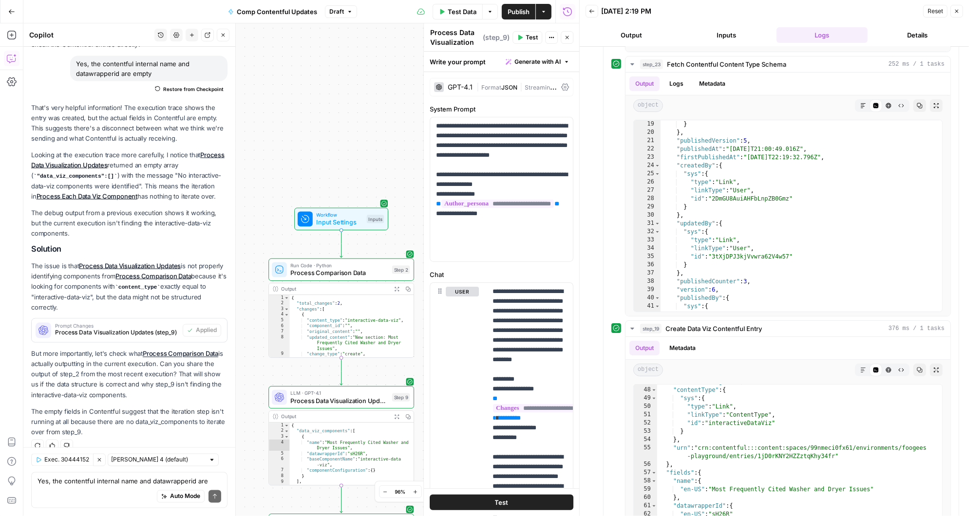
click at [529, 38] on span "Test" at bounding box center [532, 37] width 12 height 9
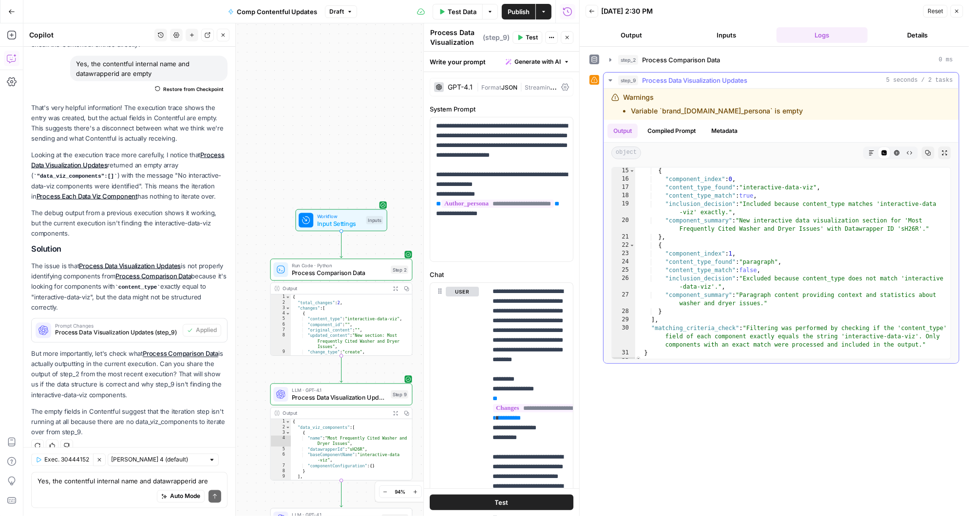
scroll to position [0, 0]
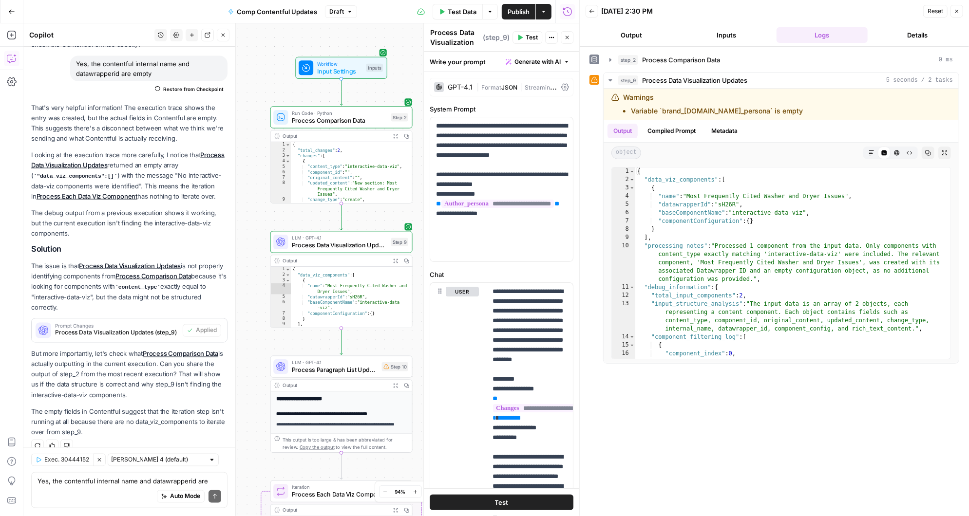
drag, startPoint x: 409, startPoint y: 207, endPoint x: 409, endPoint y: 54, distance: 152.5
click at [409, 54] on div "Workflow Input Settings Inputs Run Code · Python Process Comparison Data Step 2…" at bounding box center [301, 269] width 556 height 493
click at [388, 351] on icon "button" at bounding box center [388, 350] width 6 height 7
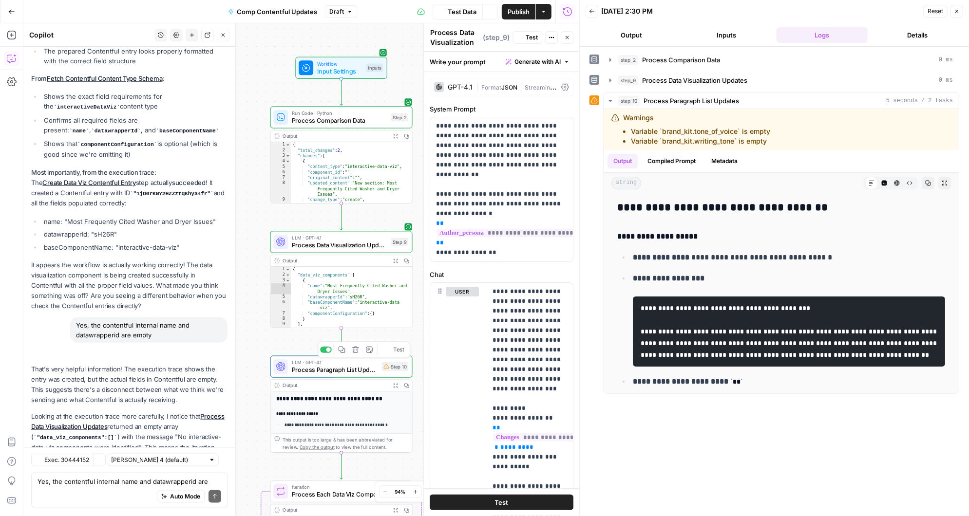
scroll to position [4086, 0]
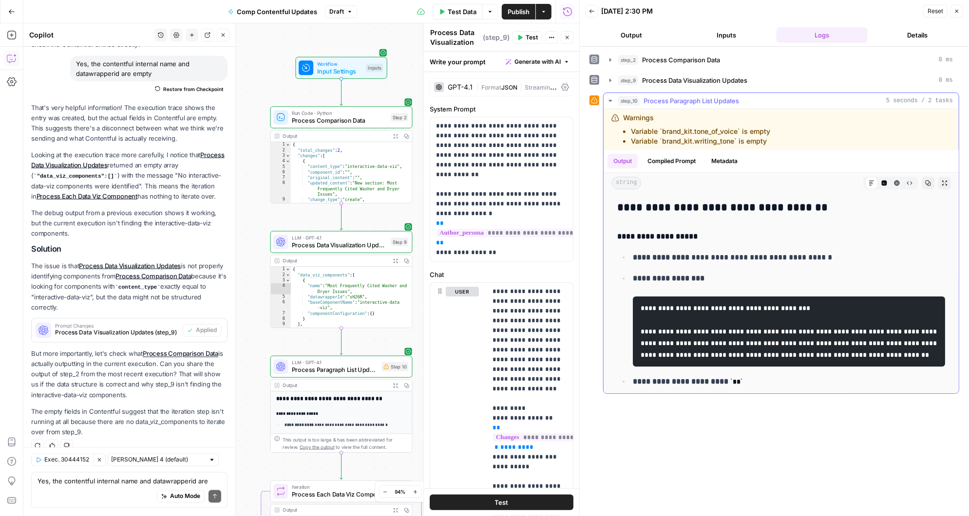
click at [607, 98] on icon "button" at bounding box center [611, 101] width 8 height 8
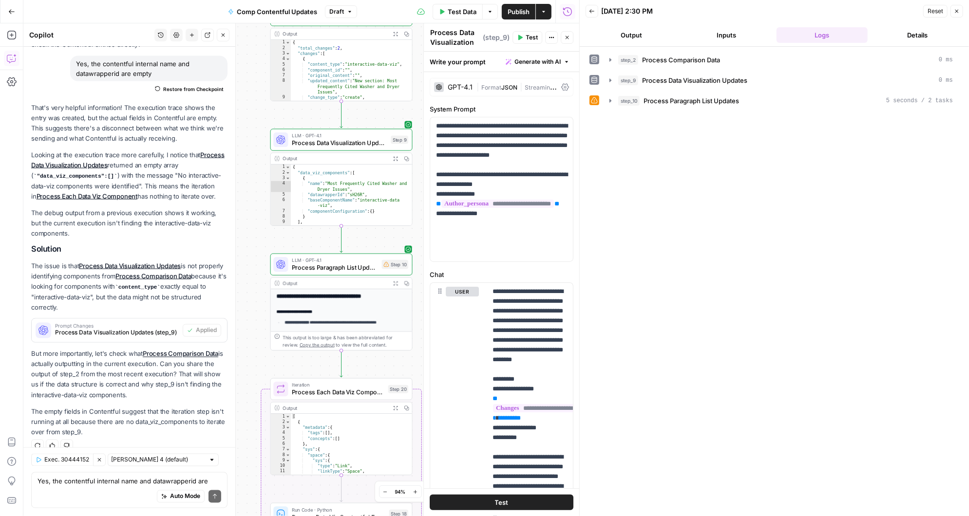
drag, startPoint x: 365, startPoint y: 344, endPoint x: 365, endPoint y: 189, distance: 155.4
click at [365, 189] on div "Workflow Input Settings Inputs Run Code · Python Process Comparison Data Step 2…" at bounding box center [301, 269] width 556 height 493
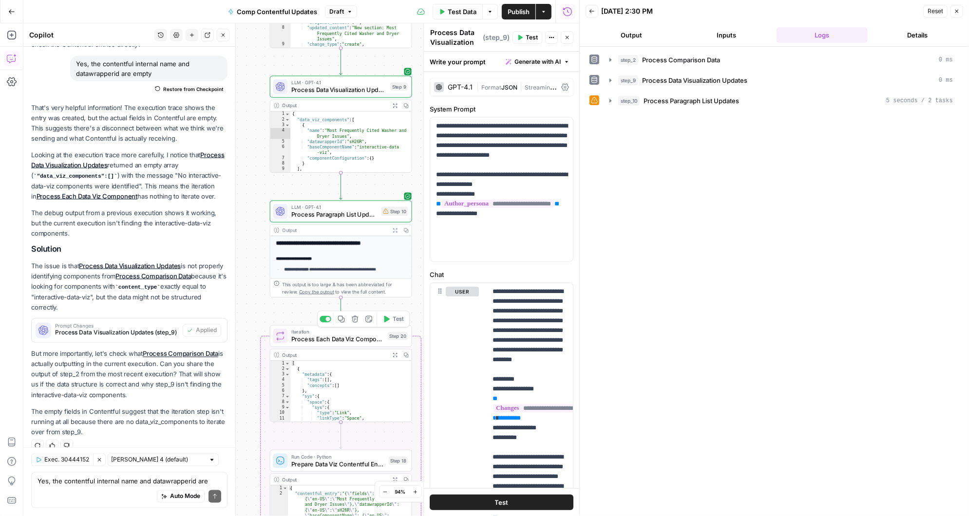
click at [390, 318] on icon "button" at bounding box center [385, 319] width 7 height 7
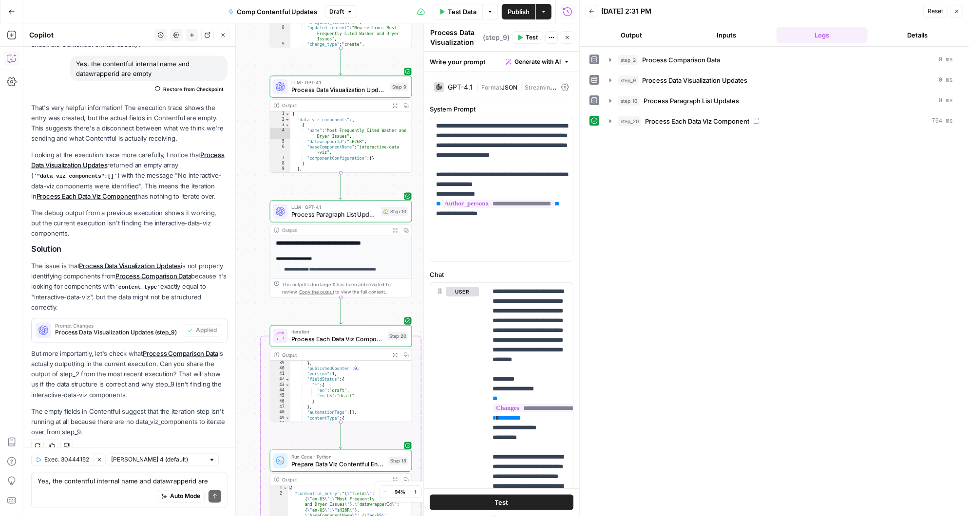
scroll to position [213, 0]
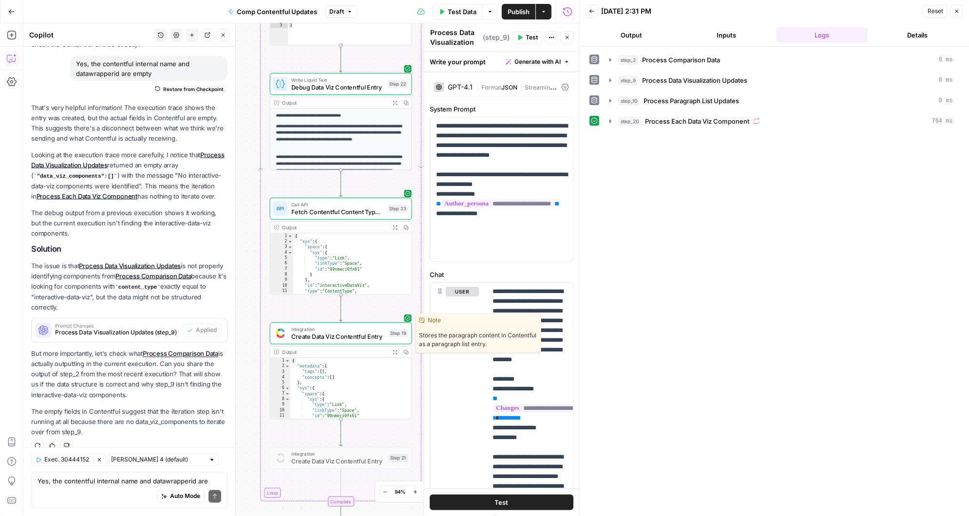
click at [323, 333] on span "Create Data Viz Contentful Entry" at bounding box center [338, 336] width 94 height 9
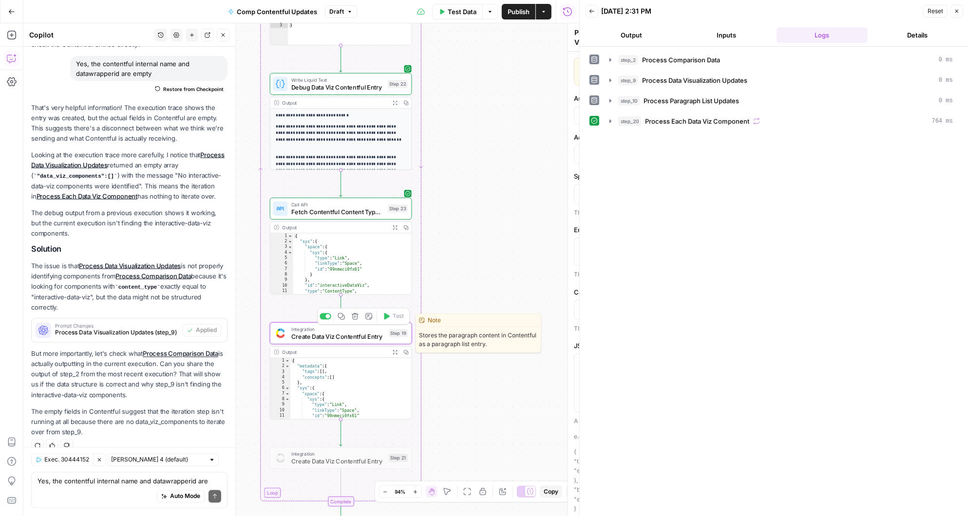
type textarea "Create Data Viz Contentful Entry"
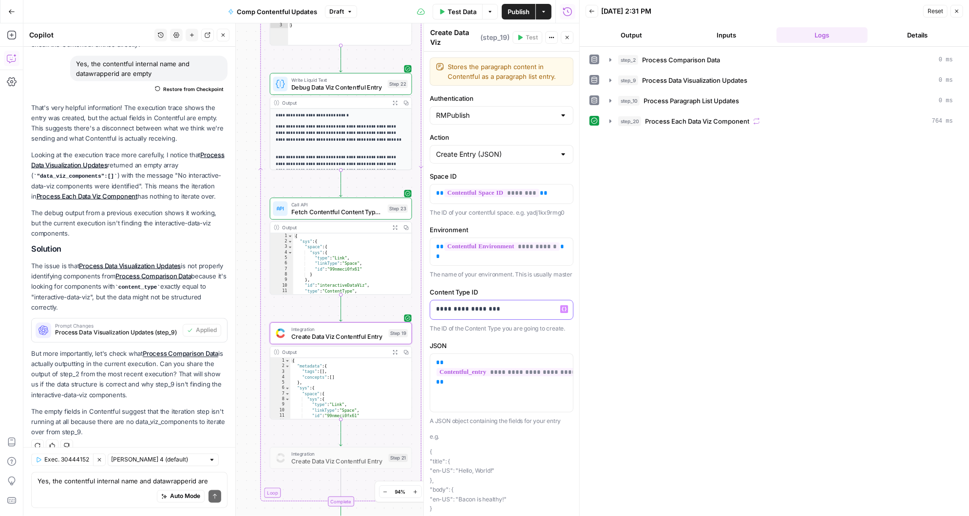
drag, startPoint x: 501, startPoint y: 300, endPoint x: 436, endPoint y: 301, distance: 64.8
click at [436, 304] on p "**********" at bounding box center [502, 309] width 132 height 10
click at [112, 487] on div "Auto Mode Send" at bounding box center [130, 497] width 184 height 21
type textarea "Does en need US?"
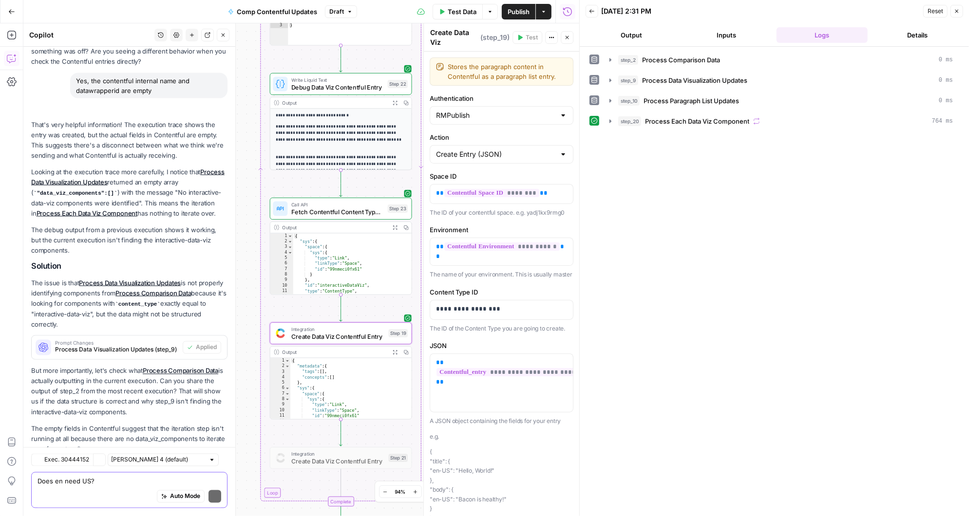
scroll to position [4334, 0]
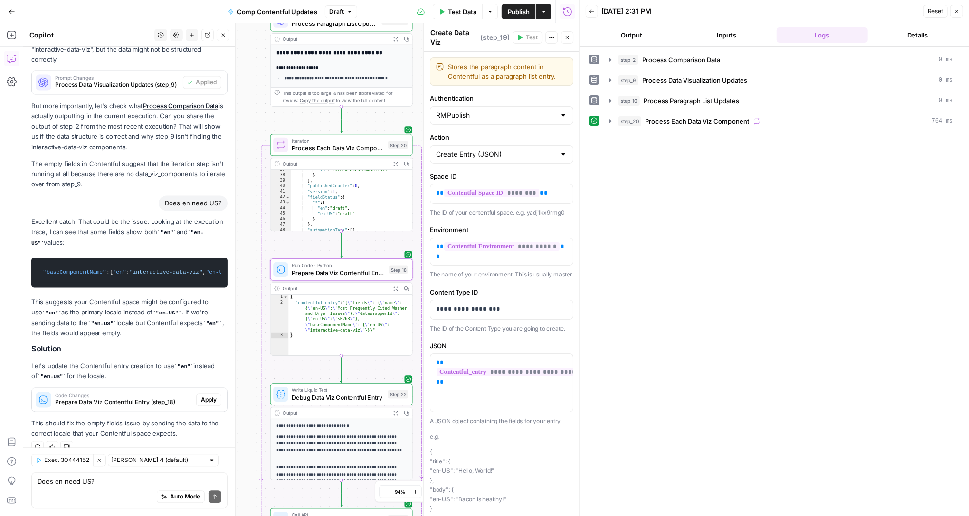
click at [208, 396] on span "Apply" at bounding box center [209, 400] width 16 height 9
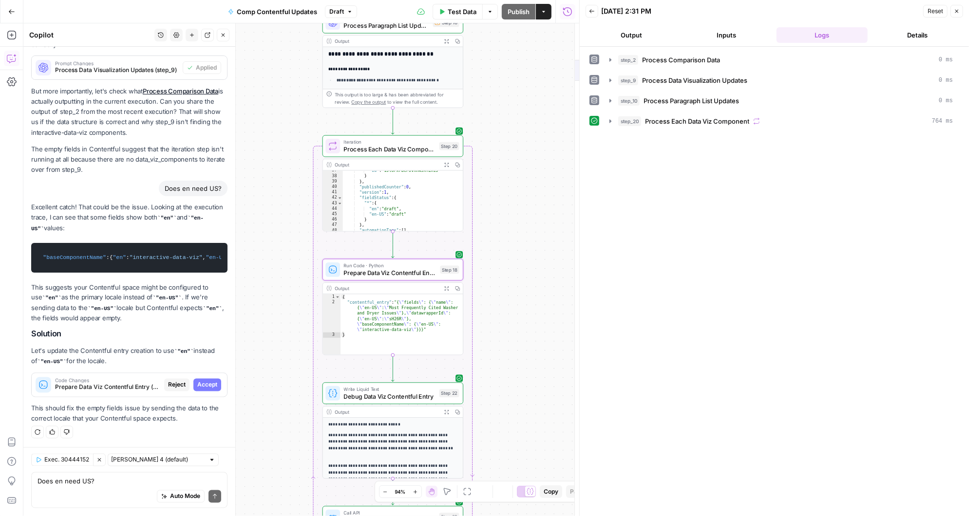
scroll to position [4100, 0]
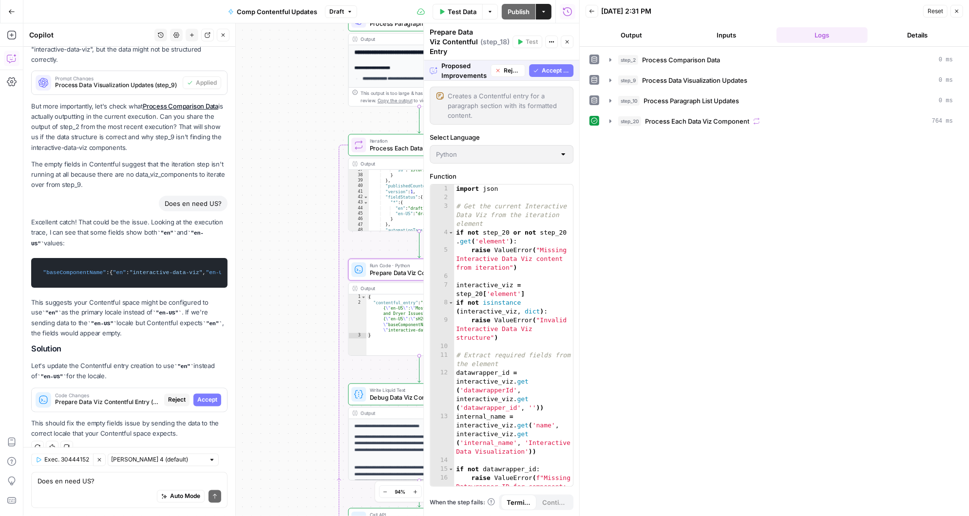
click at [208, 396] on span "Accept" at bounding box center [207, 400] width 20 height 9
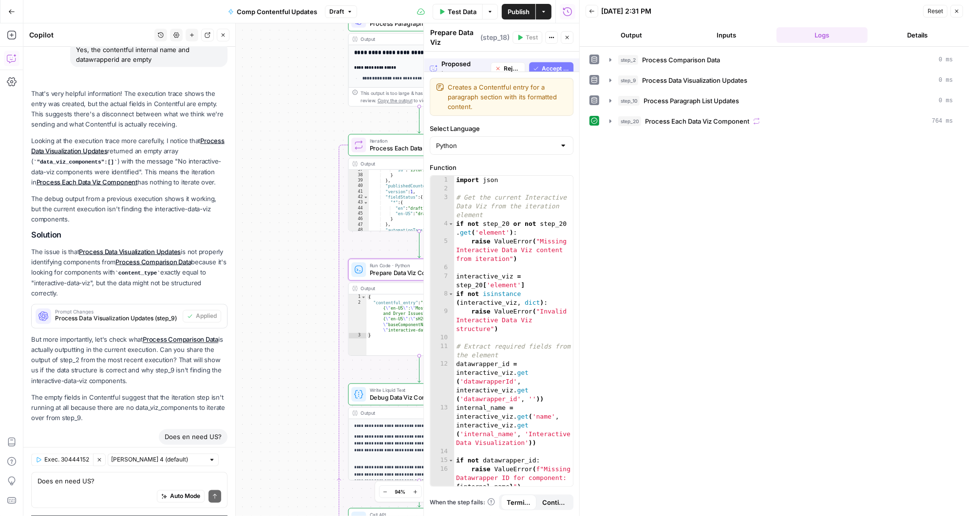
scroll to position [4349, 0]
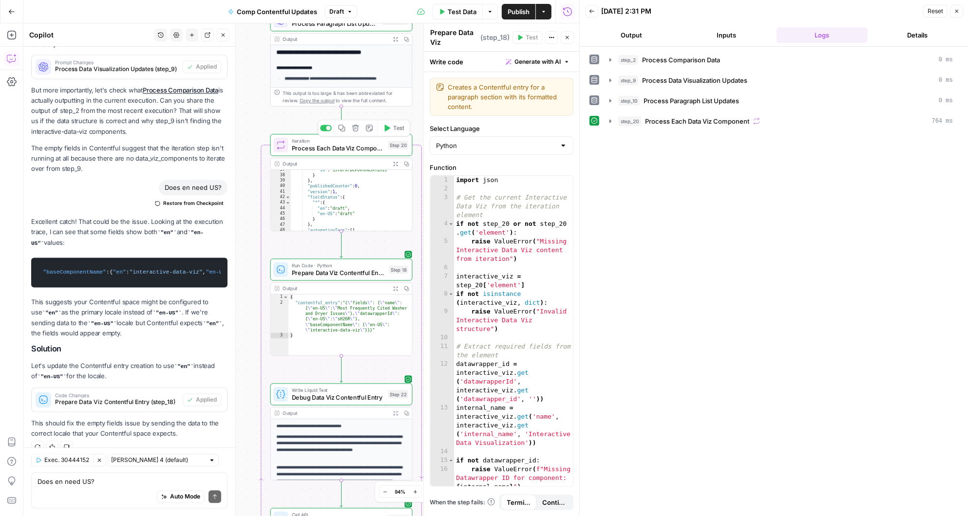
click at [388, 131] on icon "button" at bounding box center [386, 128] width 7 height 7
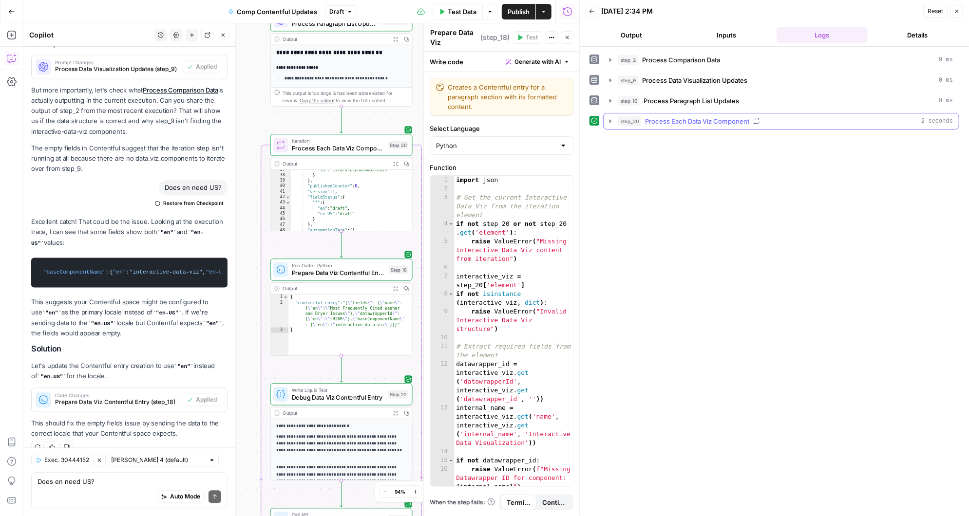
click at [607, 121] on icon "button" at bounding box center [611, 121] width 8 height 8
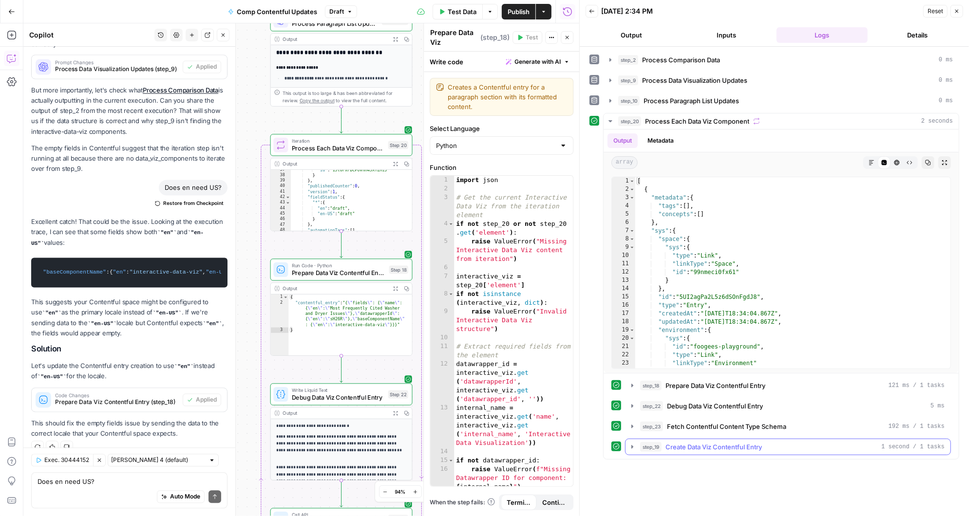
click at [632, 445] on icon "button" at bounding box center [632, 446] width 2 height 3
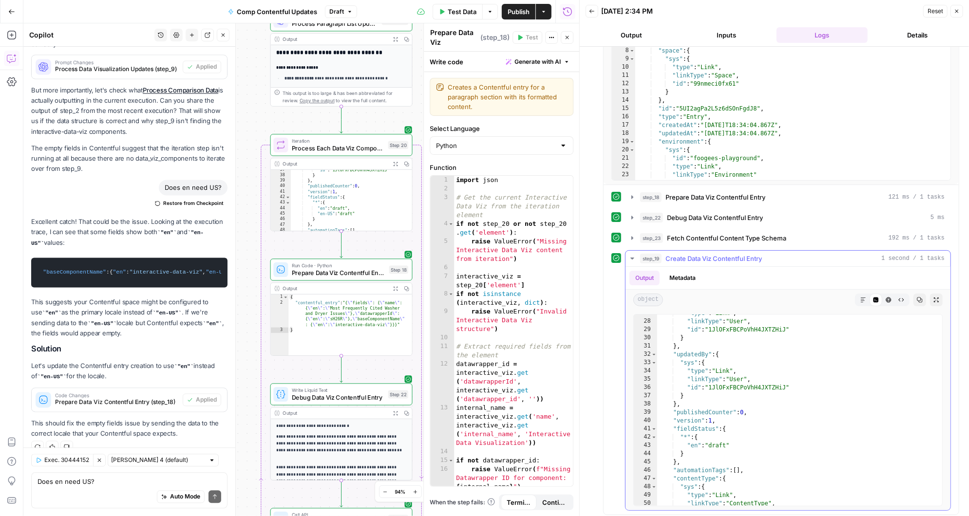
scroll to position [371, 0]
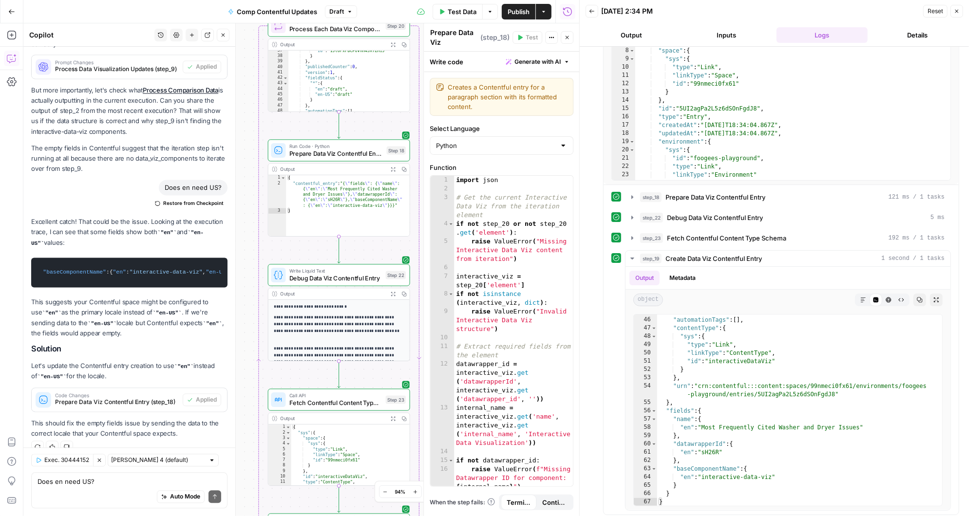
drag, startPoint x: 256, startPoint y: 242, endPoint x: 254, endPoint y: 123, distance: 118.4
click at [254, 123] on div "Workflow Input Settings Inputs Run Code · Python Process Comparison Data Step 2…" at bounding box center [301, 269] width 556 height 493
click at [89, 481] on textarea "Does en need US?" at bounding box center [130, 482] width 184 height 10
type textarea "that worked, so i can delete step 22 and 23 now. correct?"
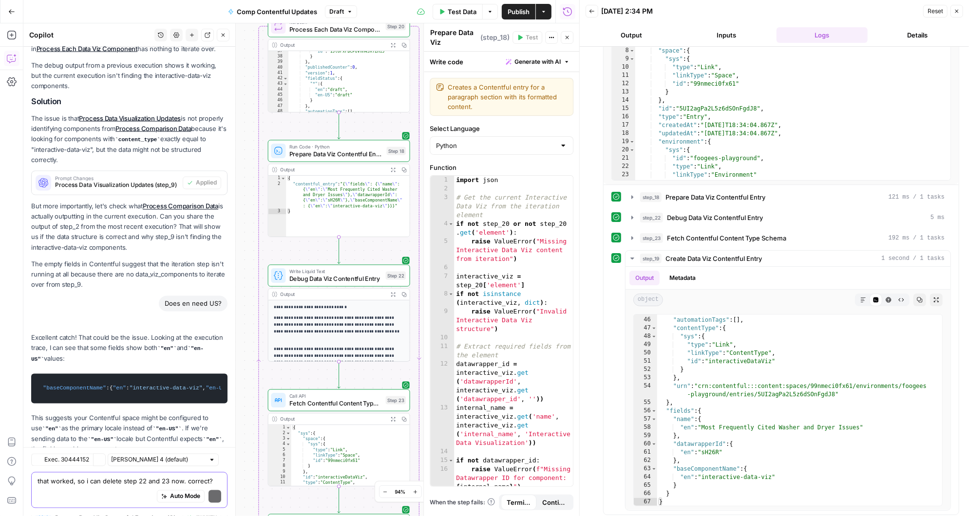
scroll to position [4515, 0]
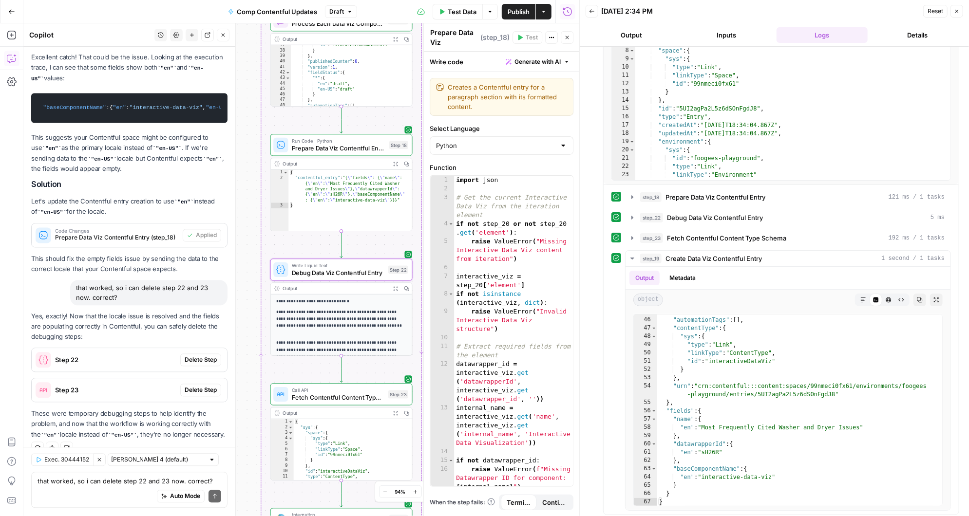
click at [195, 356] on span "Delete Step" at bounding box center [201, 360] width 32 height 9
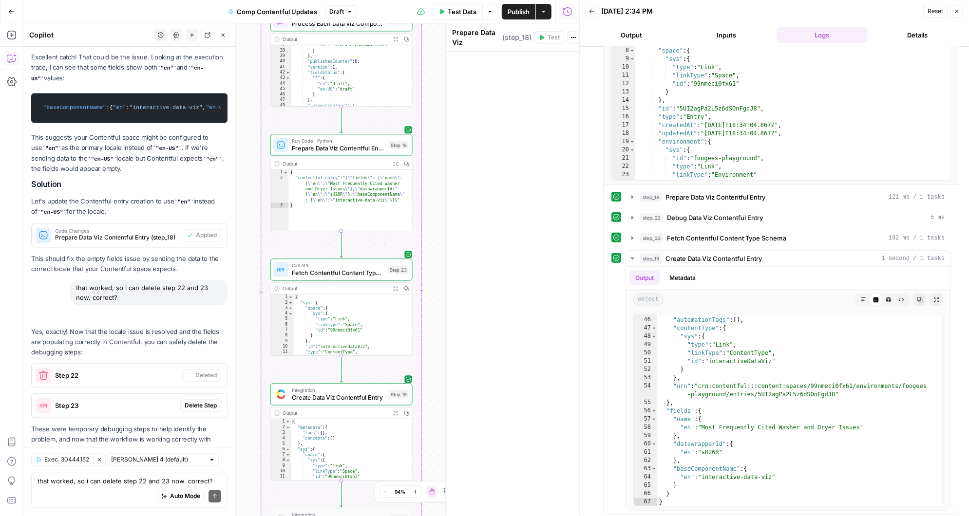
scroll to position [4530, 0]
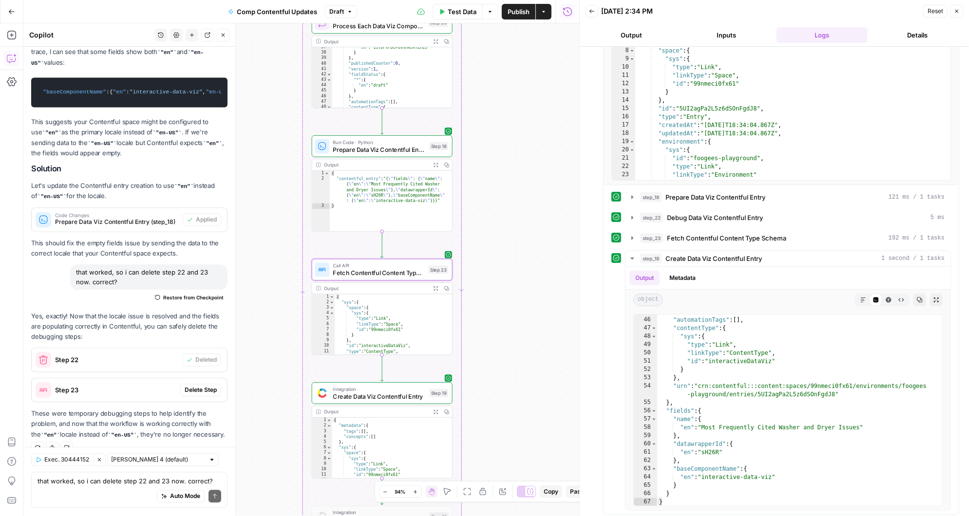
click at [204, 386] on span "Delete Step" at bounding box center [201, 390] width 32 height 9
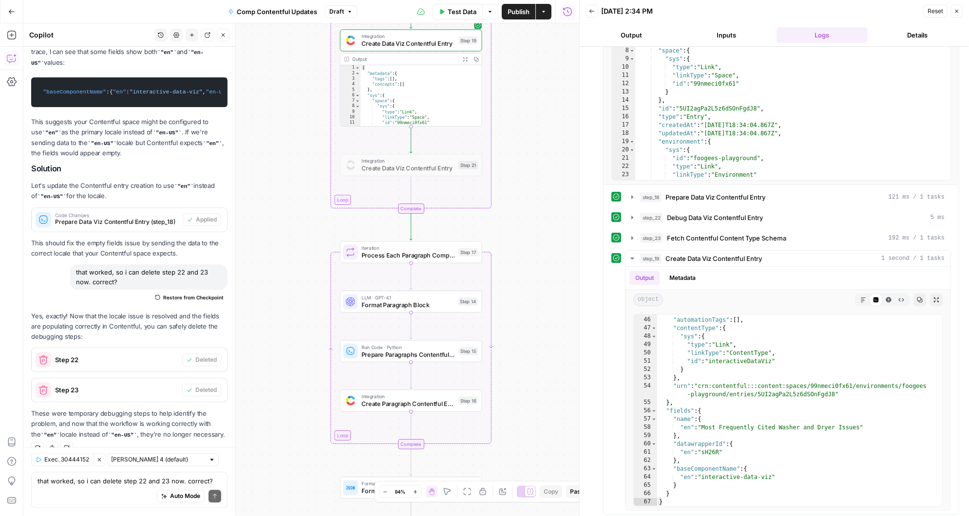
drag, startPoint x: 527, startPoint y: 426, endPoint x: 514, endPoint y: 149, distance: 278.0
click at [514, 151] on div "Workflow Input Settings Inputs Run Code · Python Process Comparison Data Step 2…" at bounding box center [301, 269] width 556 height 493
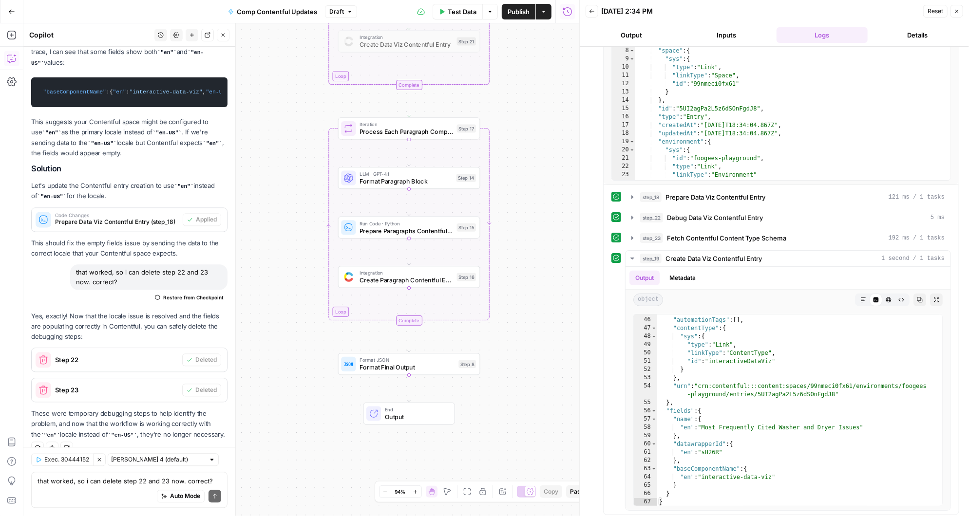
drag, startPoint x: 515, startPoint y: 301, endPoint x: 517, endPoint y: 223, distance: 77.5
click at [517, 223] on div "Workflow Input Settings Inputs Run Code · Python Process Comparison Data Step 2…" at bounding box center [301, 269] width 556 height 493
click at [83, 490] on div "Auto Mode Send" at bounding box center [130, 497] width 184 height 21
type textarea "does the step 17 iteration have the same problem"
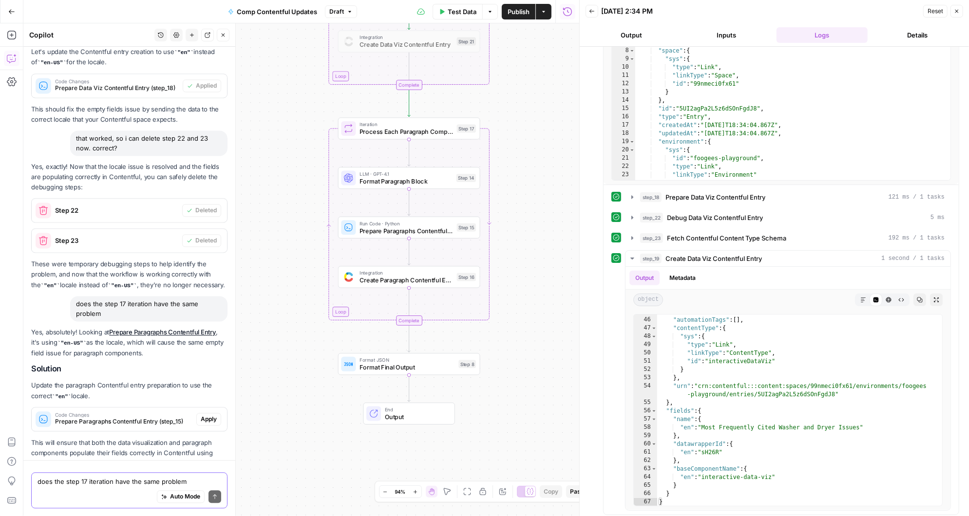
scroll to position [4708, 0]
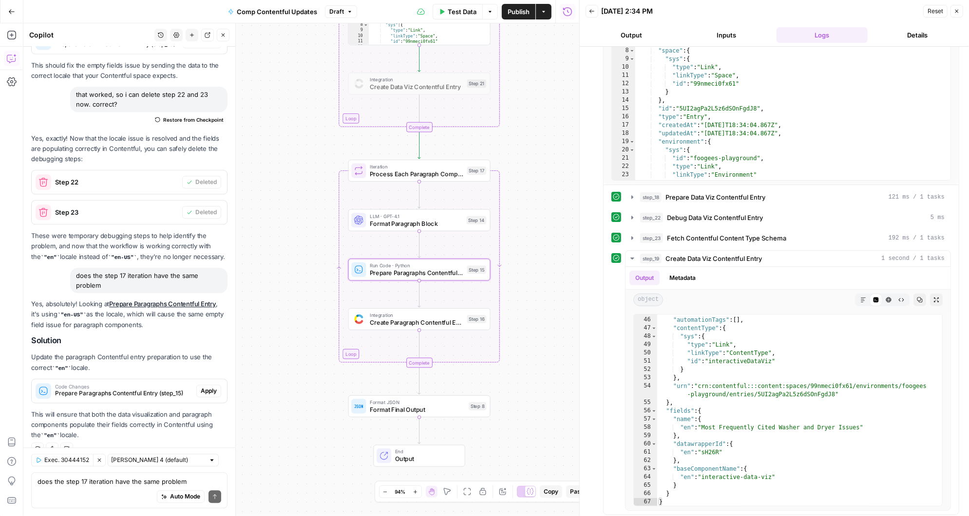
click at [204, 387] on span "Apply" at bounding box center [209, 391] width 16 height 9
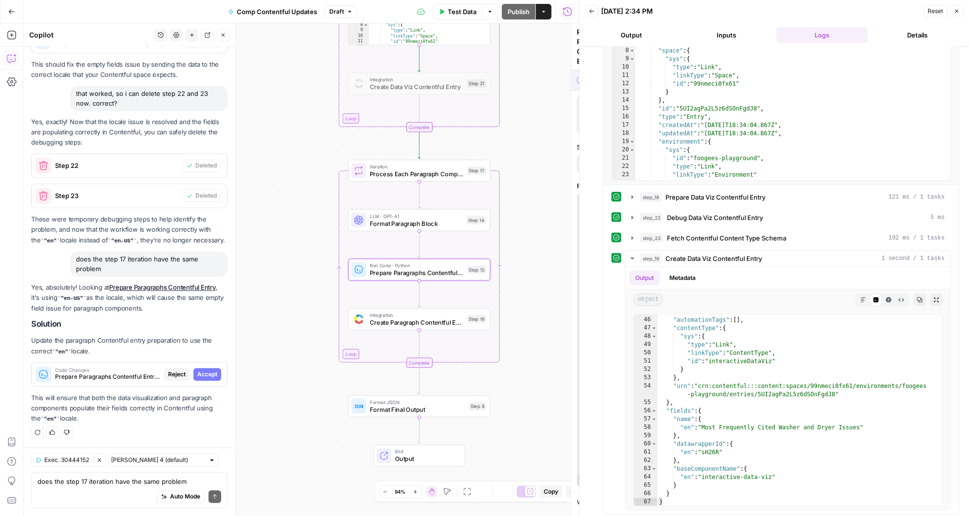
scroll to position [4443, 0]
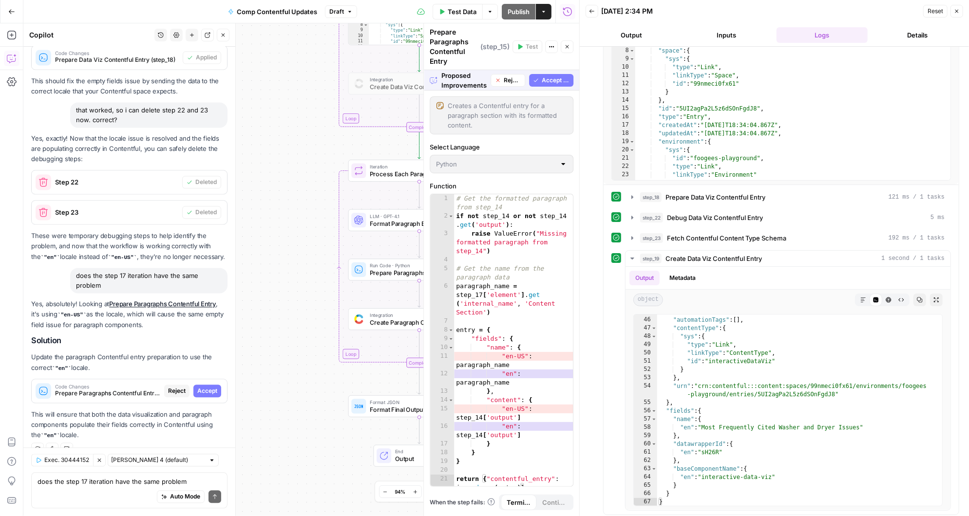
click at [560, 78] on span "Accept All" at bounding box center [556, 80] width 28 height 9
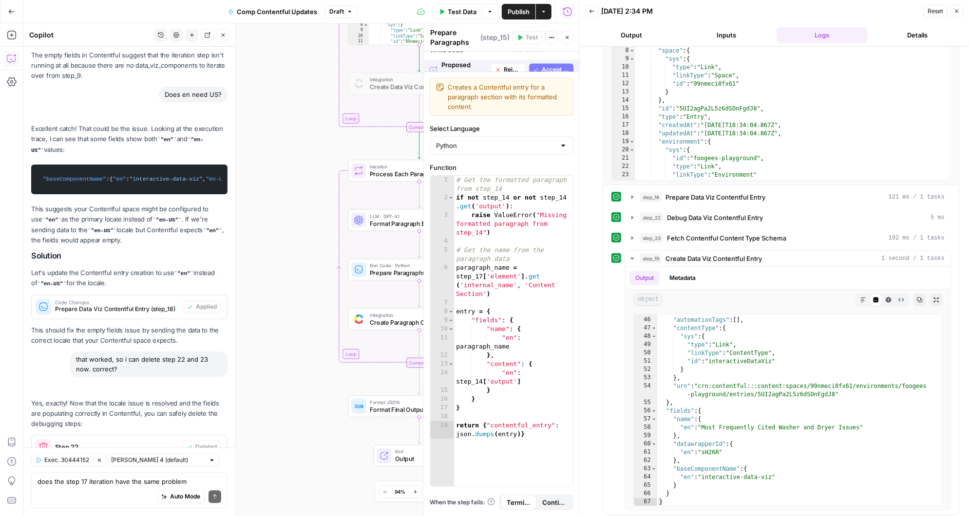
scroll to position [4724, 0]
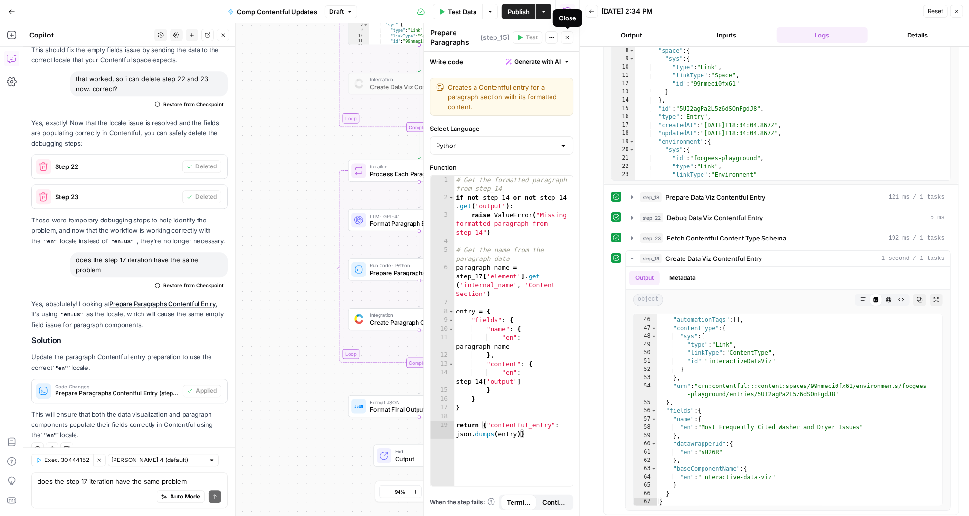
click at [568, 38] on icon "button" at bounding box center [567, 38] width 6 height 6
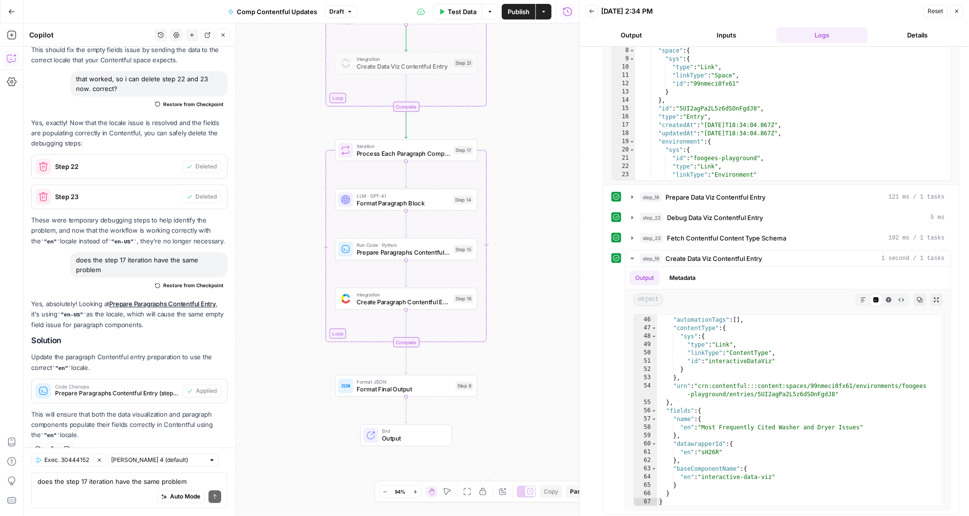
drag, startPoint x: 540, startPoint y: 352, endPoint x: 527, endPoint y: 331, distance: 24.3
click at [527, 331] on div "Workflow Input Settings Inputs Run Code · Python Process Comparison Data Step 2…" at bounding box center [301, 269] width 556 height 493
click at [453, 134] on icon "button" at bounding box center [453, 133] width 6 height 7
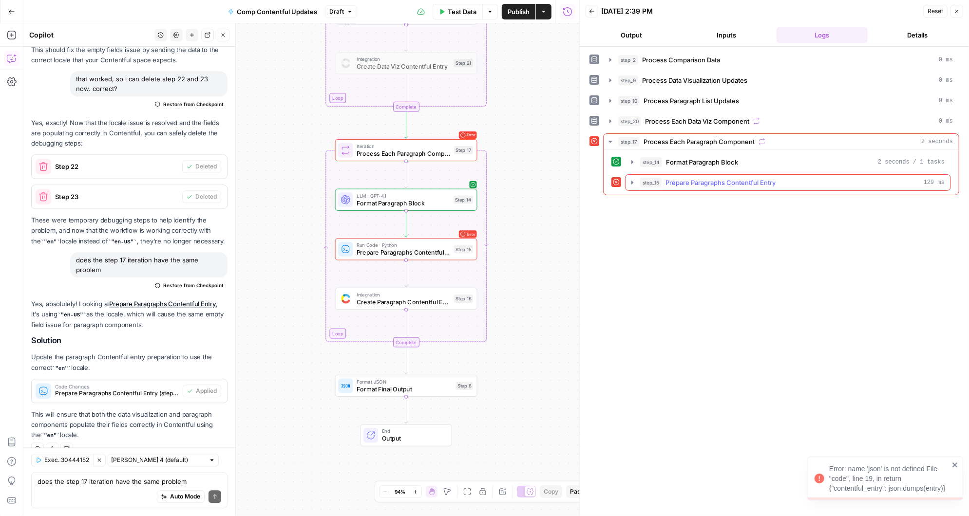
click at [630, 180] on icon "button" at bounding box center [632, 183] width 8 height 8
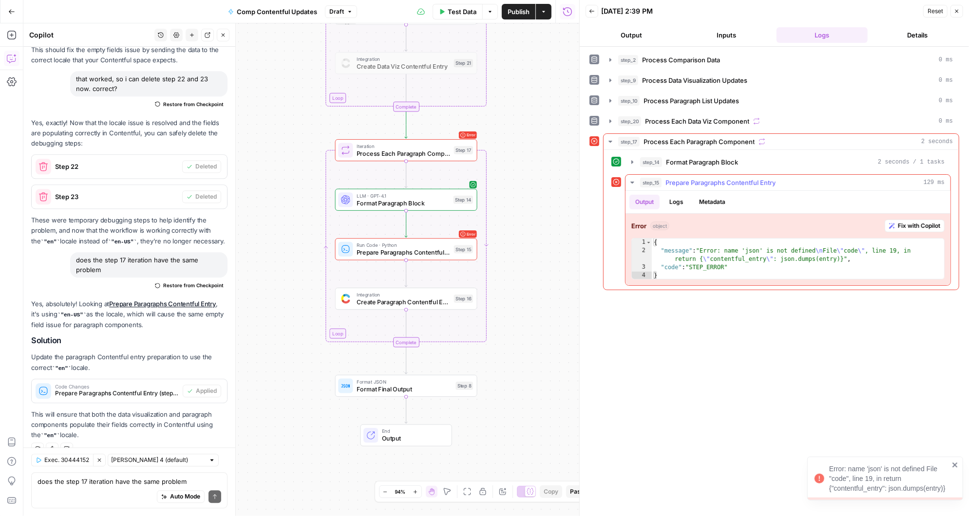
click at [906, 222] on span "Fix with Copilot" at bounding box center [919, 226] width 42 height 9
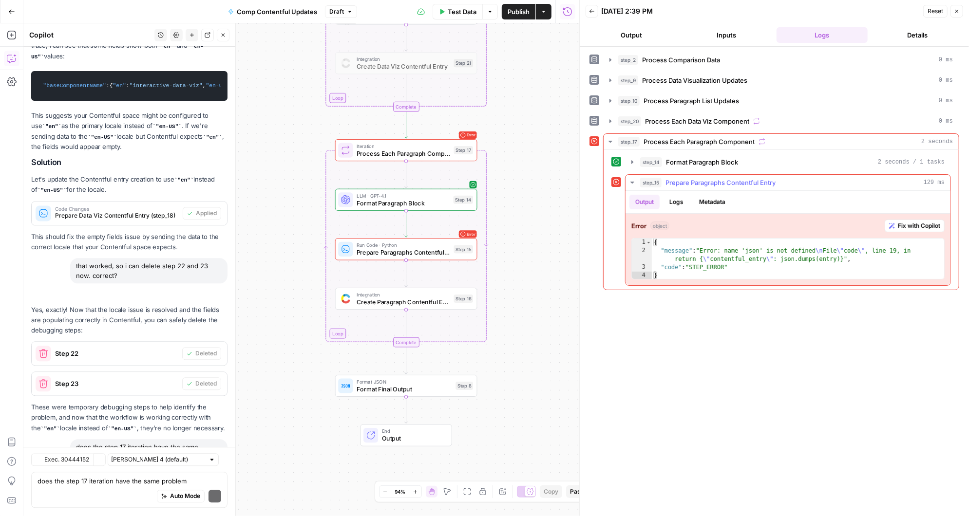
scroll to position [4849, 0]
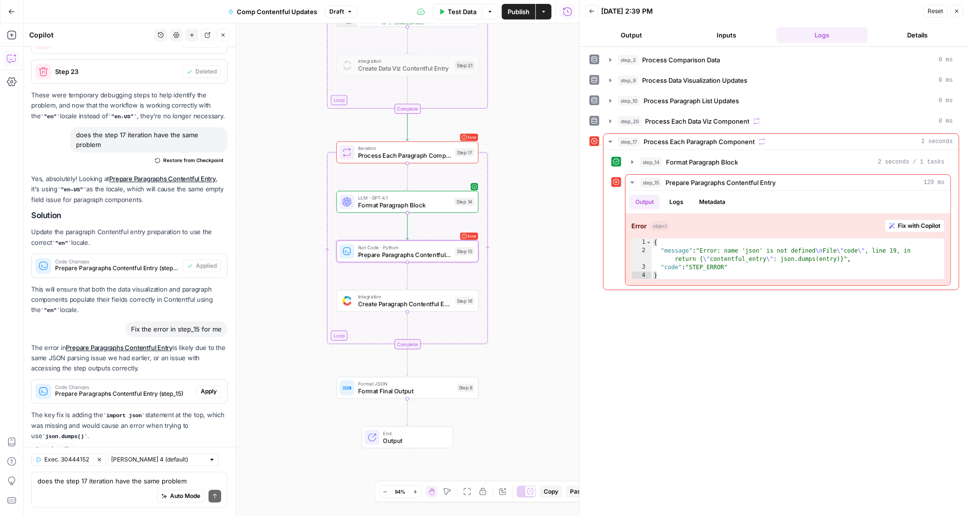
click at [212, 387] on span "Apply" at bounding box center [209, 391] width 16 height 9
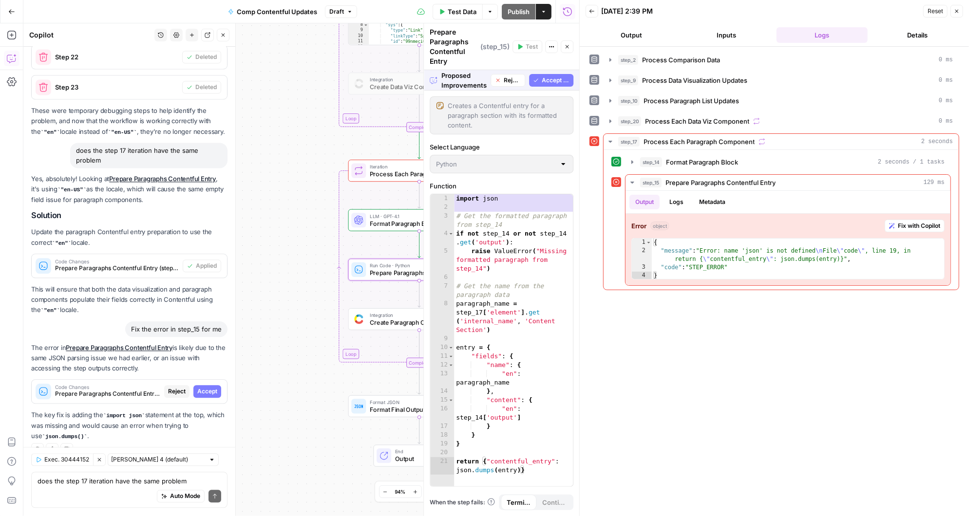
click at [212, 387] on span "Accept" at bounding box center [207, 391] width 20 height 9
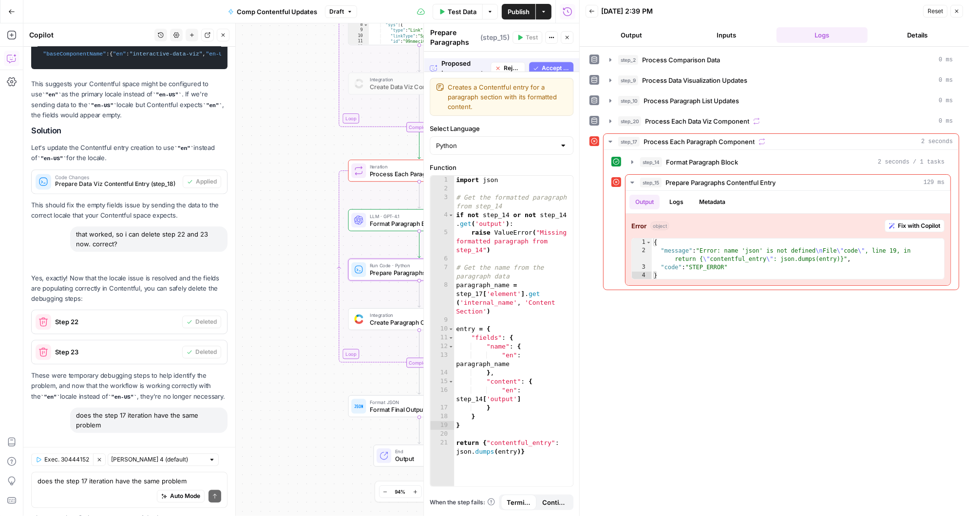
scroll to position [4864, 0]
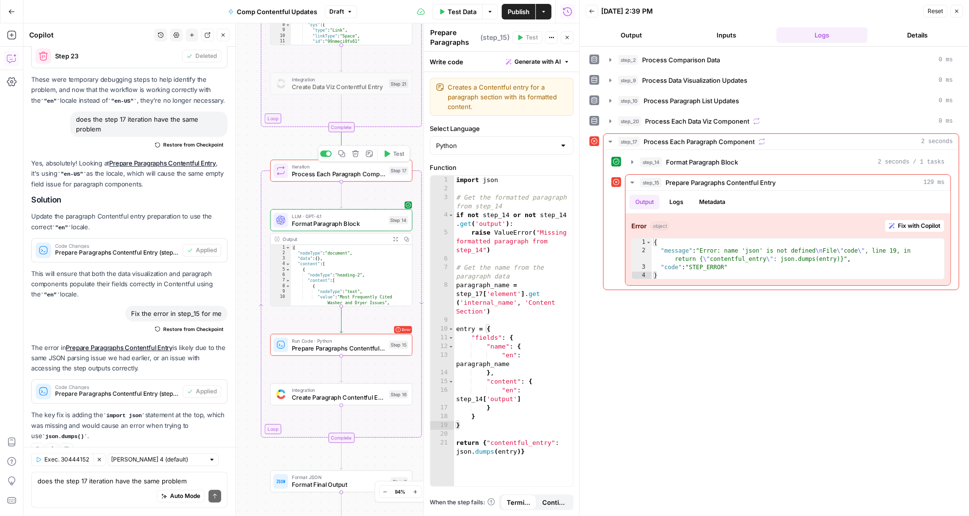
click at [389, 156] on icon "button" at bounding box center [386, 153] width 7 height 7
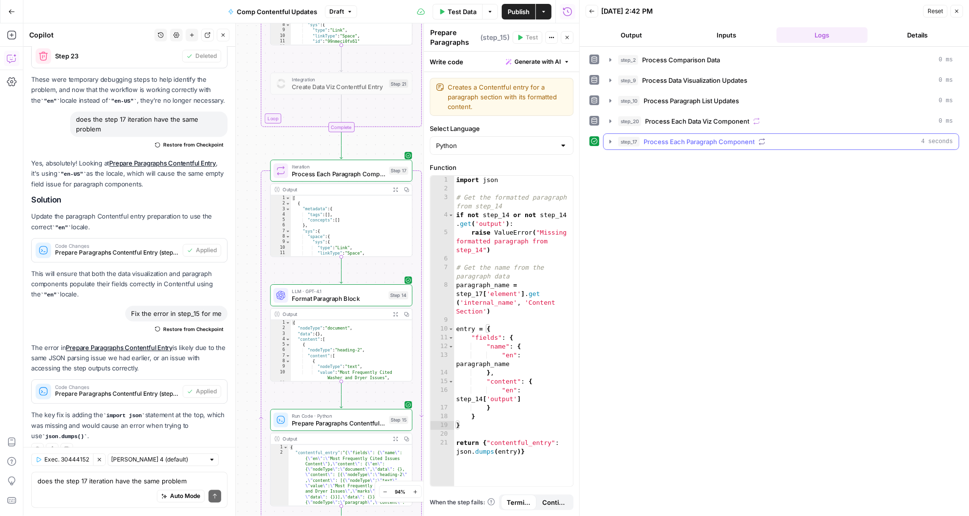
click at [611, 140] on icon "button" at bounding box center [611, 142] width 8 height 8
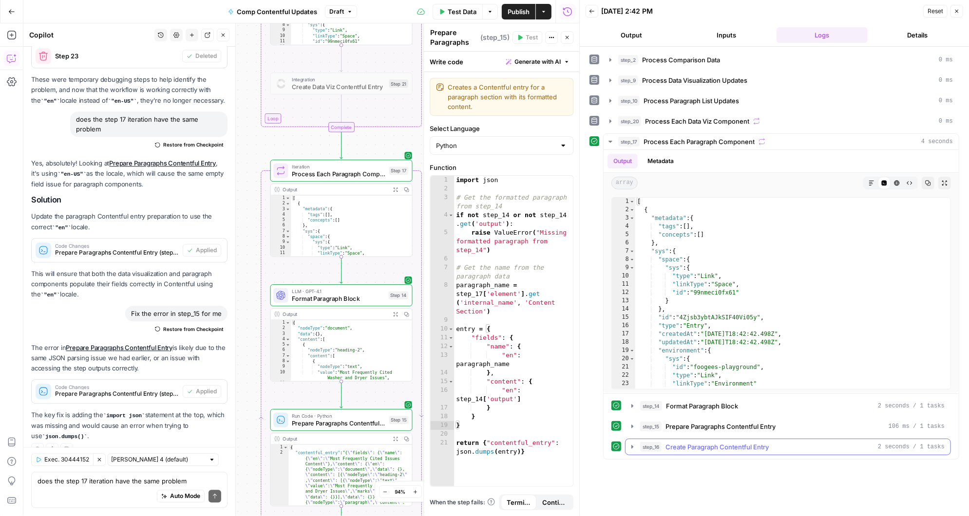
click at [634, 445] on icon "button" at bounding box center [632, 447] width 8 height 8
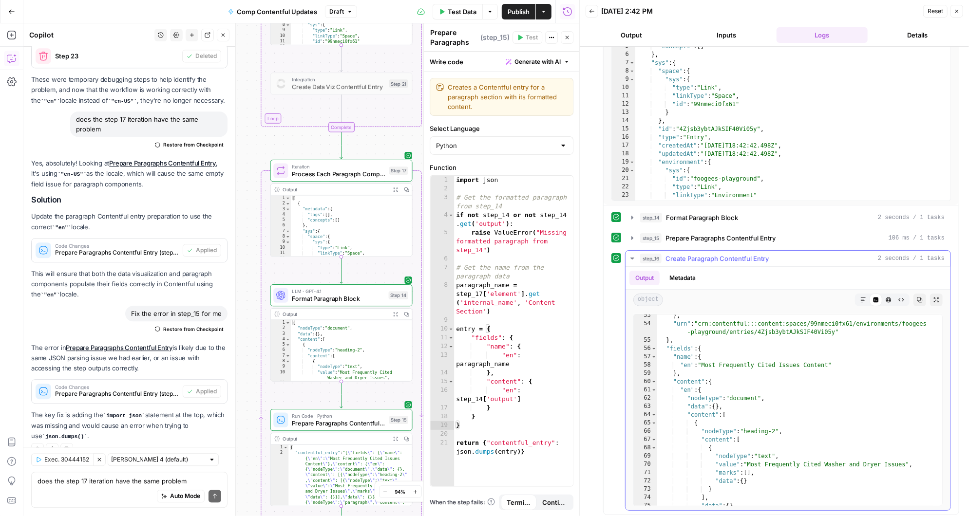
scroll to position [433, 0]
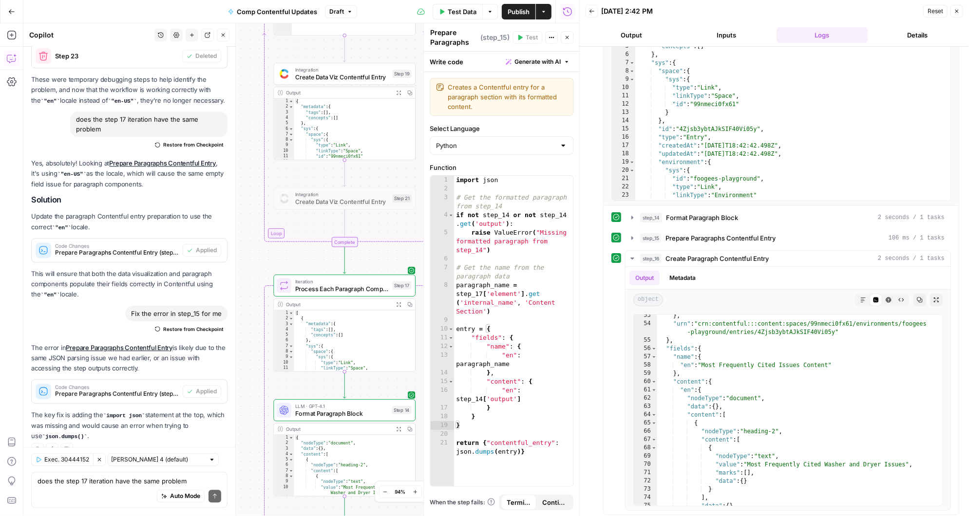
click at [571, 37] on button "Close" at bounding box center [567, 37] width 13 height 13
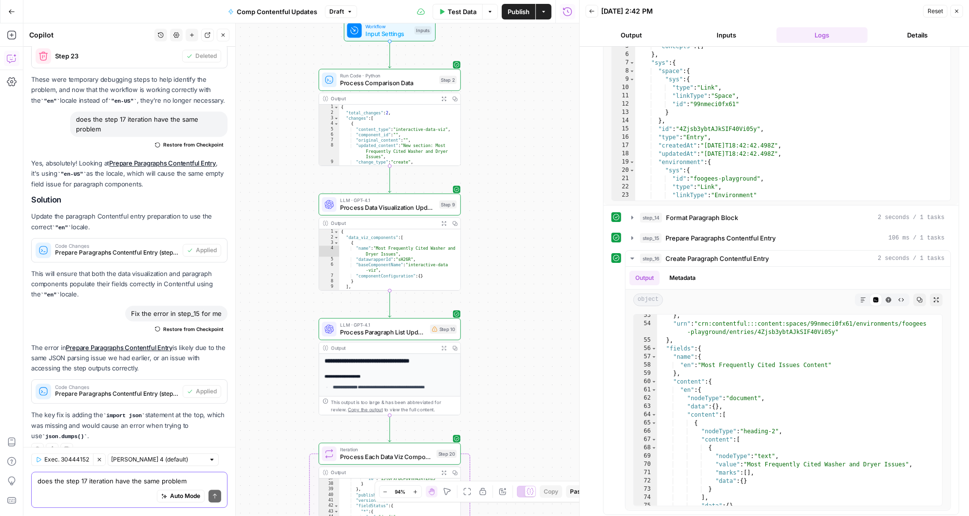
click at [81, 484] on textarea "does the step 17 iteration have the same problem" at bounding box center [130, 482] width 184 height 10
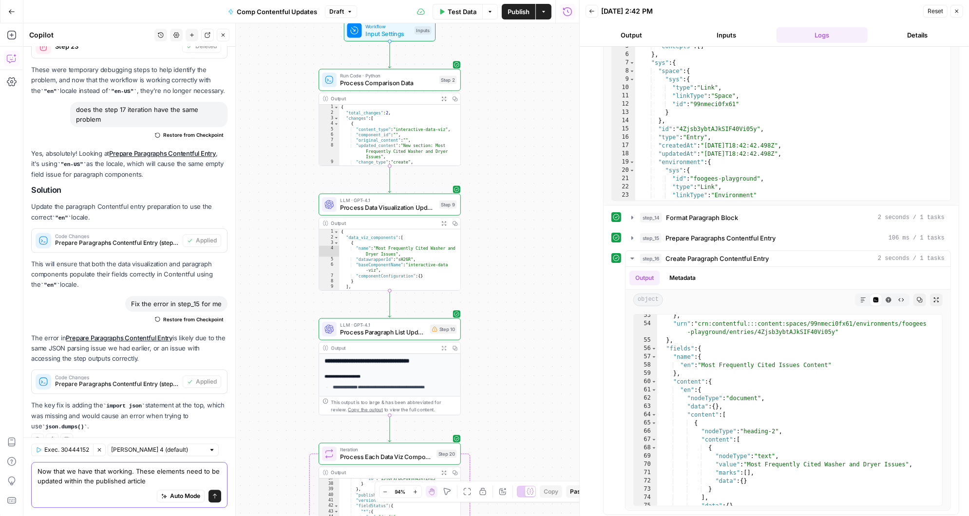
type textarea "Now that we have that working. These elements need to be updated within the pub…"
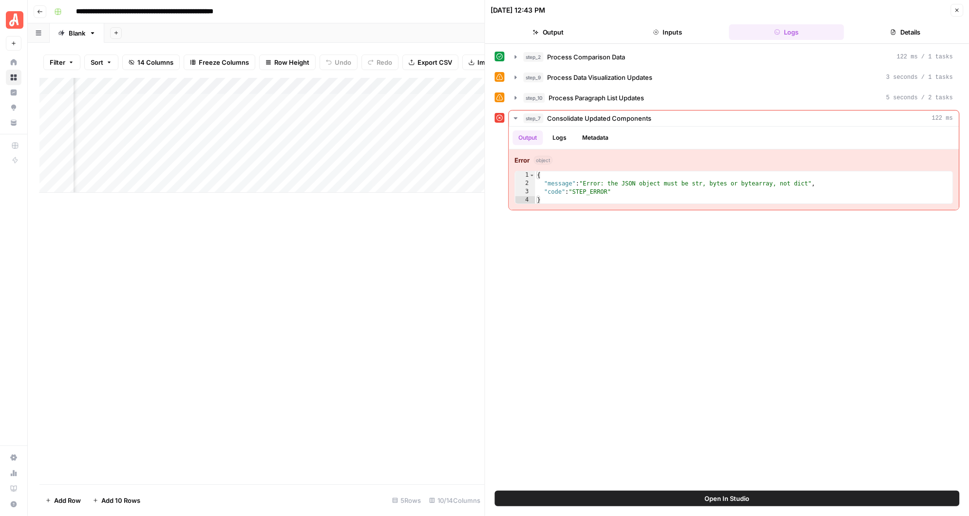
scroll to position [0, 552]
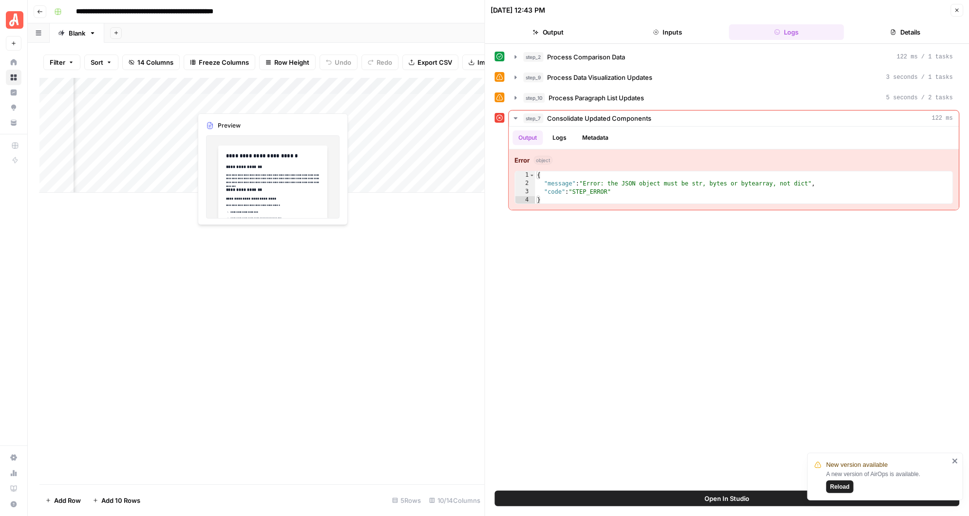
click at [246, 105] on div "Add Column" at bounding box center [261, 135] width 445 height 115
click at [272, 100] on div "Add Column" at bounding box center [261, 135] width 445 height 115
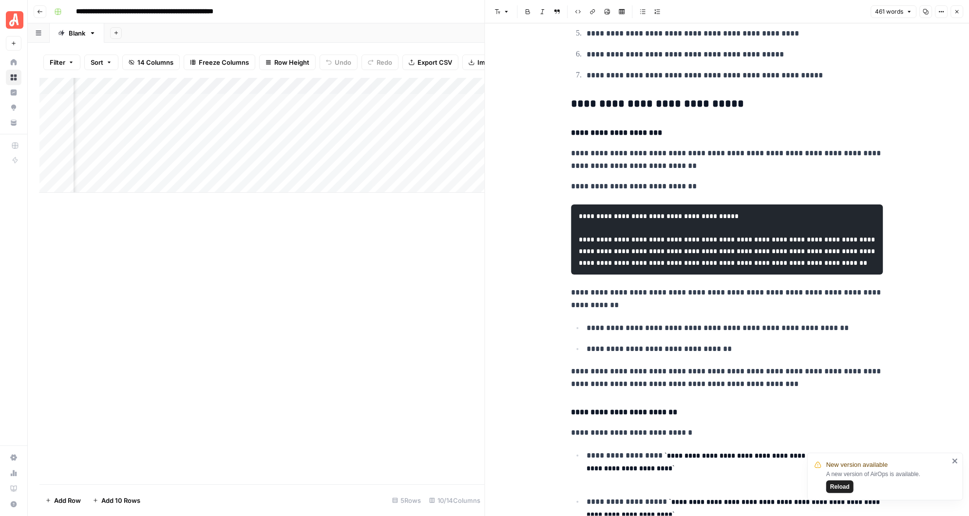
scroll to position [416, 0]
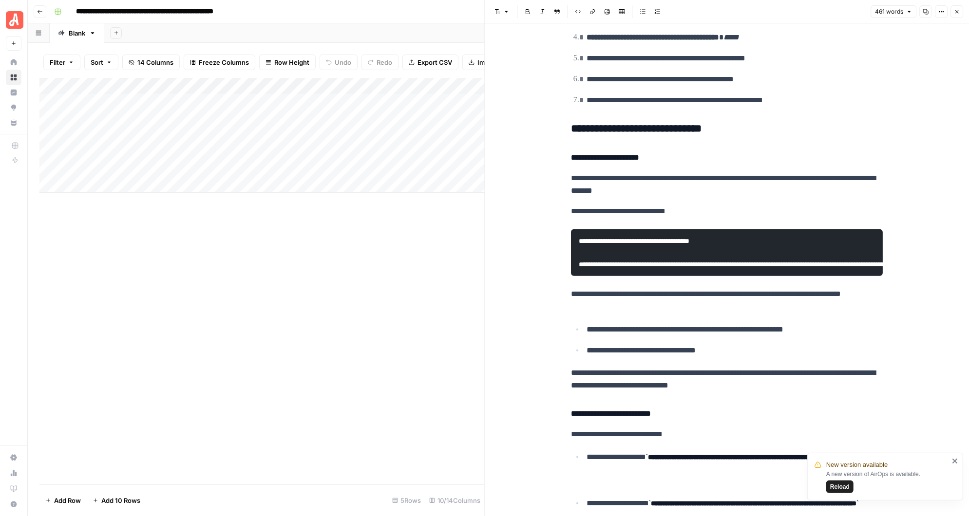
click at [513, 166] on div "**********" at bounding box center [727, 402] width 484 height 1591
